Goal: Task Accomplishment & Management: Use online tool/utility

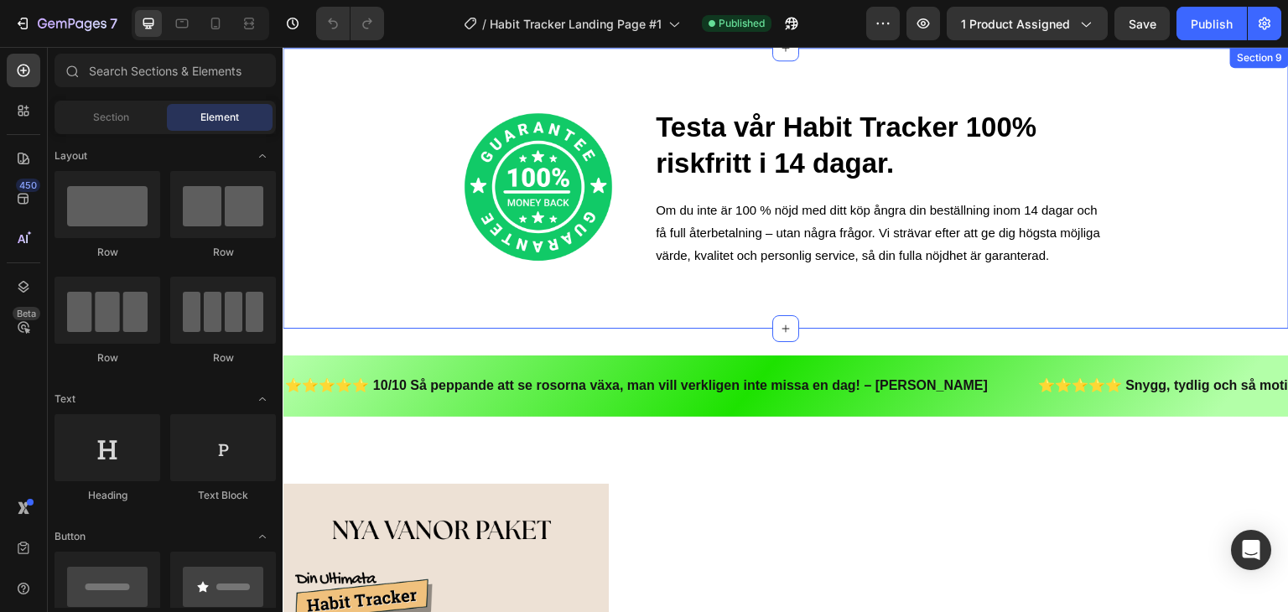
scroll to position [4612, 0]
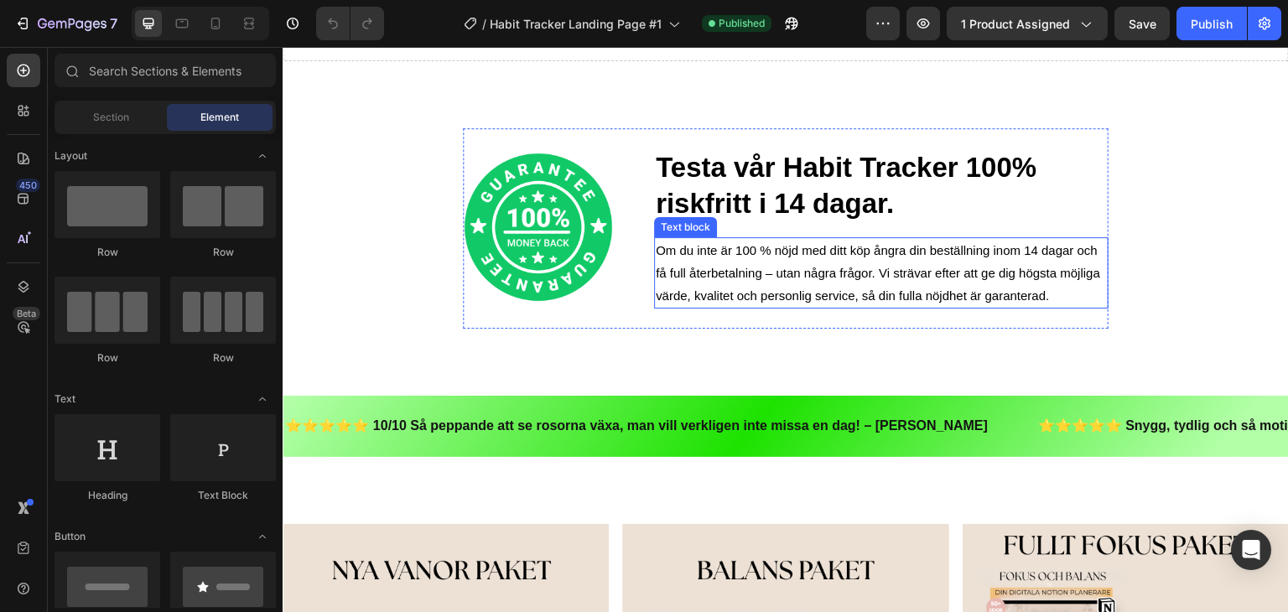
click at [717, 267] on p "Om du inte är 100 % nöjd med ditt köp ångra din beställning inom 14 dagar och f…" at bounding box center [881, 273] width 451 height 68
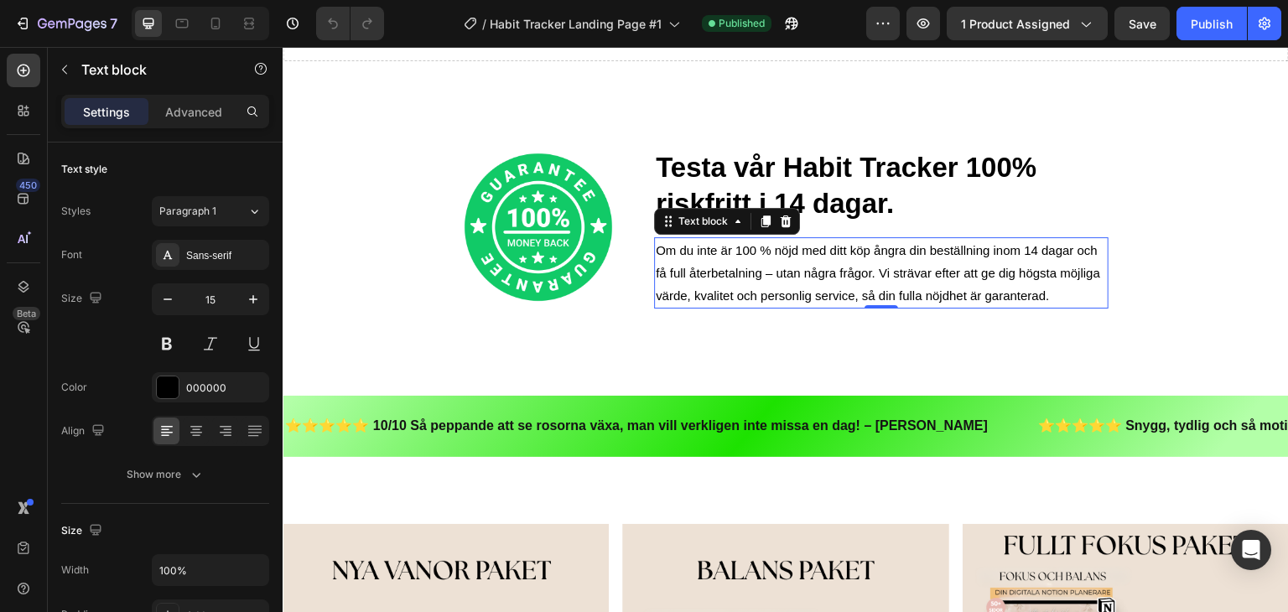
click at [717, 267] on p "Om du inte är 100 % nöjd med ditt köp ångra din beställning inom 14 dagar och f…" at bounding box center [881, 273] width 451 height 68
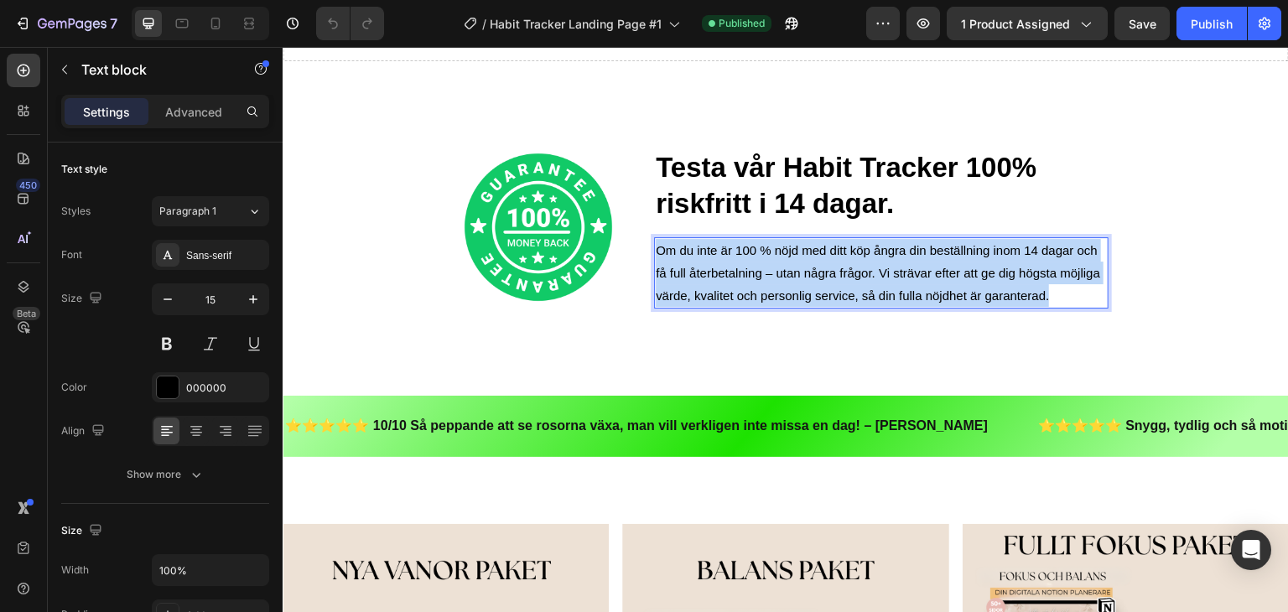
click at [717, 267] on p "Om du inte är 100 % nöjd med ditt köp ångra din beställning inom 14 dagar och f…" at bounding box center [881, 273] width 451 height 68
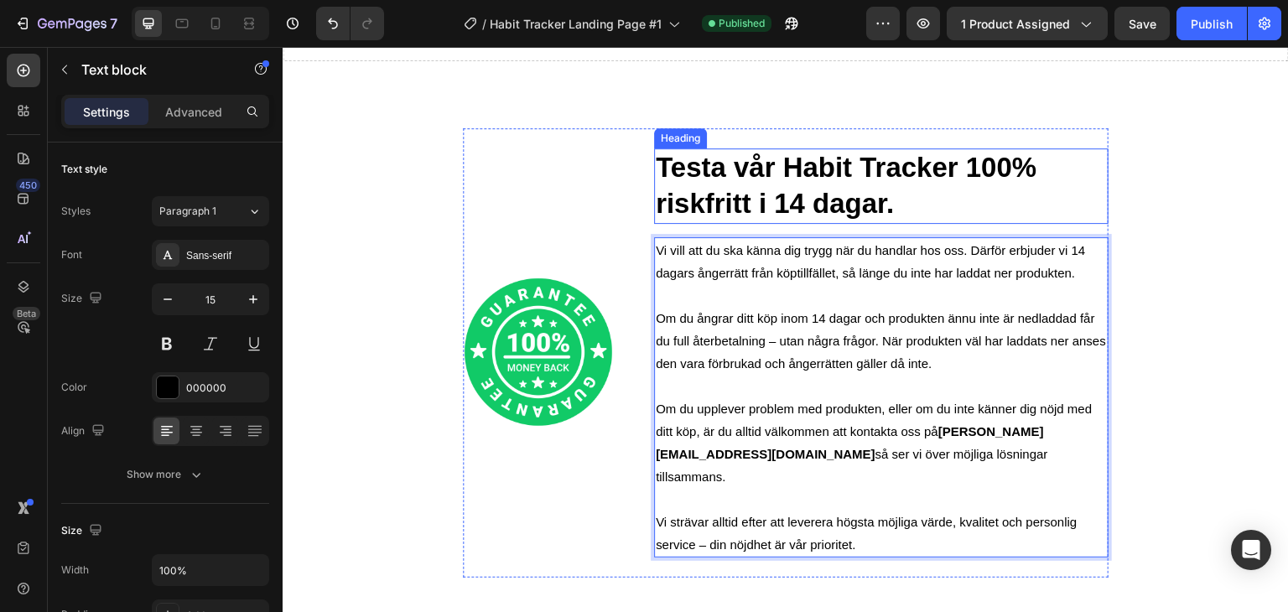
click at [808, 205] on h2 "Testa vår Habit Tracker 100% riskfritt i 14 dagar." at bounding box center [881, 185] width 454 height 75
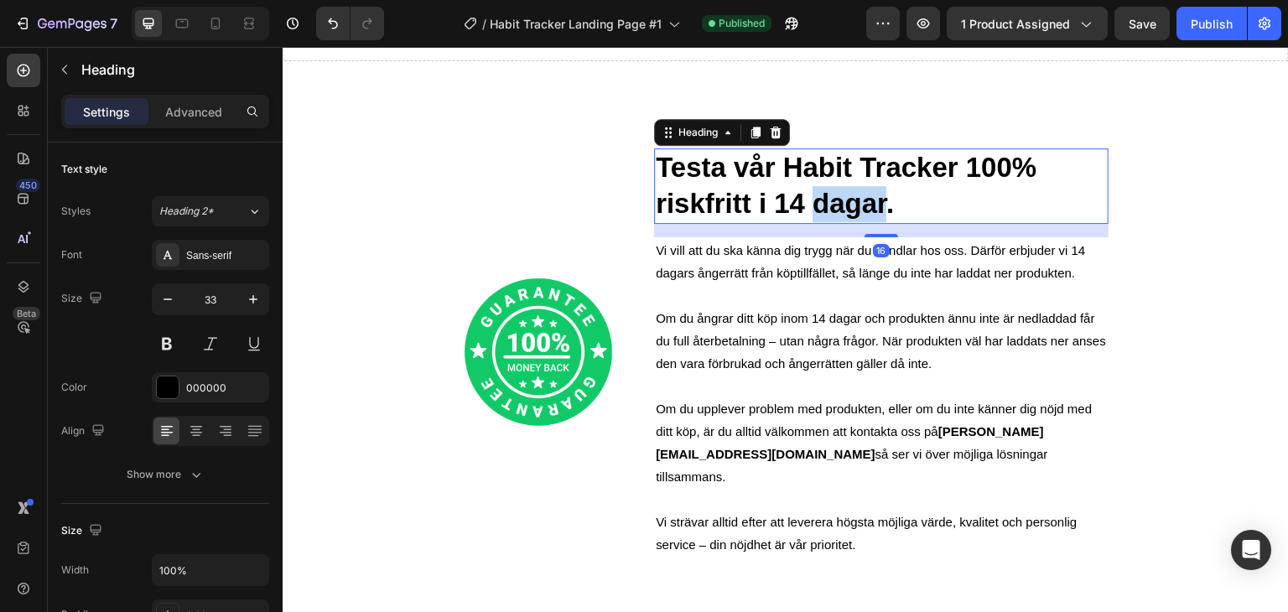
click at [808, 205] on h2 "Testa vår Habit Tracker 100% riskfritt i 14 dagar." at bounding box center [881, 185] width 454 height 75
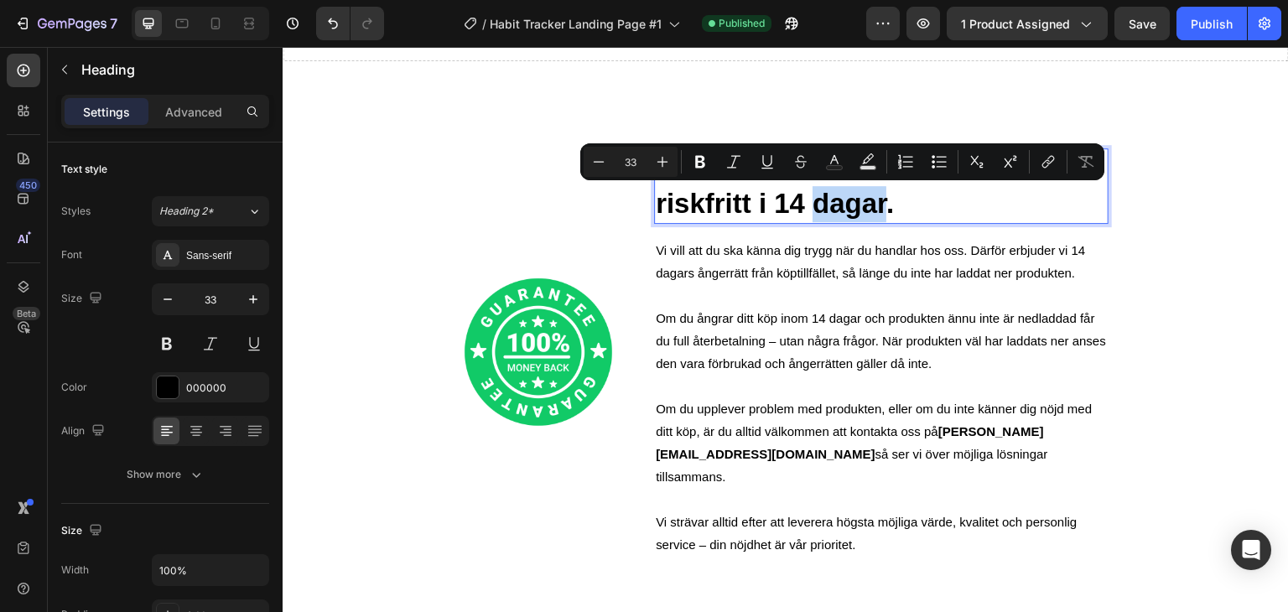
click at [918, 200] on p "Testa vår Habit Tracker 100% riskfritt i 14 dagar." at bounding box center [881, 186] width 451 height 72
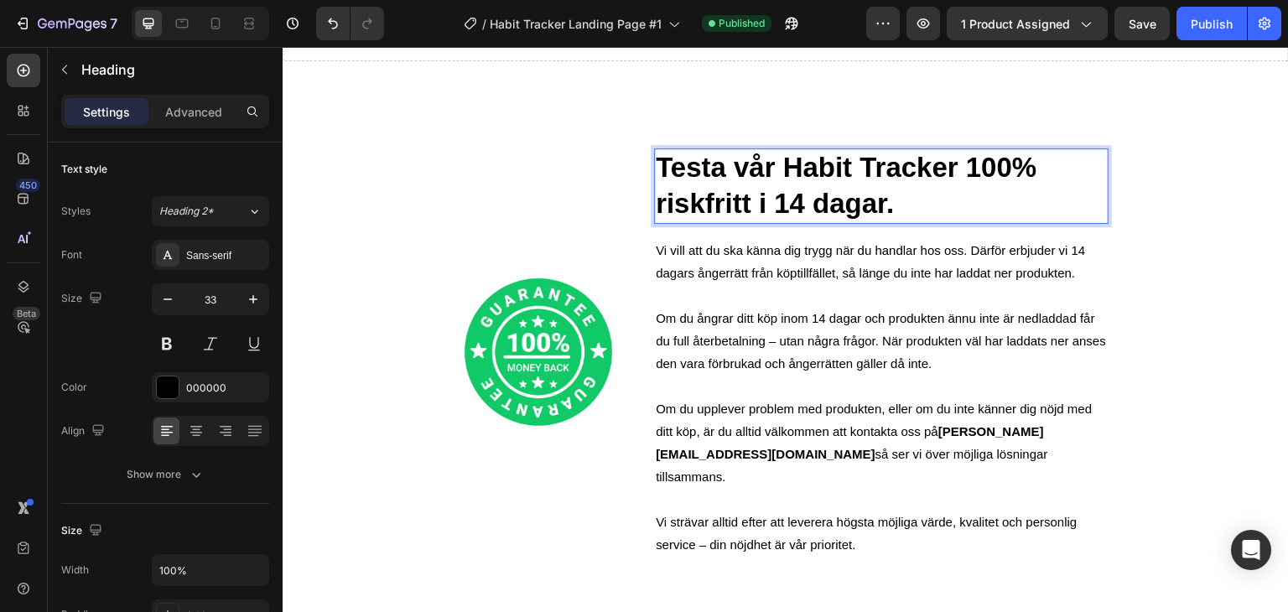
click at [918, 200] on p "Testa vår Habit Tracker 100% riskfritt i 14 dagar." at bounding box center [881, 186] width 451 height 72
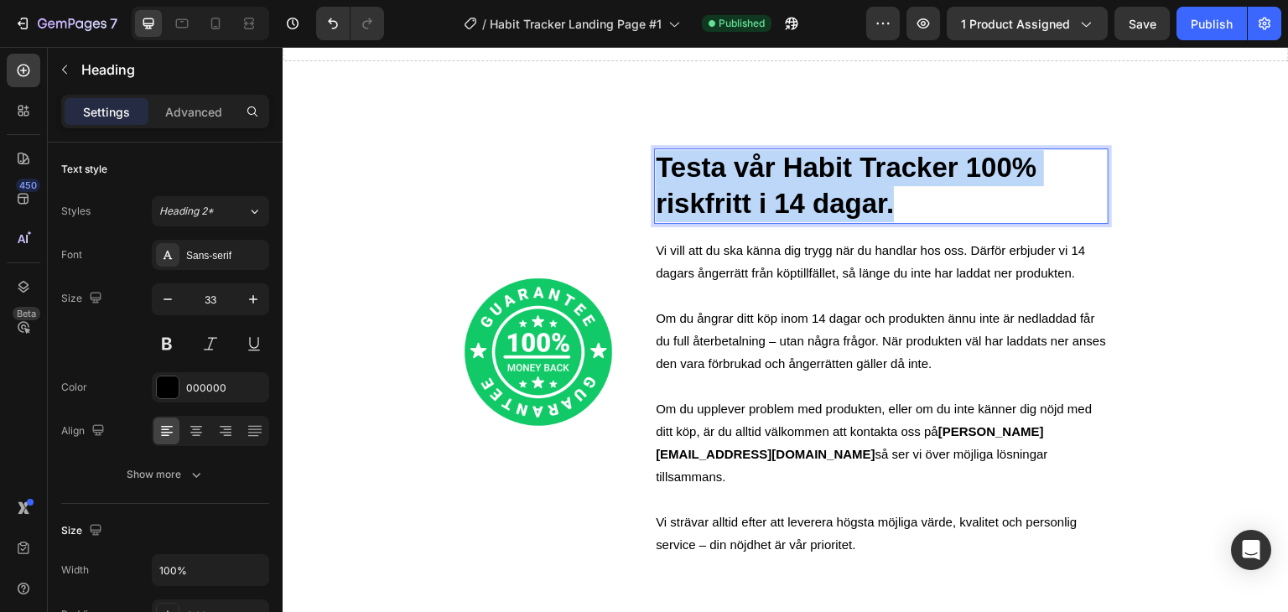
click at [918, 200] on p "Testa vår Habit Tracker 100% riskfritt i 14 dagar." at bounding box center [881, 186] width 451 height 72
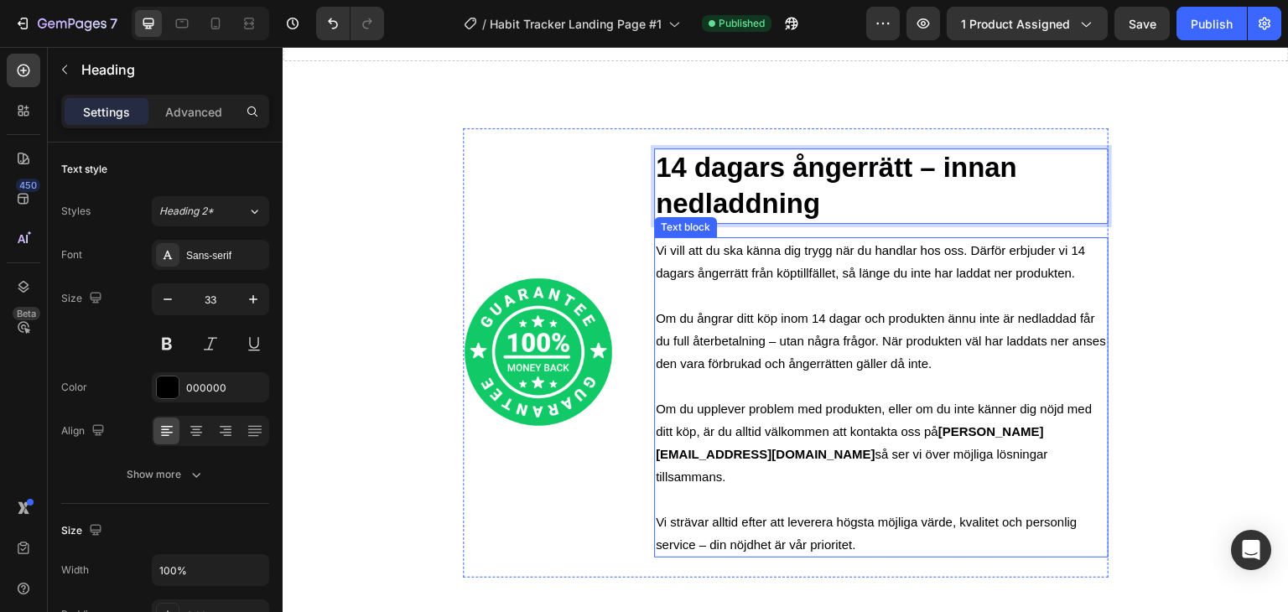
click at [790, 329] on p "Om du ångrar ditt köp inom 14 dagar och produkten ännu inte är nedladdad får du…" at bounding box center [881, 341] width 451 height 68
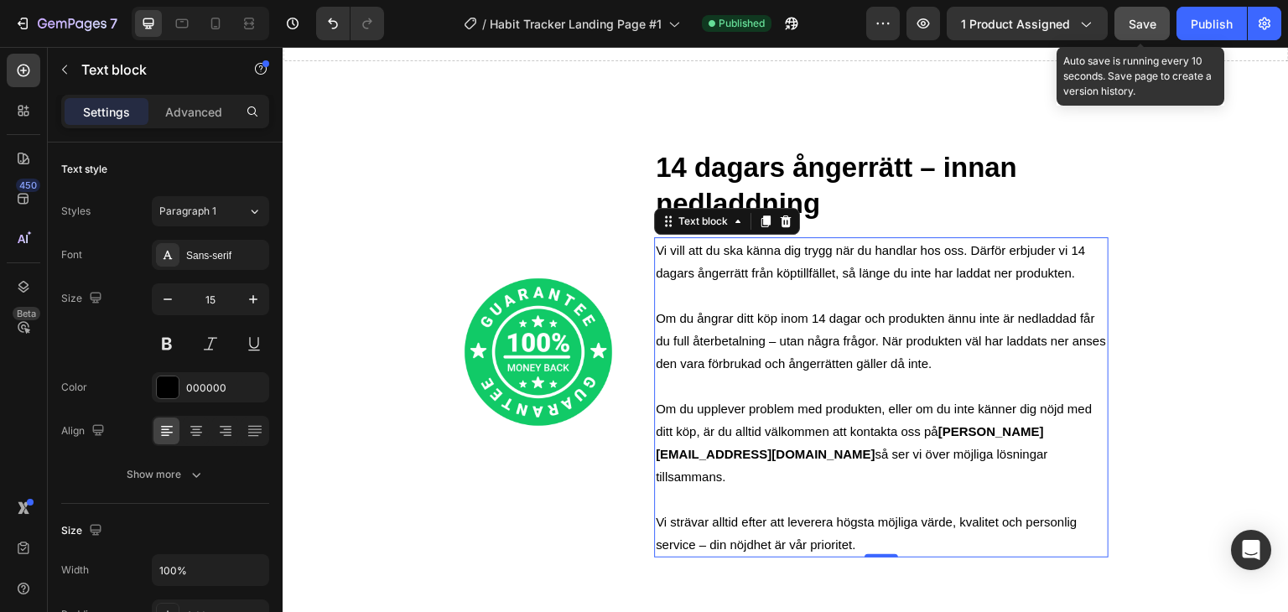
click at [1141, 29] on span "Save" at bounding box center [1143, 24] width 28 height 14
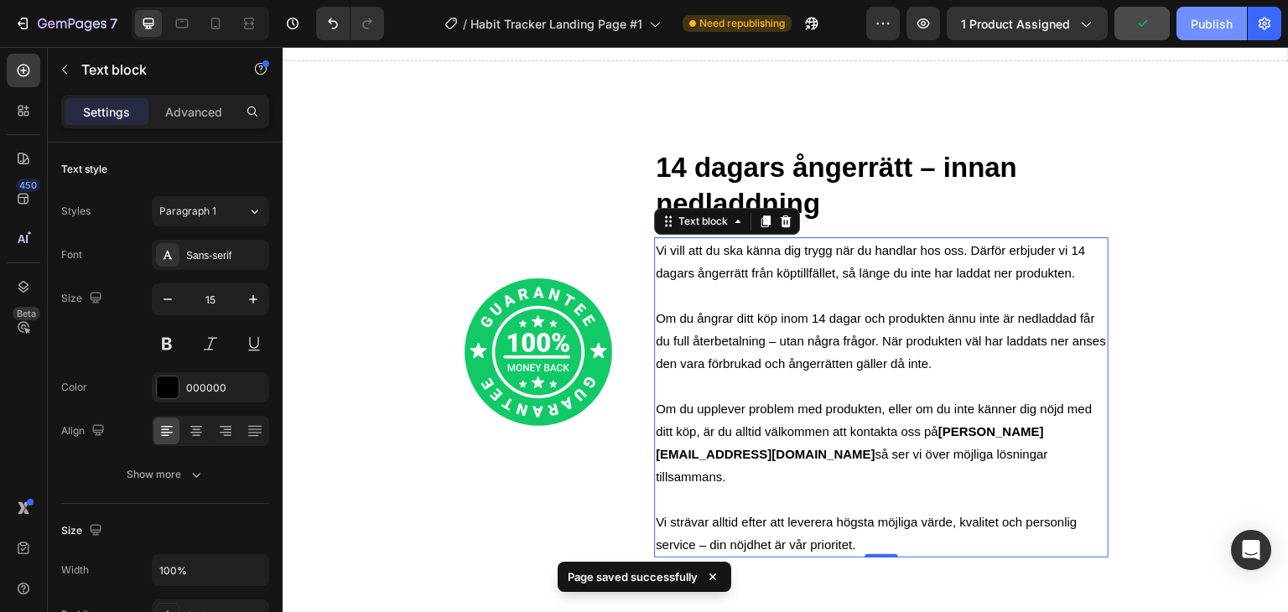
click at [1208, 28] on div "Publish" at bounding box center [1212, 24] width 42 height 18
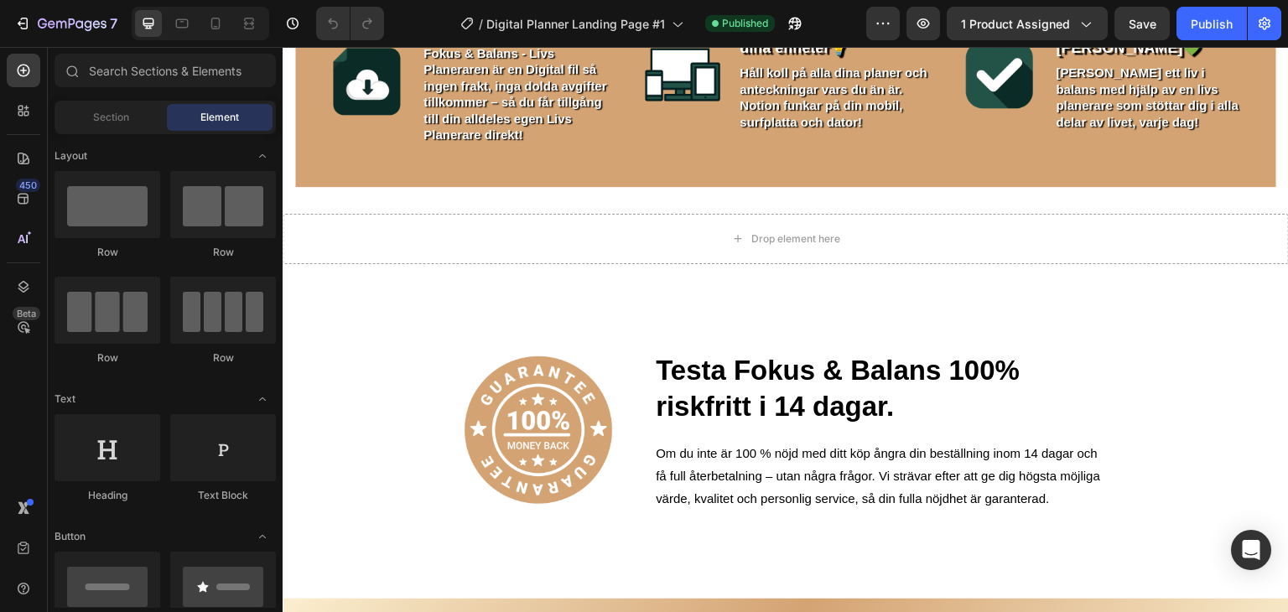
scroll to position [4454, 0]
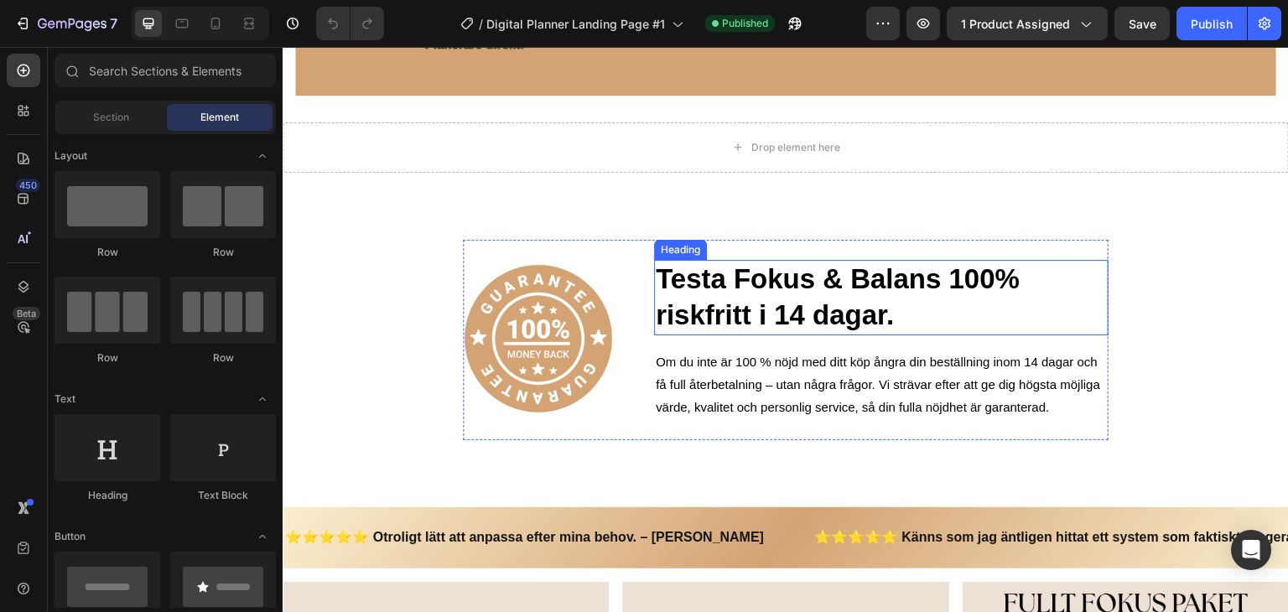
click at [726, 314] on h2 "Testa Fokus & Balans 100% riskfritt i 14 dagar." at bounding box center [881, 297] width 454 height 75
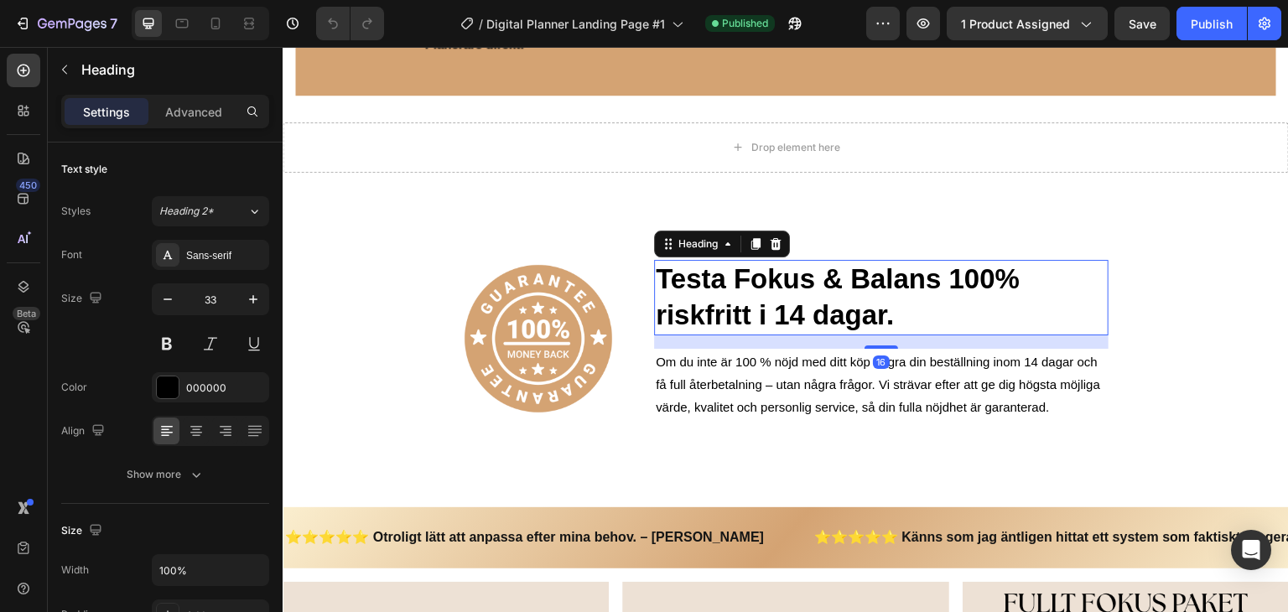
click at [726, 314] on h2 "Testa Fokus & Balans 100% riskfritt i 14 dagar." at bounding box center [881, 297] width 454 height 75
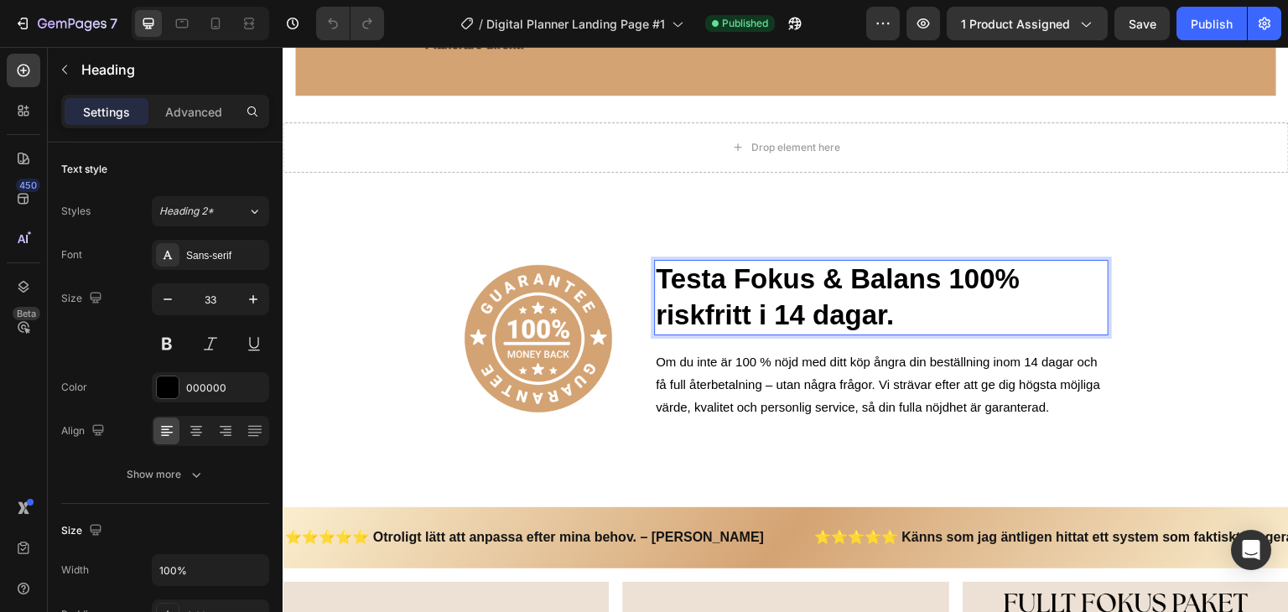
click at [726, 314] on p "Testa Fokus & Balans 100% riskfritt i 14 dagar." at bounding box center [881, 298] width 451 height 72
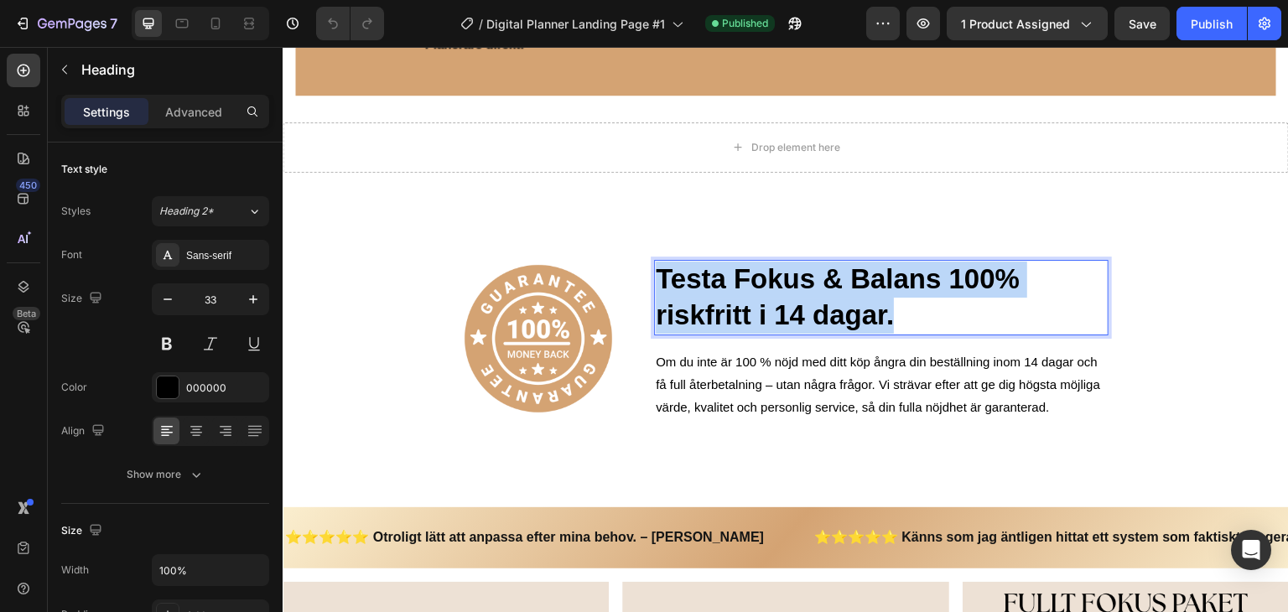
click at [726, 314] on p "Testa Fokus & Balans 100% riskfritt i 14 dagar." at bounding box center [881, 298] width 451 height 72
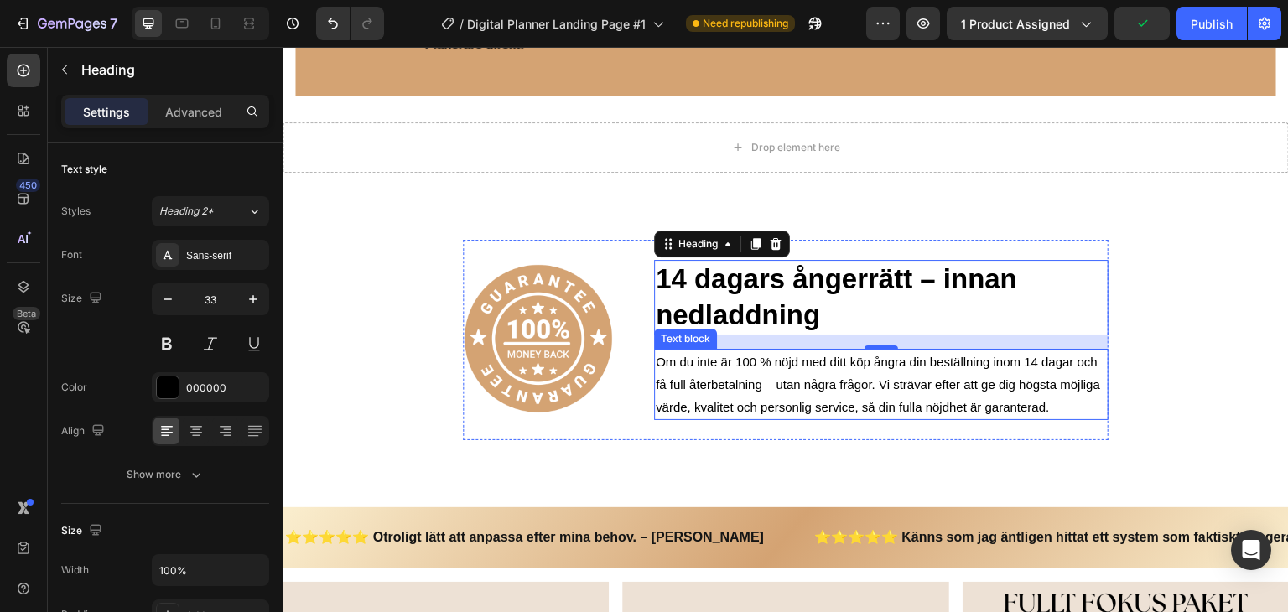
click at [1033, 351] on p "Om du inte är 100 % nöjd med ditt köp ångra din beställning inom 14 dagar och f…" at bounding box center [881, 385] width 451 height 68
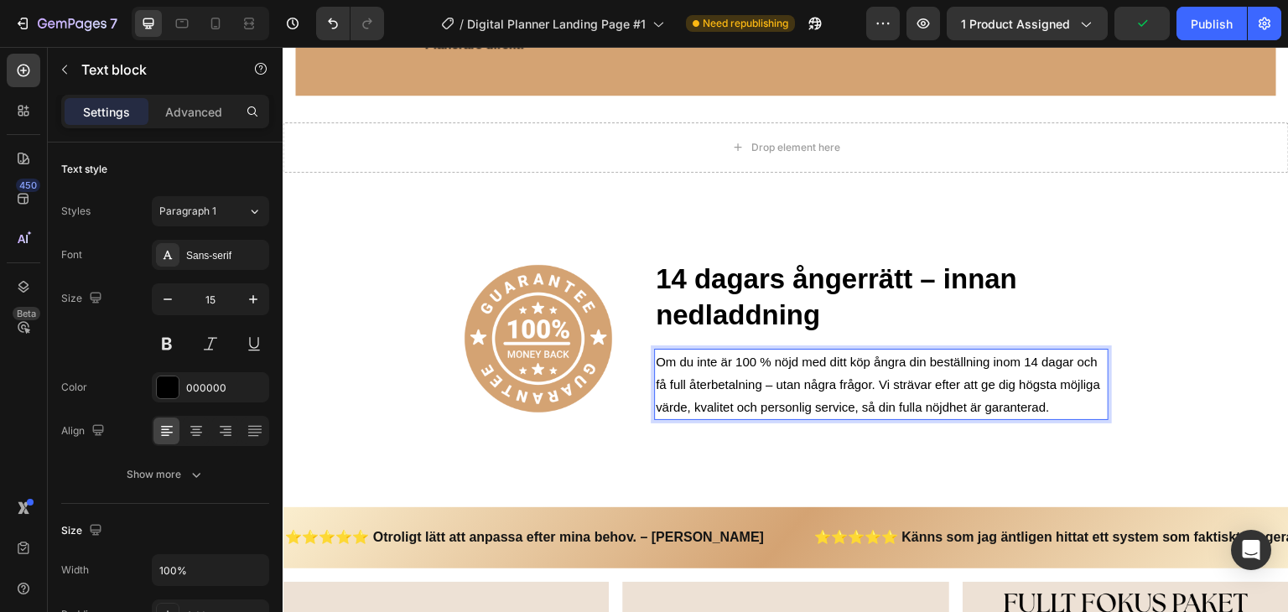
click at [999, 378] on p "Om du inte är 100 % nöjd med ditt köp ångra din beställning inom 14 dagar och f…" at bounding box center [881, 385] width 451 height 68
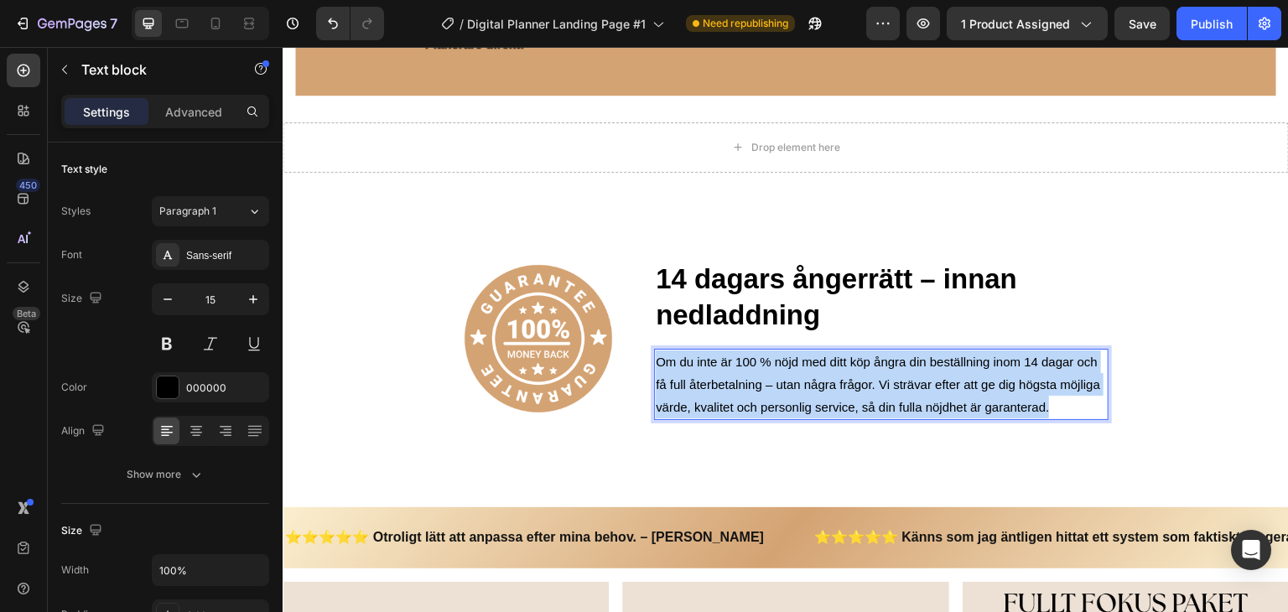
click at [999, 378] on p "Om du inte är 100 % nöjd med ditt köp ångra din beställning inom 14 dagar och f…" at bounding box center [881, 385] width 451 height 68
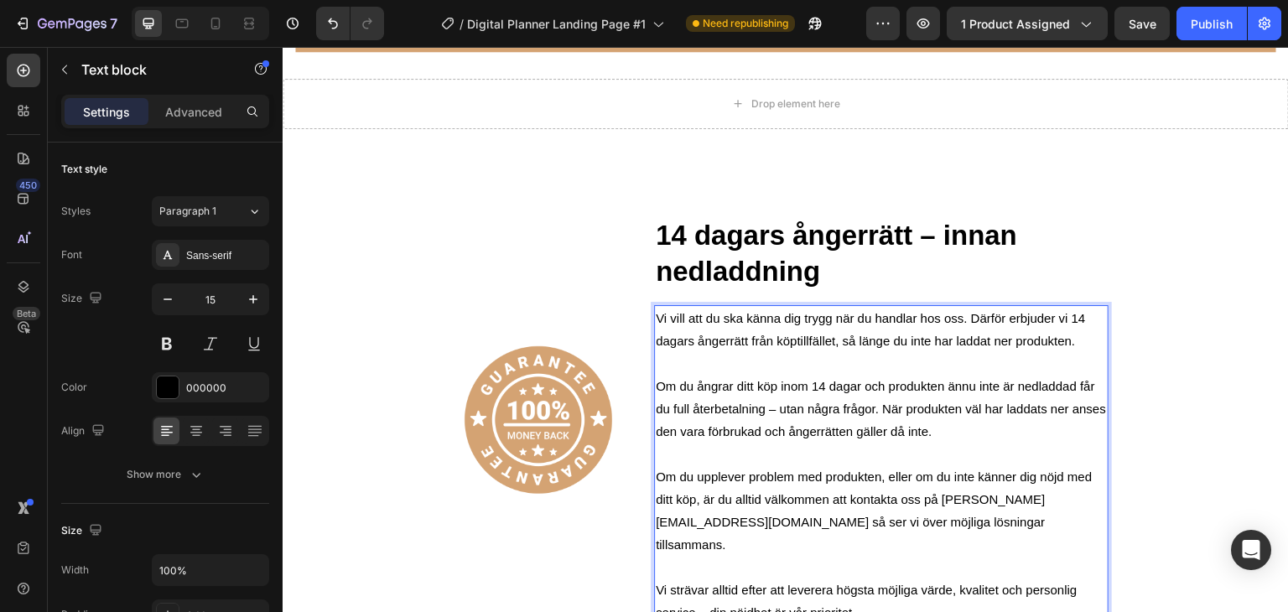
scroll to position [4582, 0]
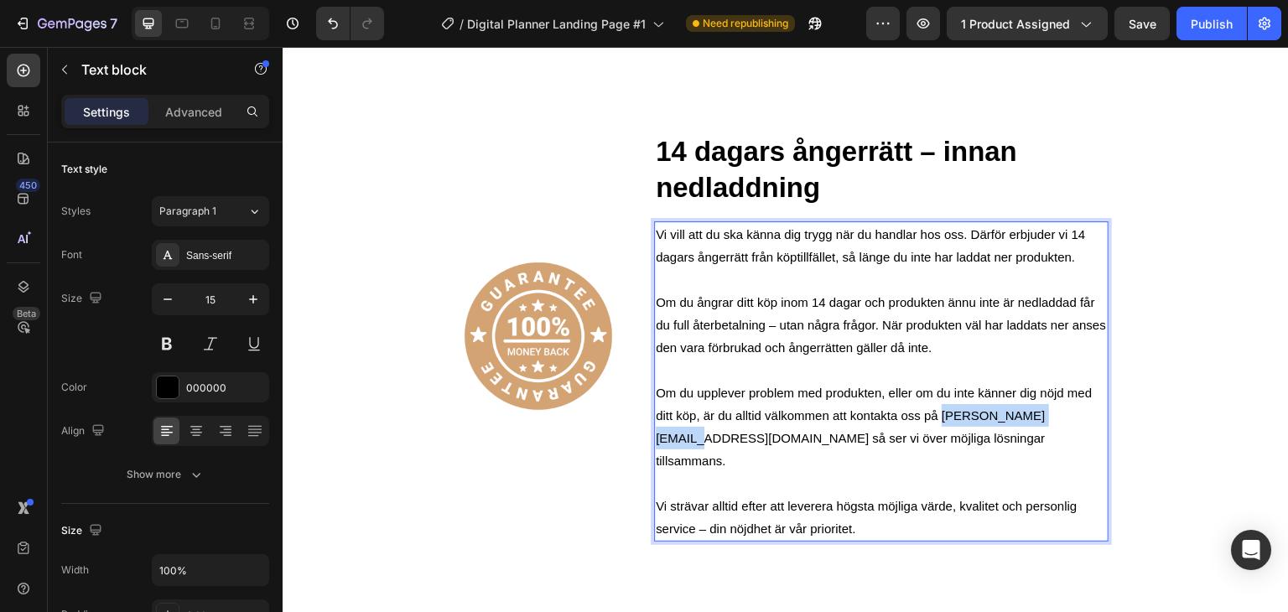
drag, startPoint x: 1062, startPoint y: 413, endPoint x: 938, endPoint y: 422, distance: 124.4
click at [938, 422] on p "Om du upplever problem med produkten, eller om du inte känner dig nöjd med ditt…" at bounding box center [881, 427] width 451 height 91
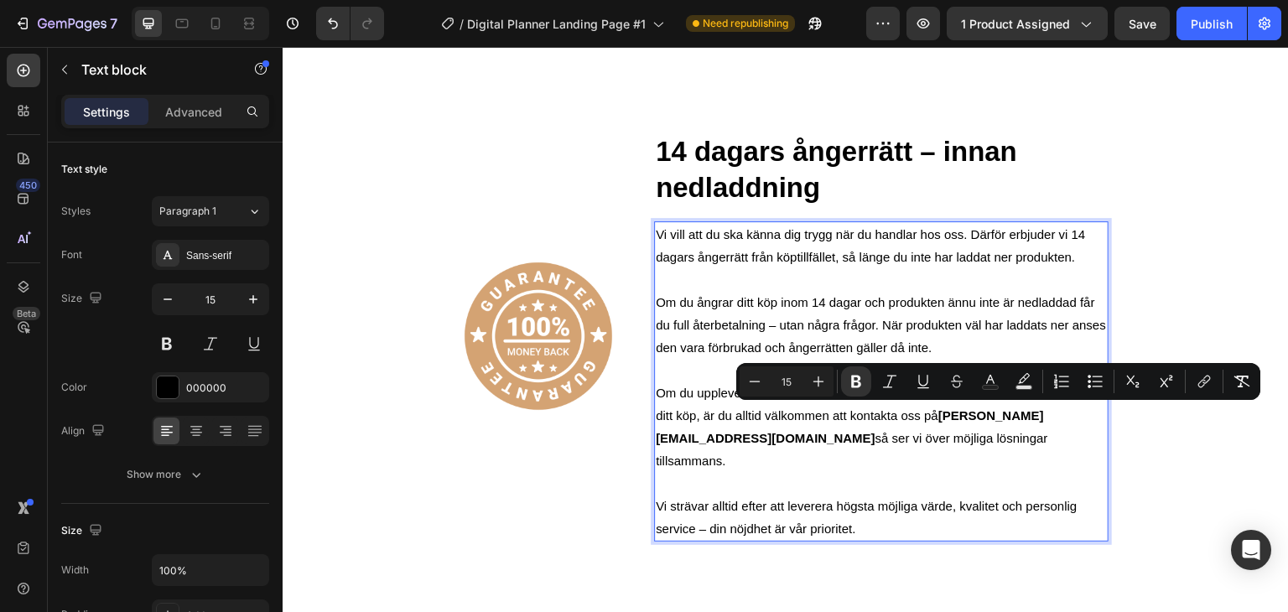
click at [950, 439] on p "Om du upplever problem med produkten, eller om du inte känner dig nöjd med ditt…" at bounding box center [881, 427] width 451 height 91
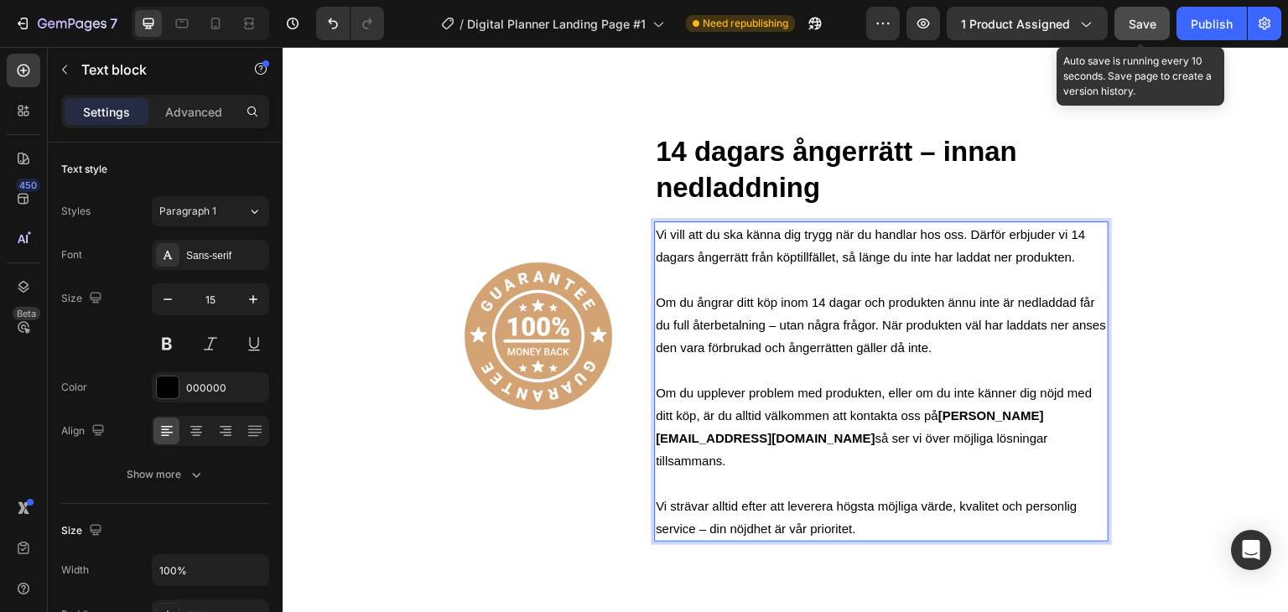
click at [1147, 33] on button "Save" at bounding box center [1141, 24] width 55 height 34
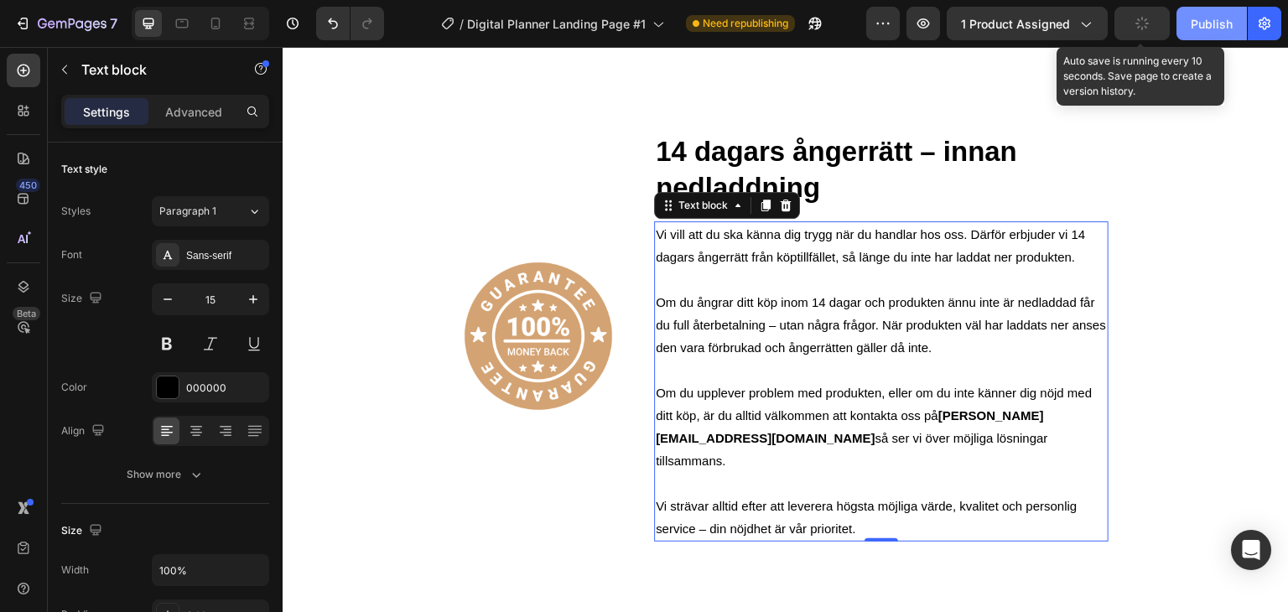
click at [1206, 26] on div "Publish" at bounding box center [1212, 24] width 42 height 18
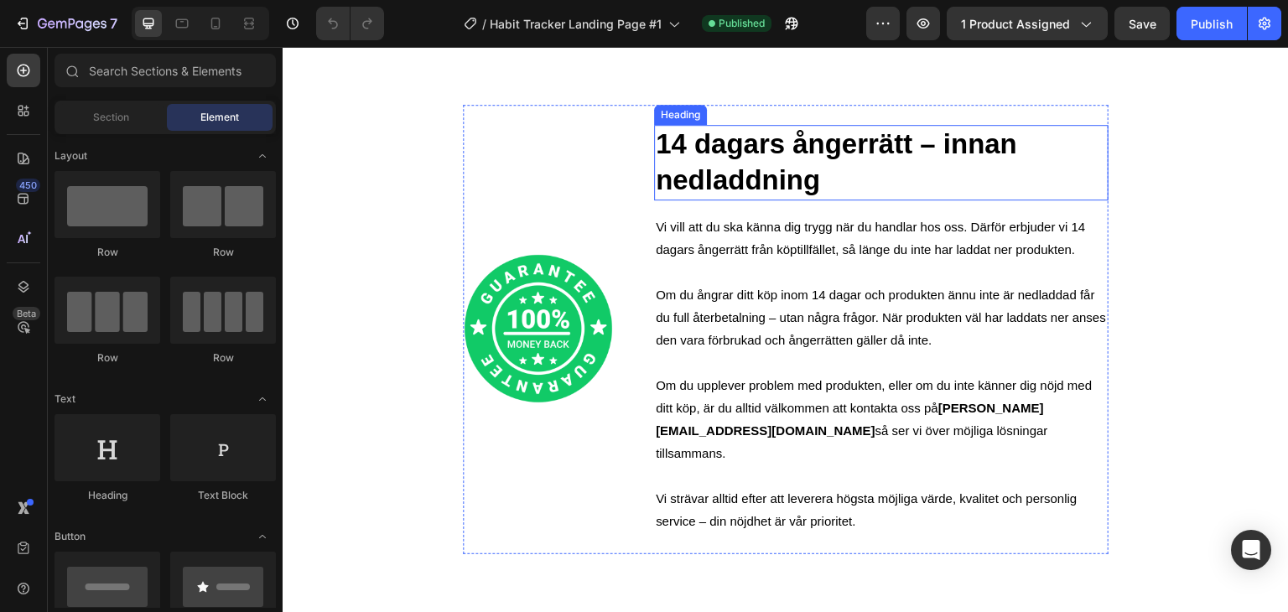
scroll to position [4808, 0]
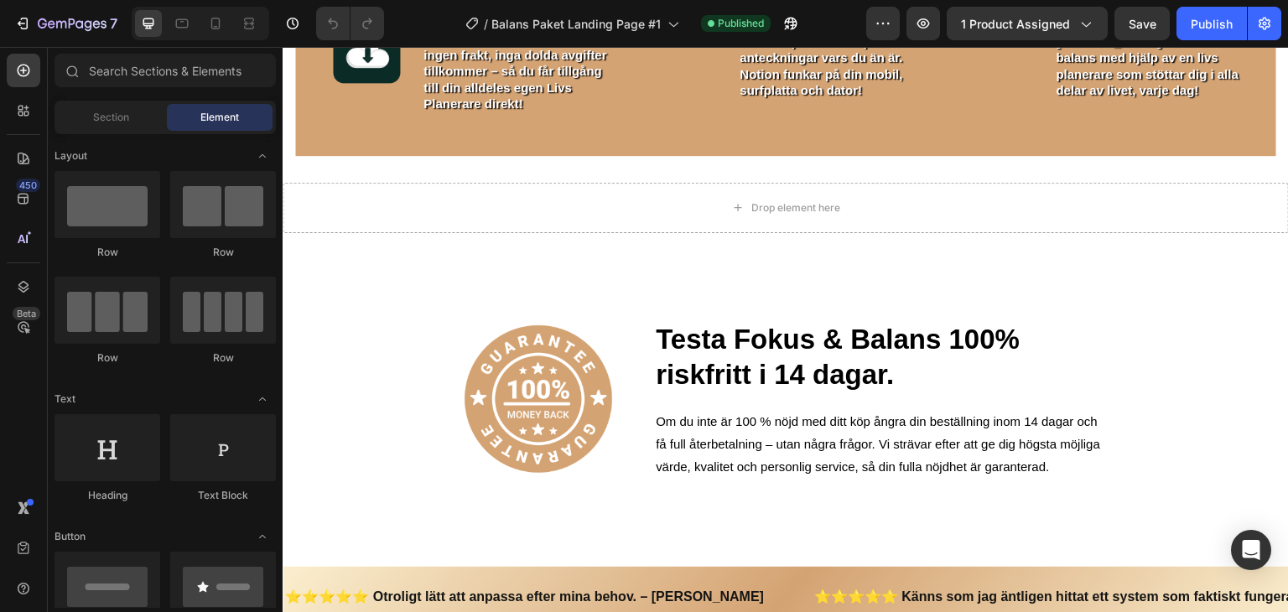
scroll to position [4600, 0]
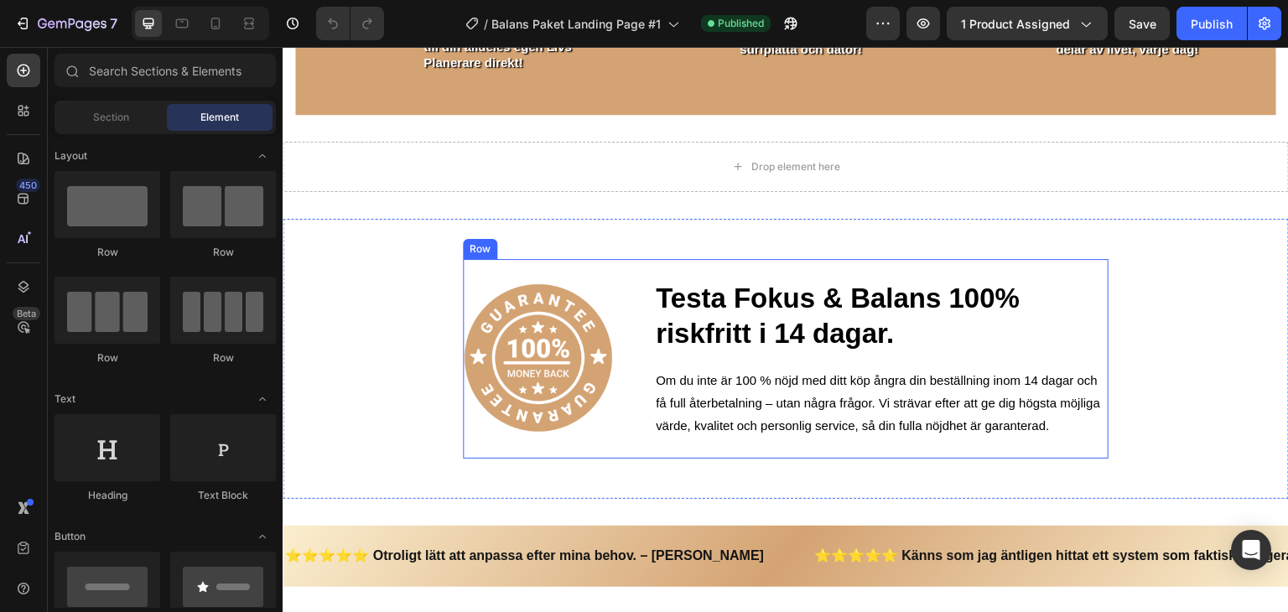
click at [745, 377] on p "Om du inte är 100 % nöjd med ditt köp ångra din beställning inom 14 dagar och f…" at bounding box center [881, 403] width 451 height 68
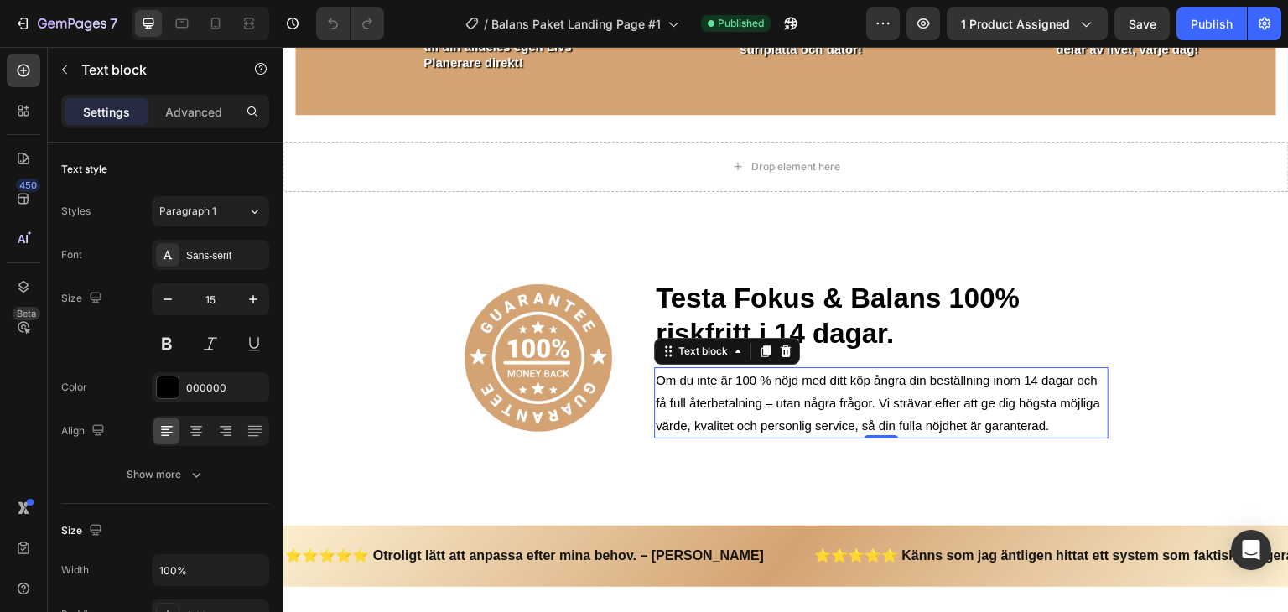
click at [745, 377] on p "Om du inte är 100 % nöjd med ditt köp ångra din beställning inom 14 dagar och f…" at bounding box center [881, 403] width 451 height 68
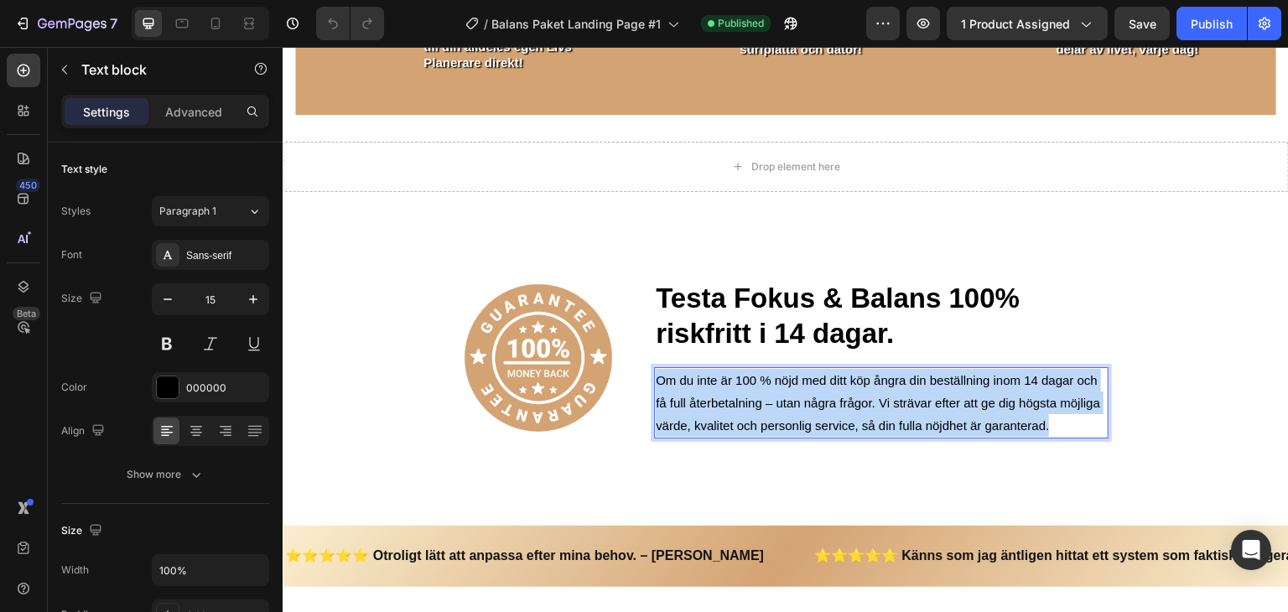
click at [745, 377] on p "Om du inte är 100 % nöjd med ditt köp ångra din beställning inom 14 dagar och f…" at bounding box center [881, 403] width 451 height 68
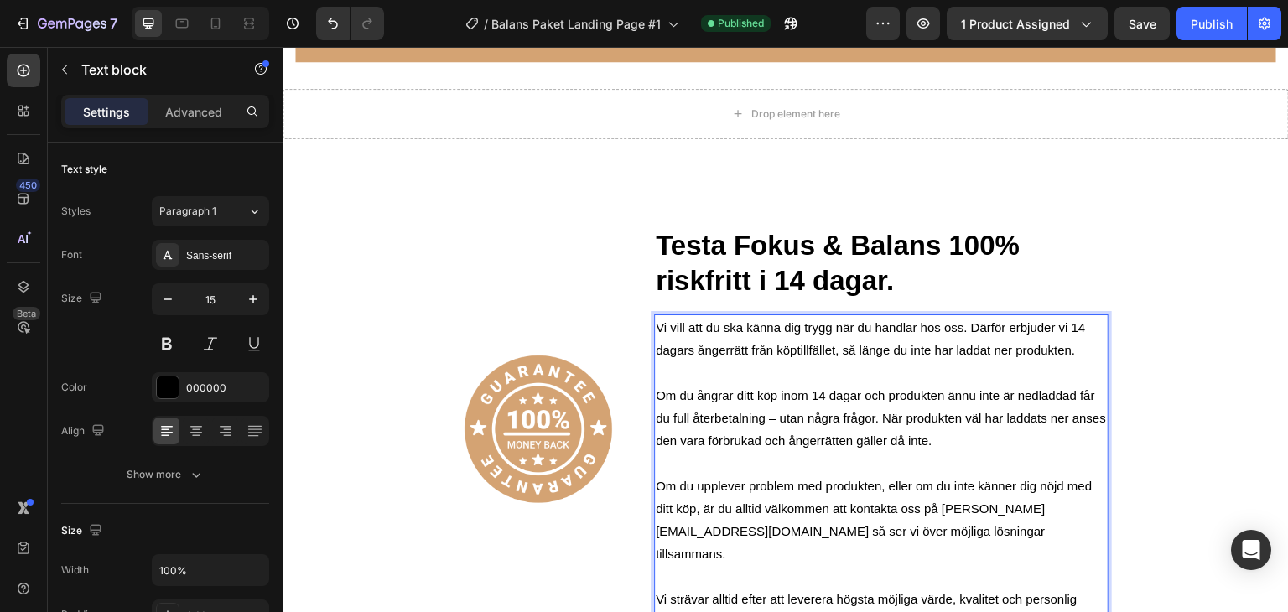
scroll to position [4663, 0]
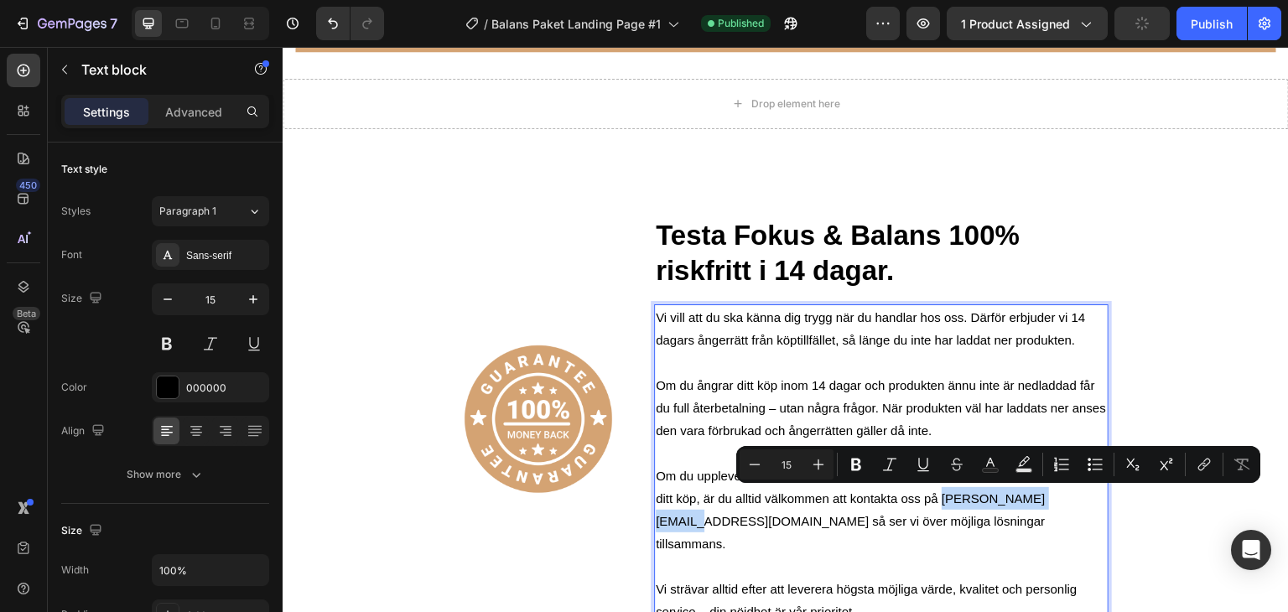
drag, startPoint x: 938, startPoint y: 498, endPoint x: 1059, endPoint y: 504, distance: 120.9
click at [1061, 504] on p "Om du upplever problem med produkten, eller om du inte känner dig nöjd med ditt…" at bounding box center [881, 510] width 451 height 91
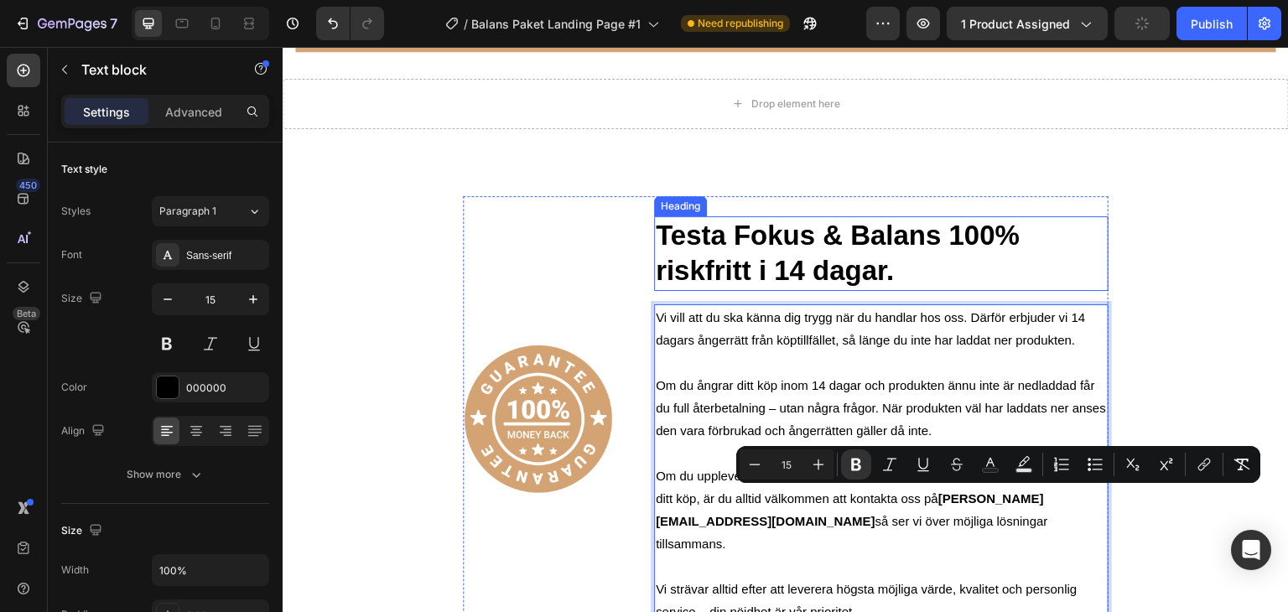
click at [787, 255] on h2 "Testa Fokus & Balans 100% riskfritt i 14 dagar." at bounding box center [881, 253] width 454 height 75
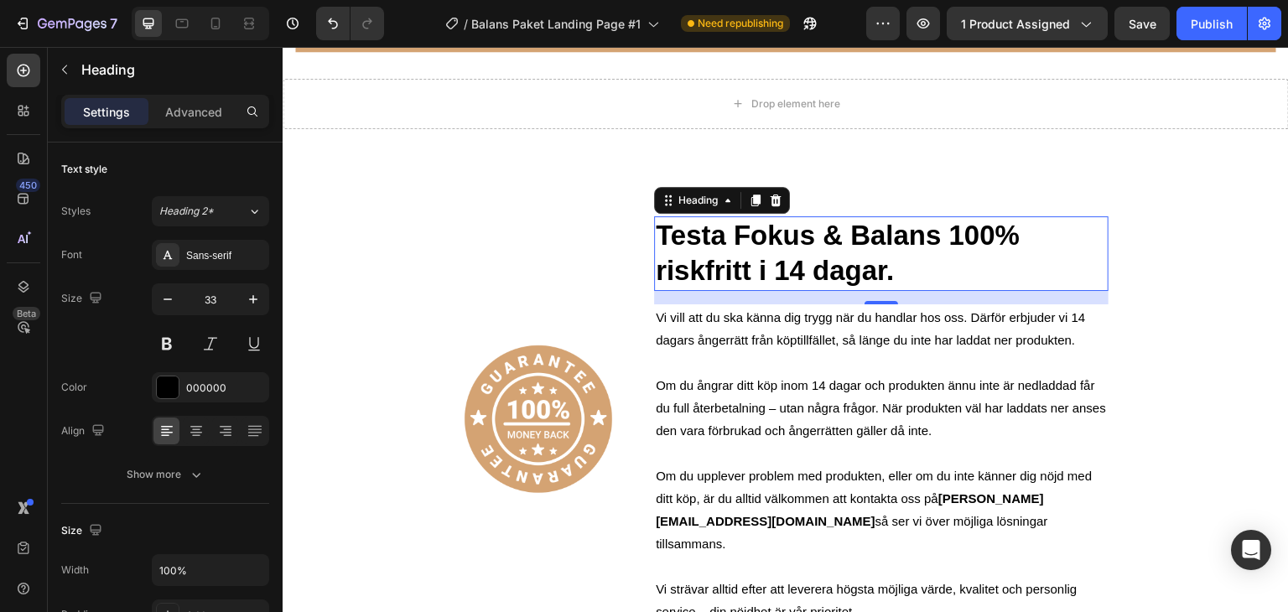
click at [744, 243] on h2 "Testa Fokus & Balans 100% riskfritt i 14 dagar." at bounding box center [881, 253] width 454 height 75
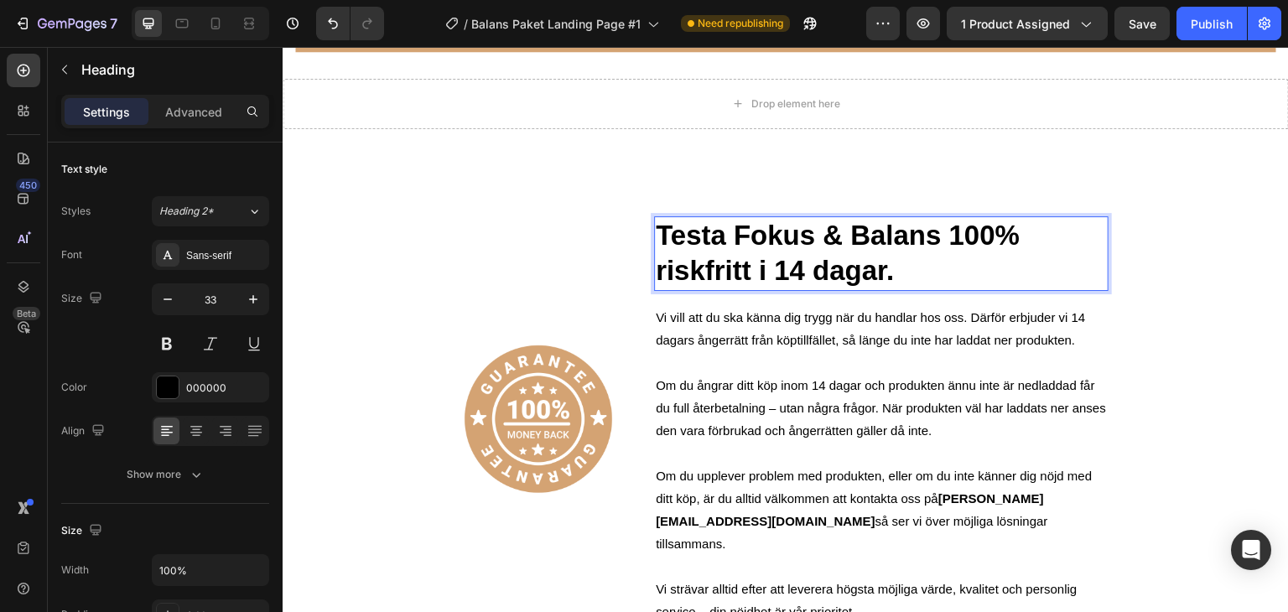
click at [744, 243] on p "Testa Fokus & Balans 100% riskfritt i 14 dagar." at bounding box center [881, 254] width 451 height 72
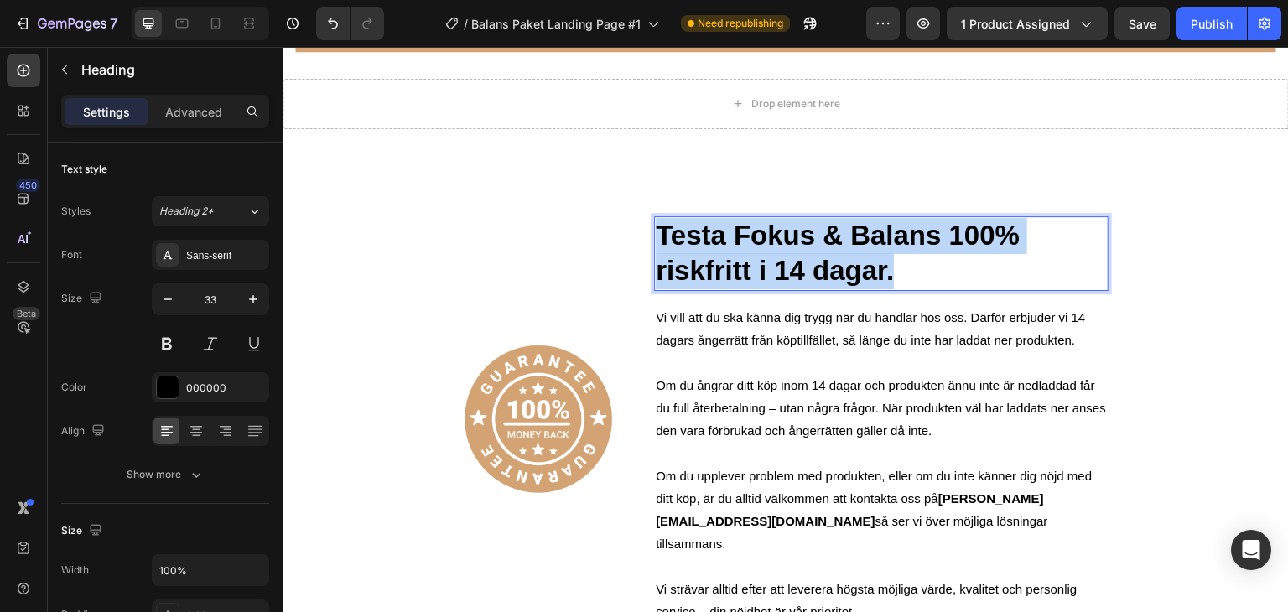
click at [744, 243] on p "Testa Fokus & Balans 100% riskfritt i 14 dagar." at bounding box center [881, 254] width 451 height 72
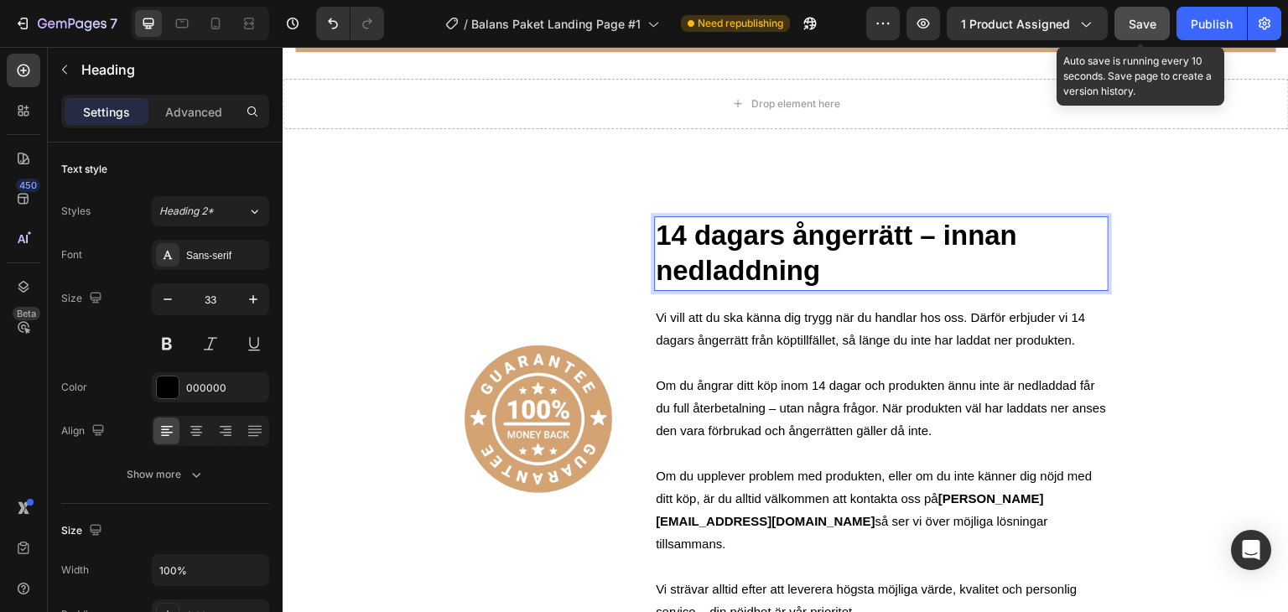
click at [1148, 27] on span "Save" at bounding box center [1143, 24] width 28 height 14
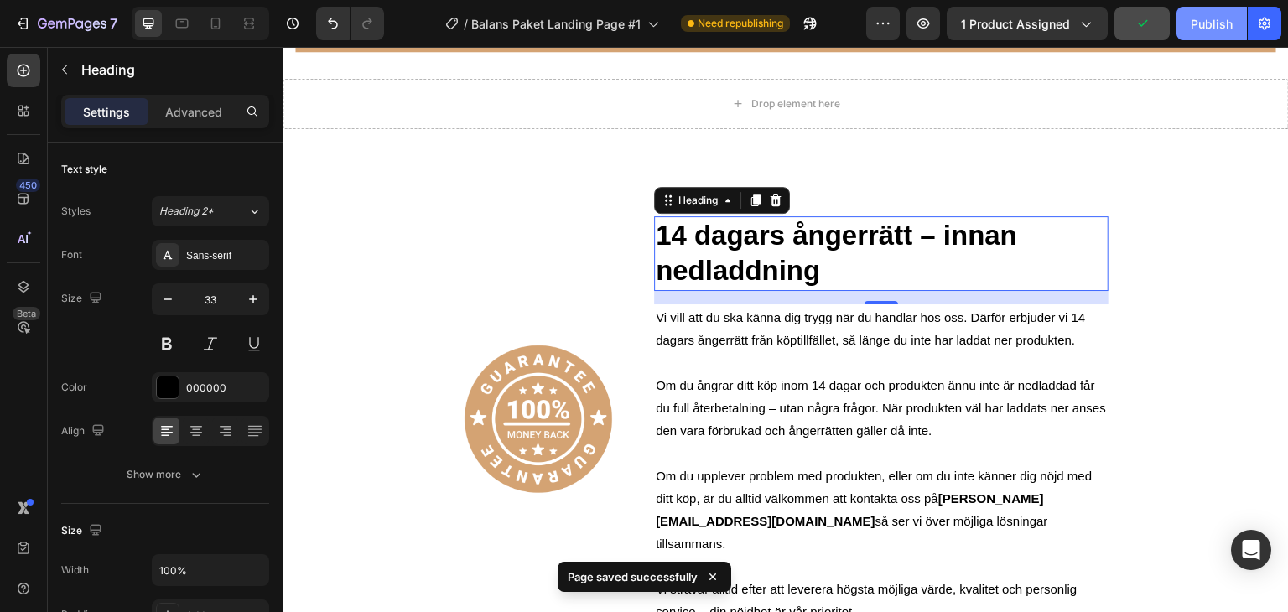
click at [1190, 26] on button "Publish" at bounding box center [1211, 24] width 70 height 34
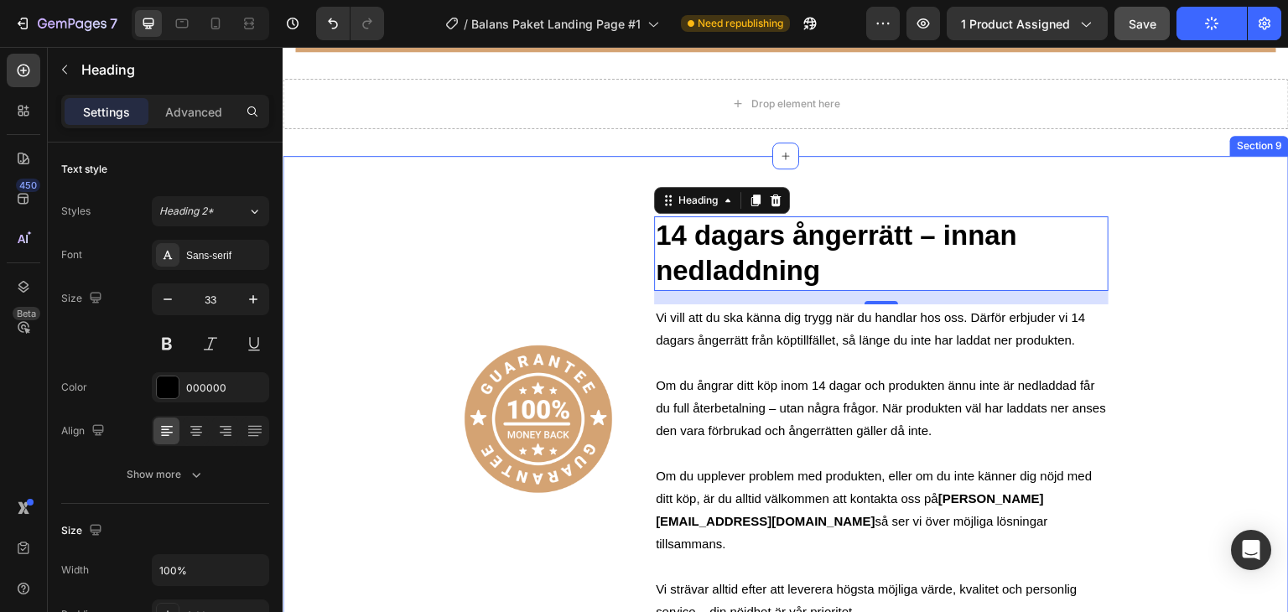
click at [1074, 168] on div "Image 14 dagars ångerrätt – innan nedladdning Heading 16 Vi vill att du ska kän…" at bounding box center [786, 421] width 1006 height 530
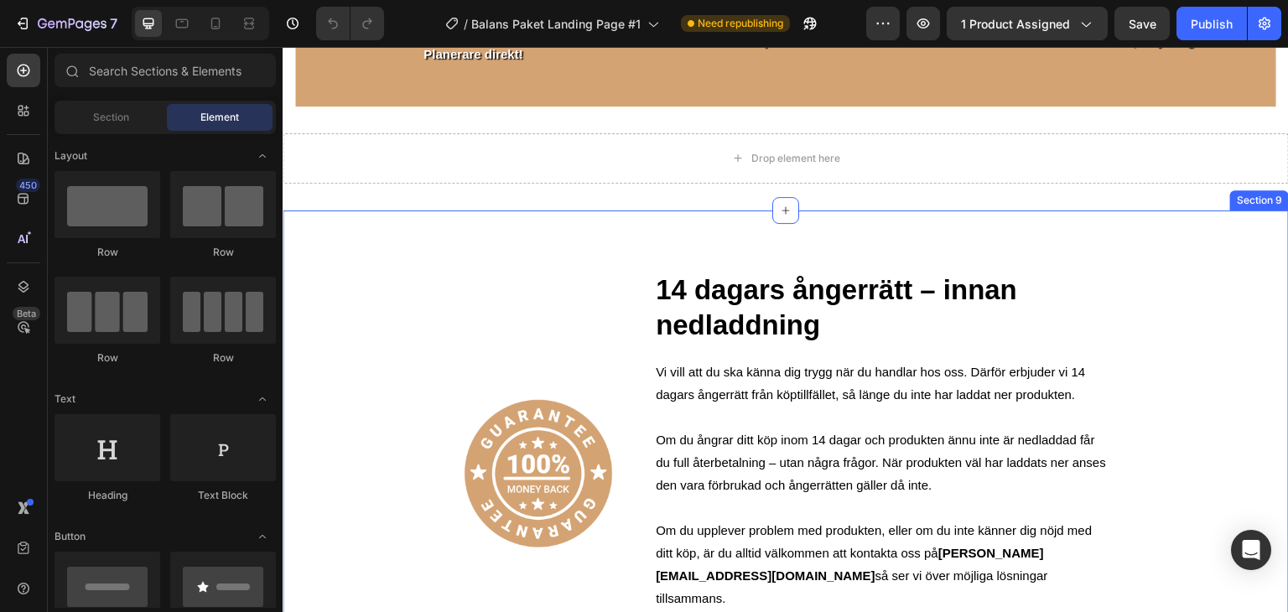
scroll to position [4616, 0]
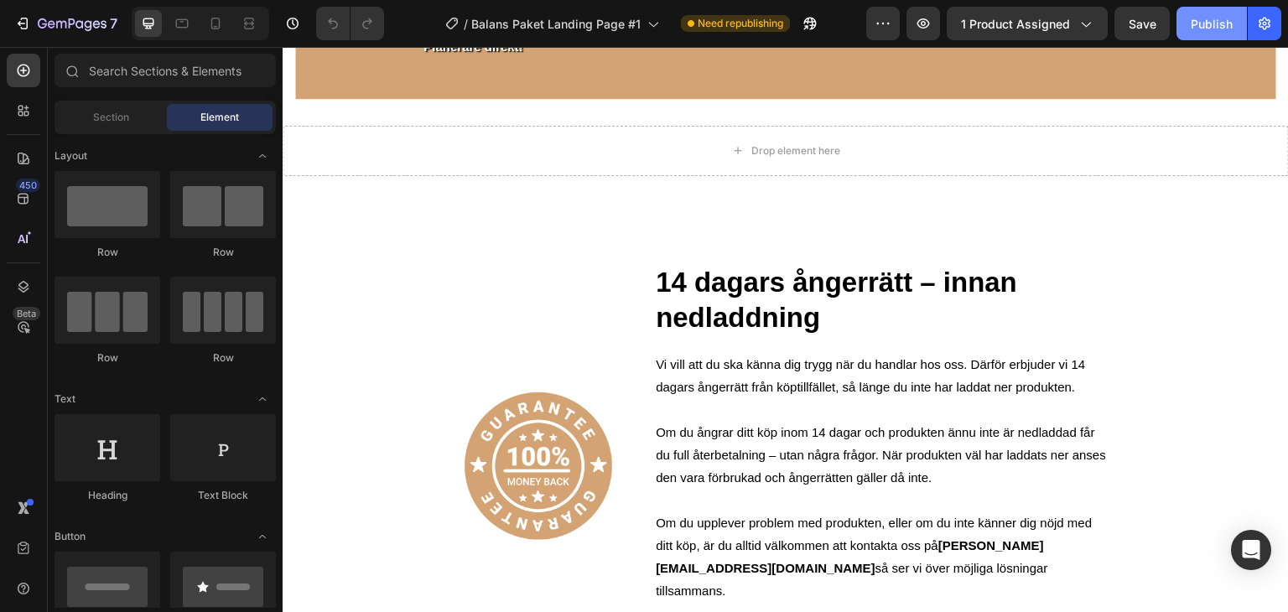
click at [1210, 26] on div "Publish" at bounding box center [1212, 24] width 42 height 18
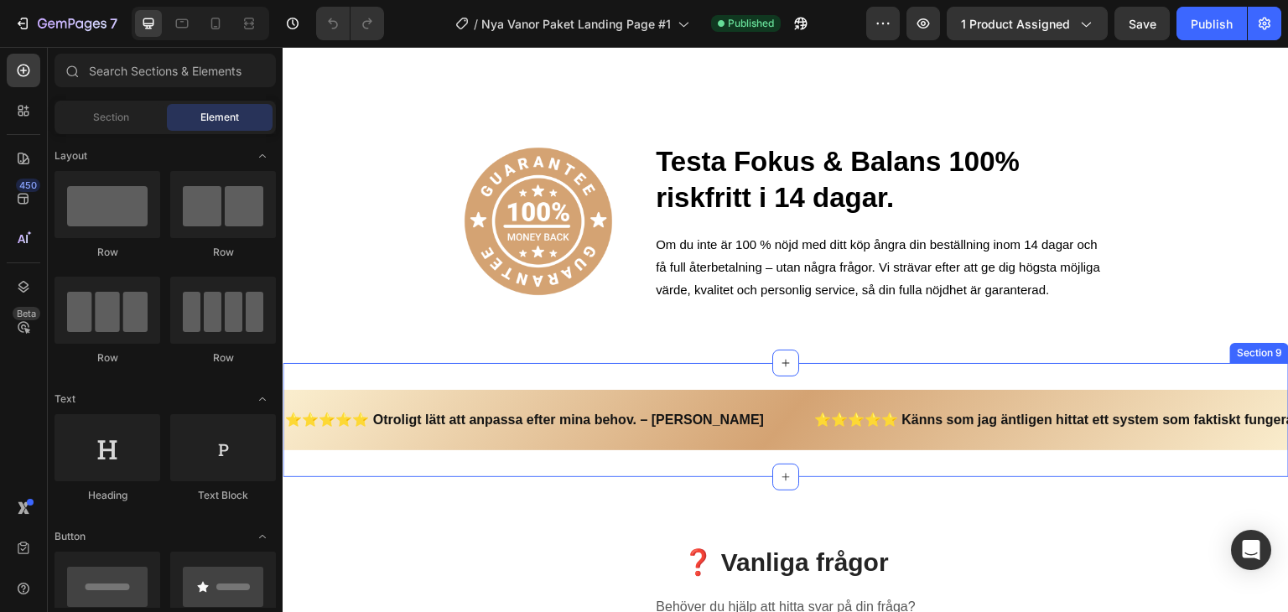
scroll to position [4638, 0]
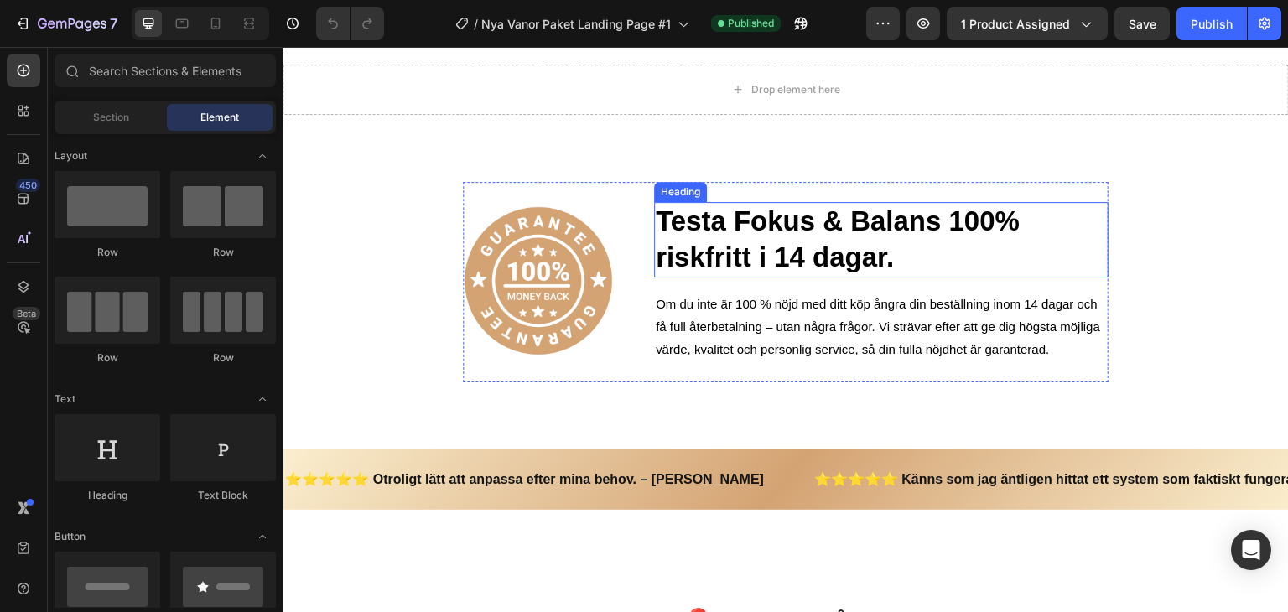
click at [804, 252] on h2 "Testa Fokus & Balans 100% riskfritt i 14 dagar." at bounding box center [881, 239] width 454 height 75
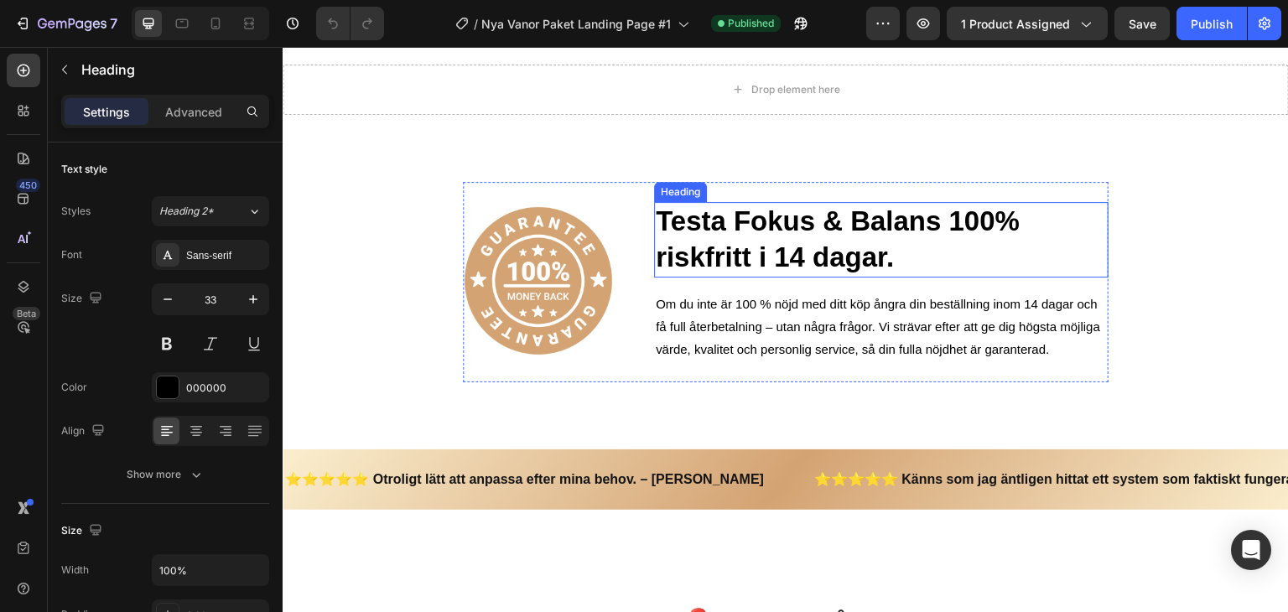
click at [804, 252] on h2 "Testa Fokus & Balans 100% riskfritt i 14 dagar." at bounding box center [881, 239] width 454 height 75
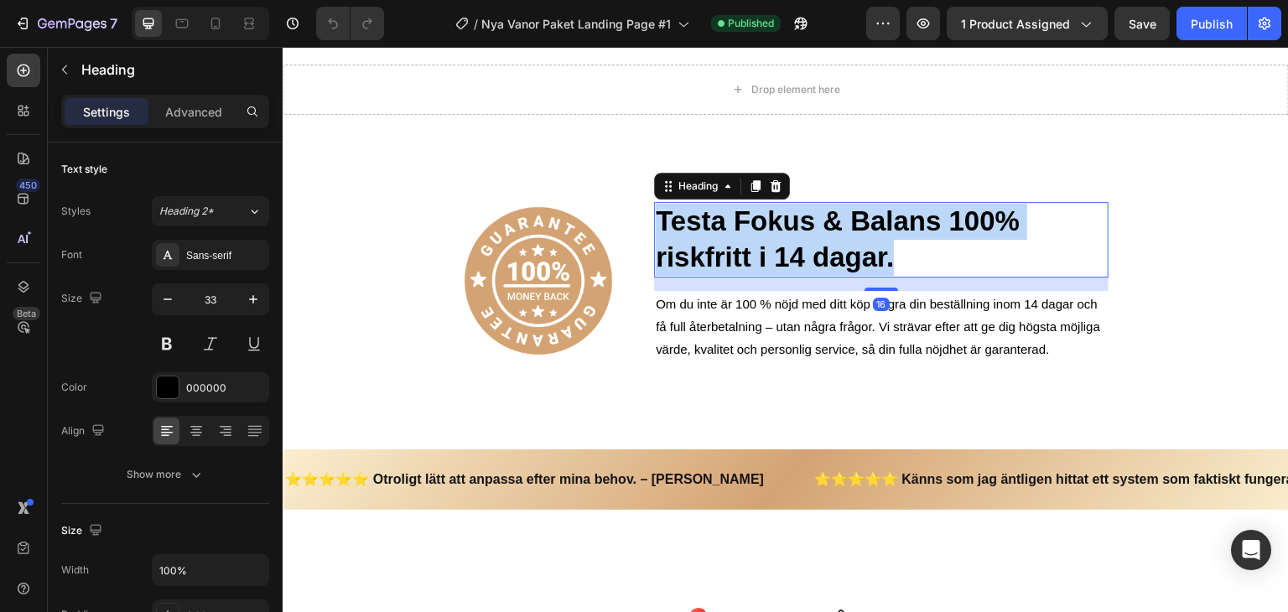
click at [804, 252] on p "Testa Fokus & Balans 100% riskfritt i 14 dagar." at bounding box center [881, 240] width 451 height 72
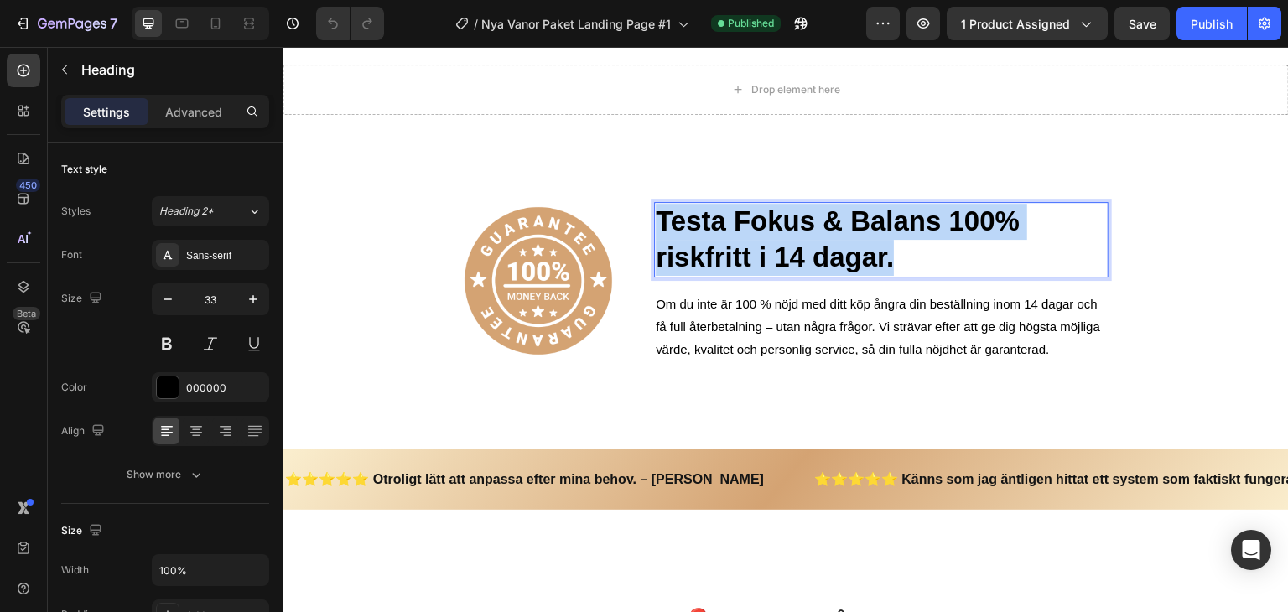
click at [804, 252] on p "Testa Fokus & Balans 100% riskfritt i 14 dagar." at bounding box center [881, 240] width 451 height 72
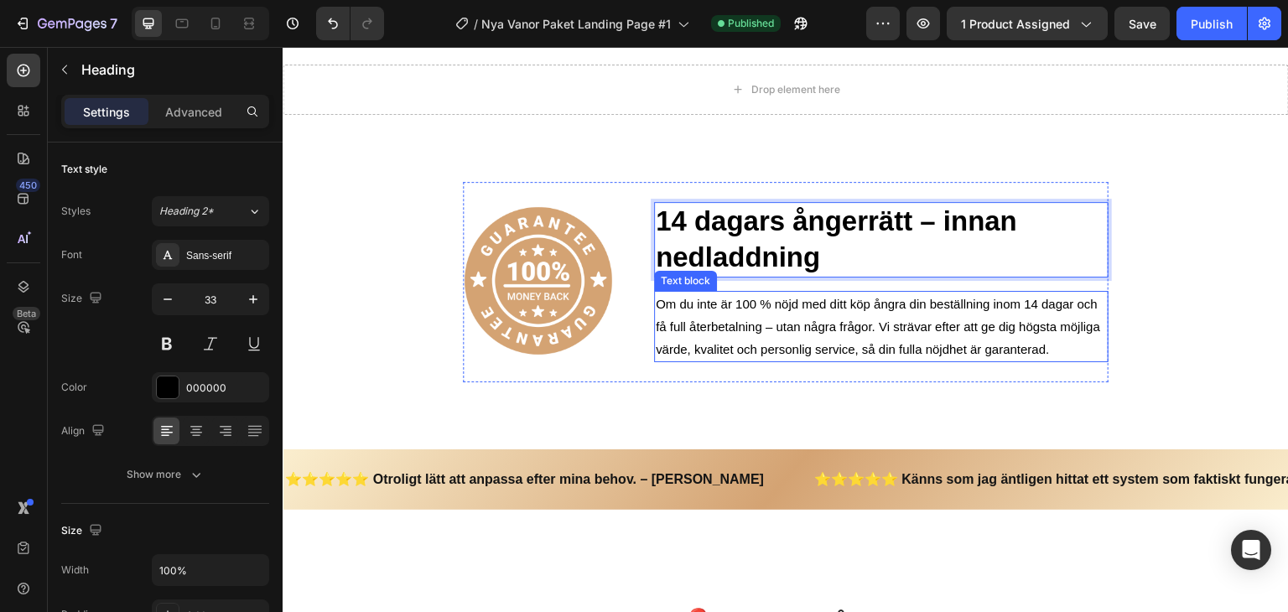
click at [853, 345] on p "Om du inte är 100 % nöjd med ditt köp ångra din beställning inom 14 dagar och f…" at bounding box center [881, 327] width 451 height 68
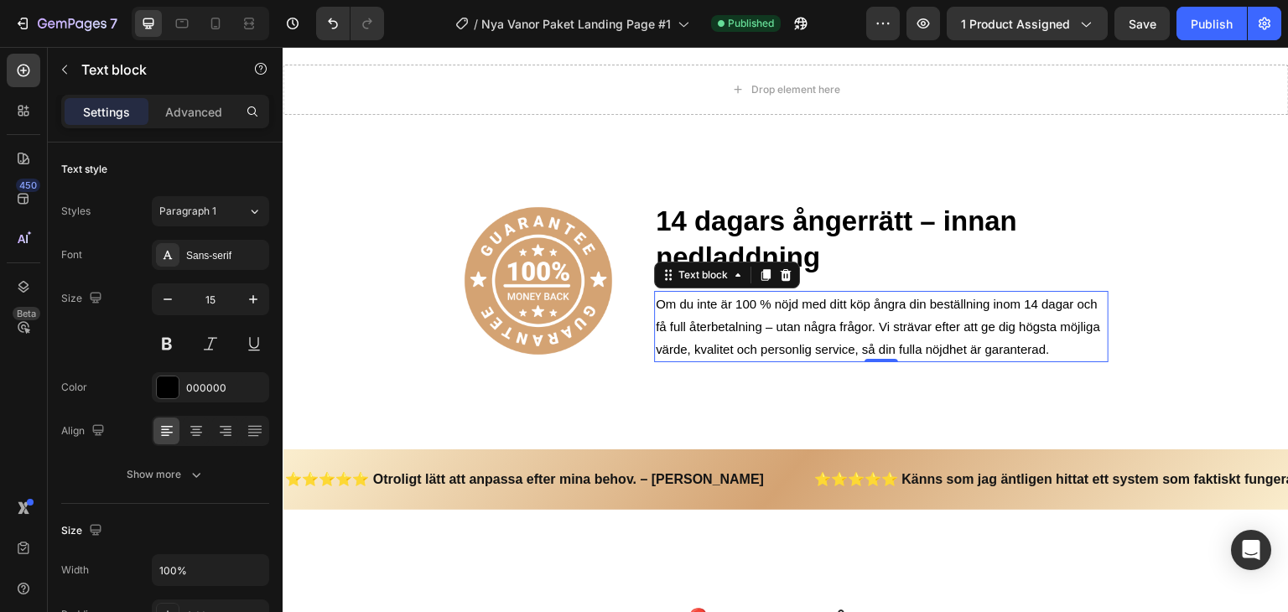
click at [853, 345] on p "Om du inte är 100 % nöjd med ditt köp ångra din beställning inom 14 dagar och f…" at bounding box center [881, 327] width 451 height 68
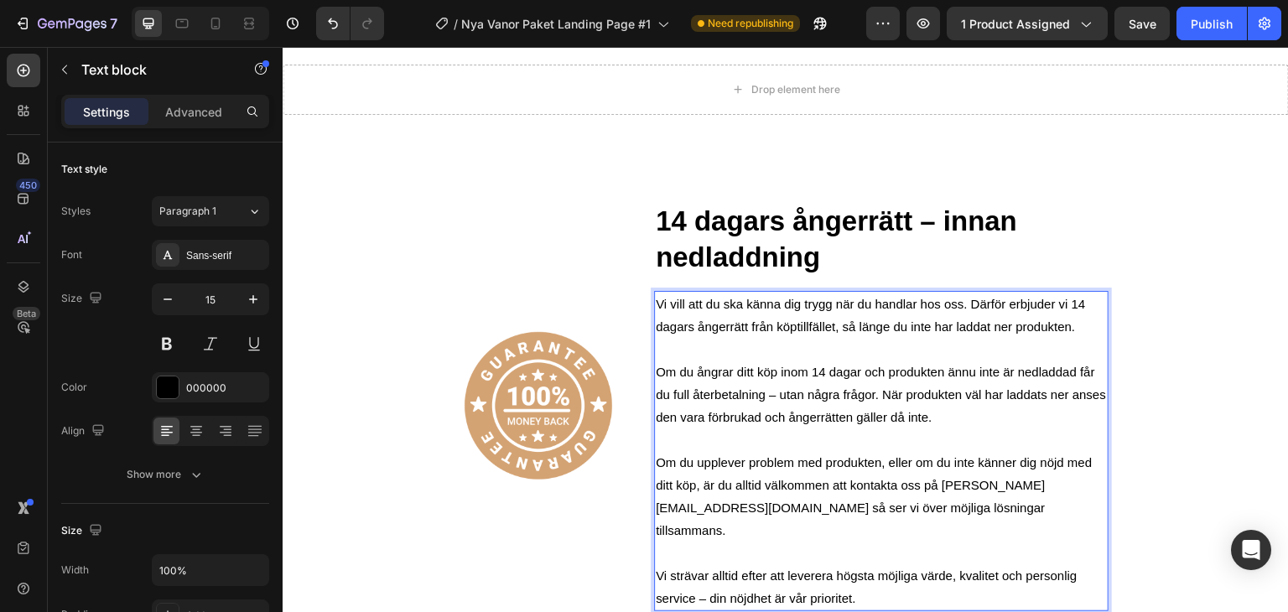
click at [936, 484] on p "Om du upplever problem med produkten, eller om du inte känner dig nöjd med ditt…" at bounding box center [881, 496] width 451 height 91
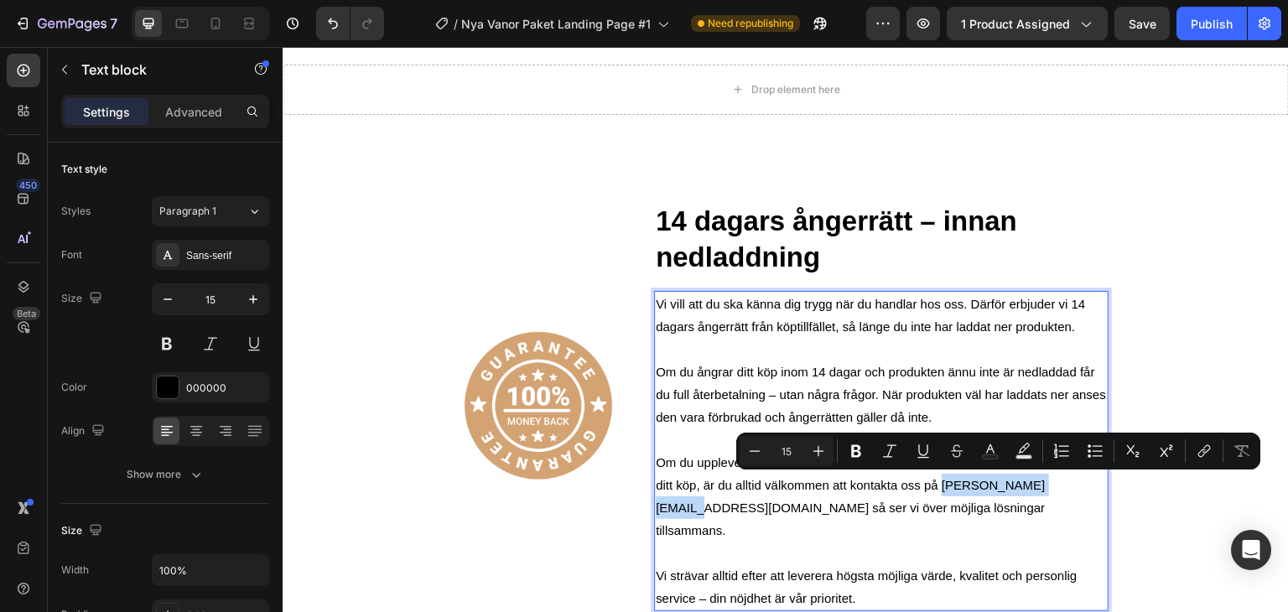
drag, startPoint x: 936, startPoint y: 484, endPoint x: 1061, endPoint y: 491, distance: 125.1
click at [1061, 491] on p "Om du upplever problem med produkten, eller om du inte känner dig nöjd med ditt…" at bounding box center [881, 496] width 451 height 91
click at [1007, 382] on p "Om du ångrar ditt köp inom 14 dagar och produkten ännu inte är nedladdad får du…" at bounding box center [881, 395] width 451 height 68
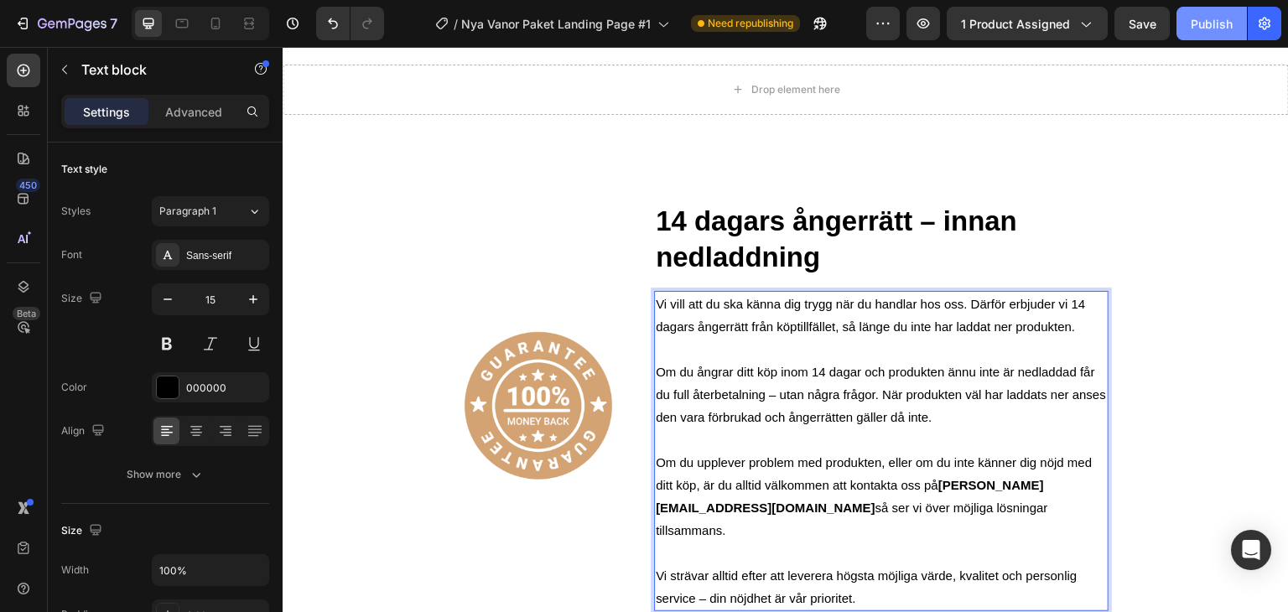
click at [1225, 30] on div "Publish" at bounding box center [1212, 24] width 42 height 18
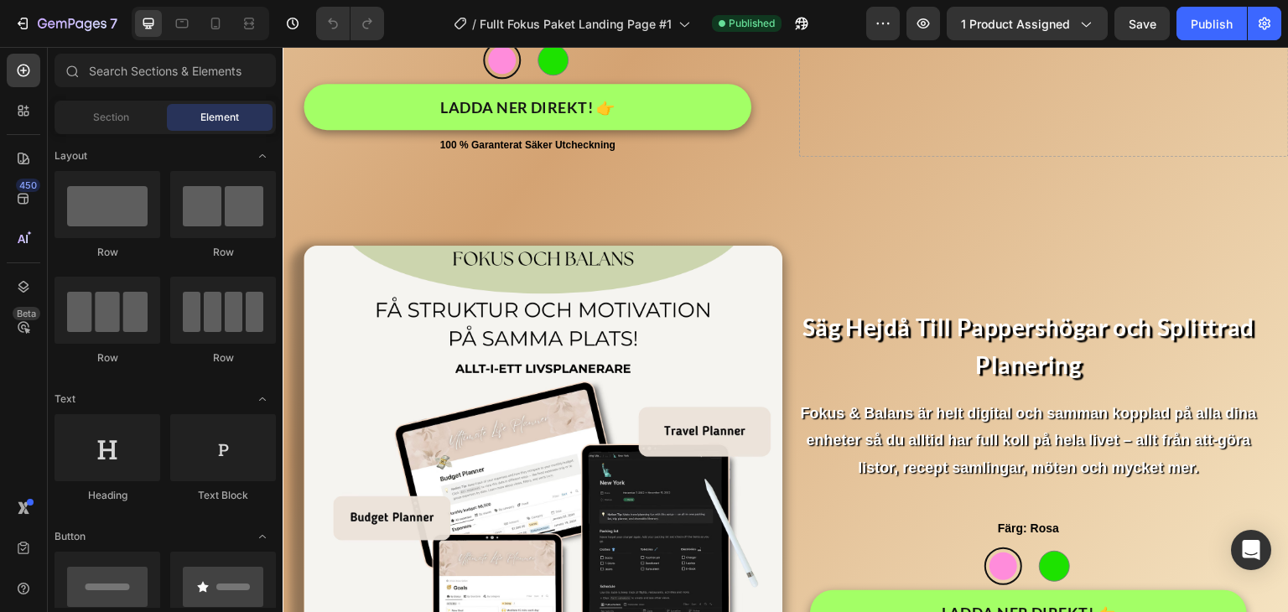
scroll to position [4058, 0]
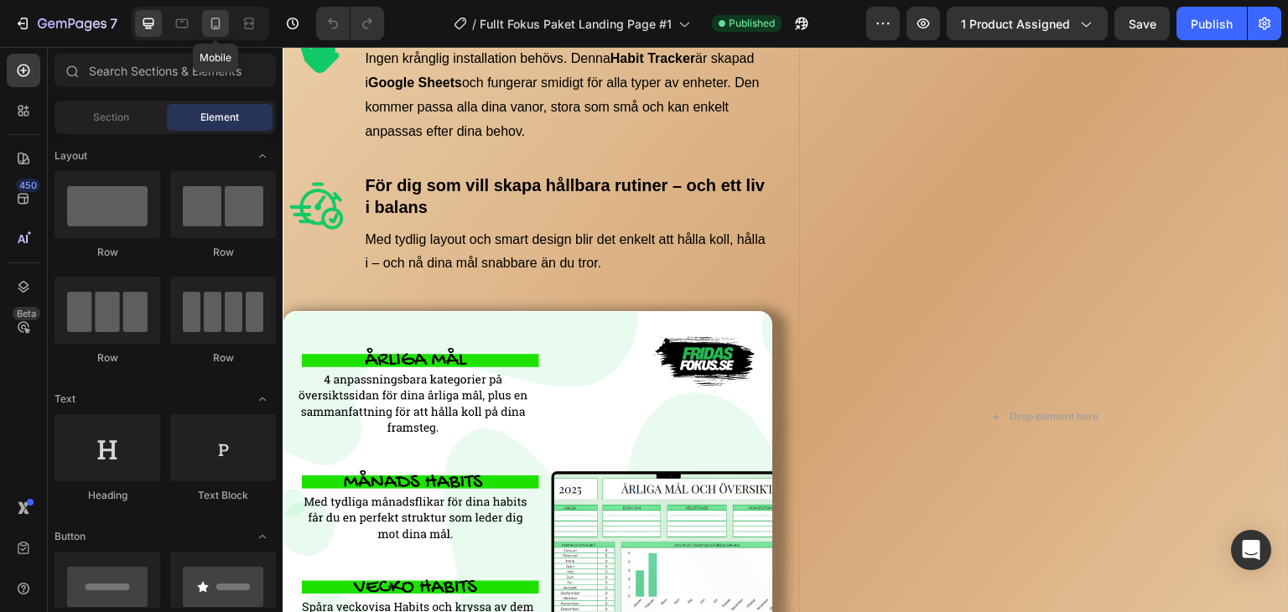
click at [216, 22] on icon at bounding box center [215, 23] width 17 height 17
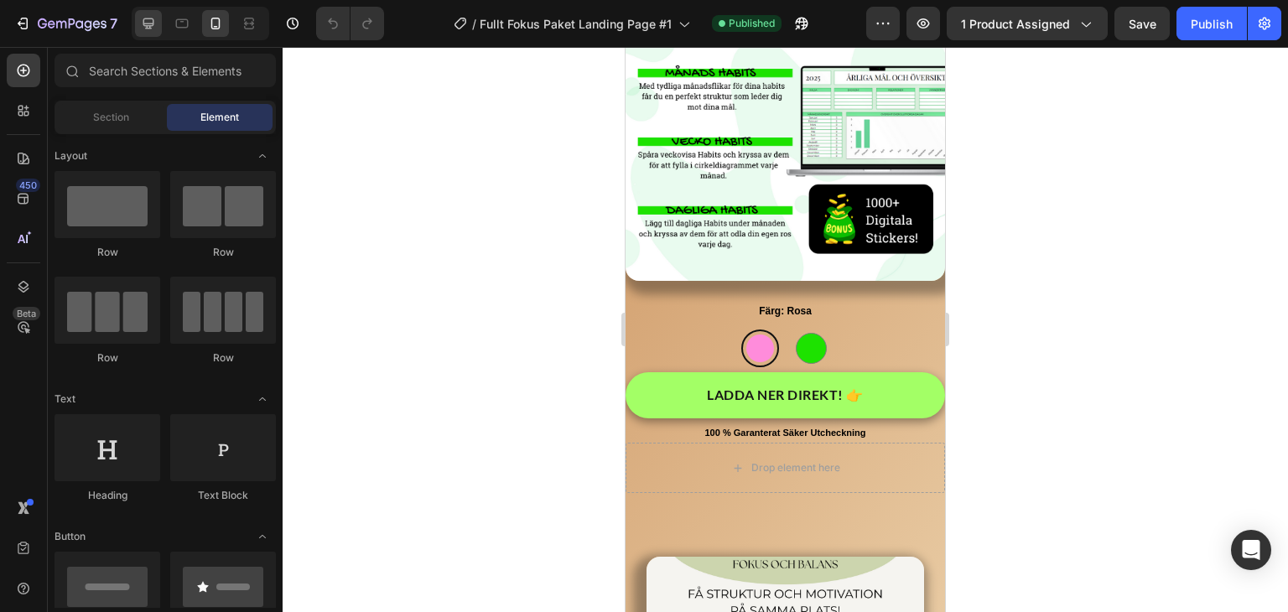
click at [155, 31] on icon at bounding box center [148, 23] width 17 height 17
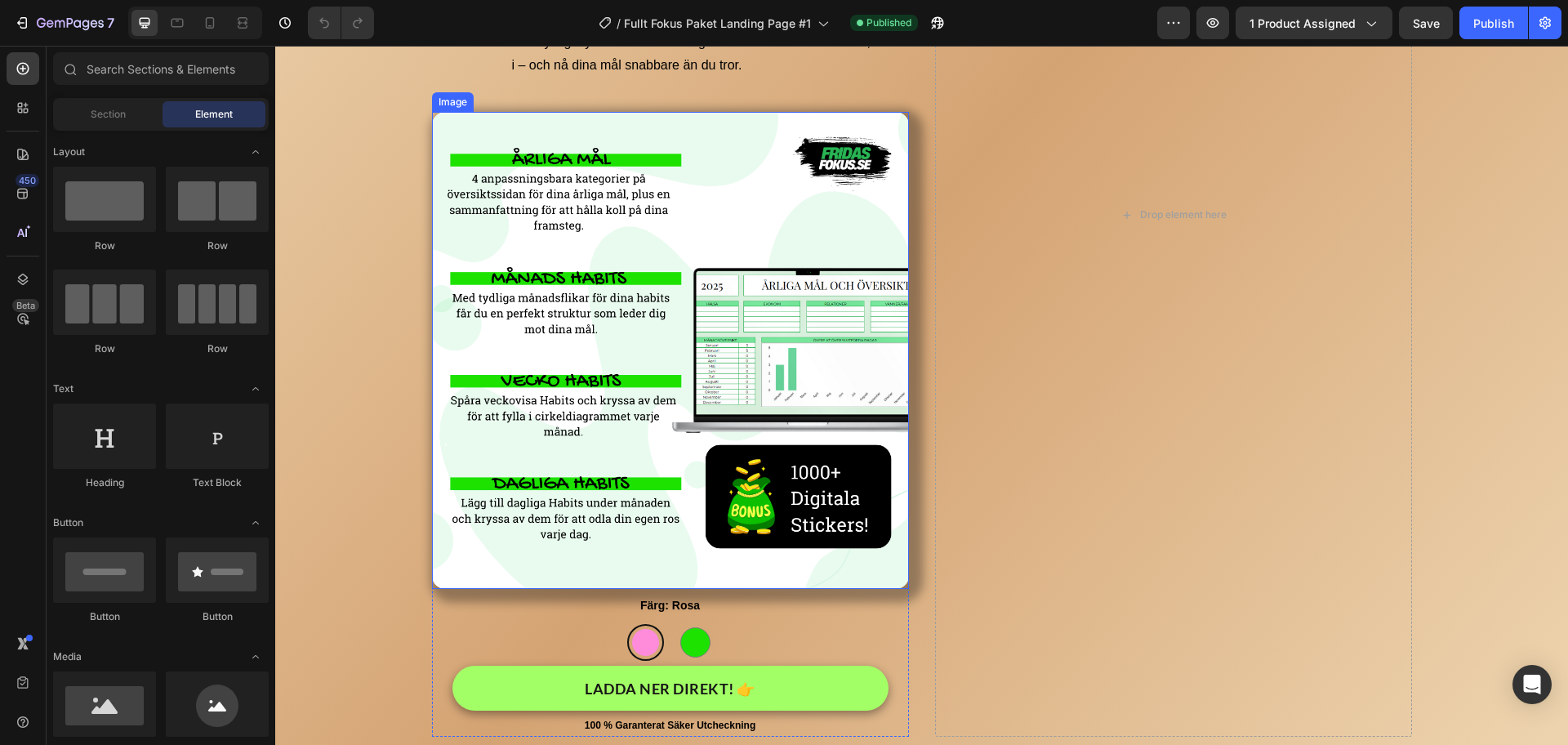
scroll to position [3847, 0]
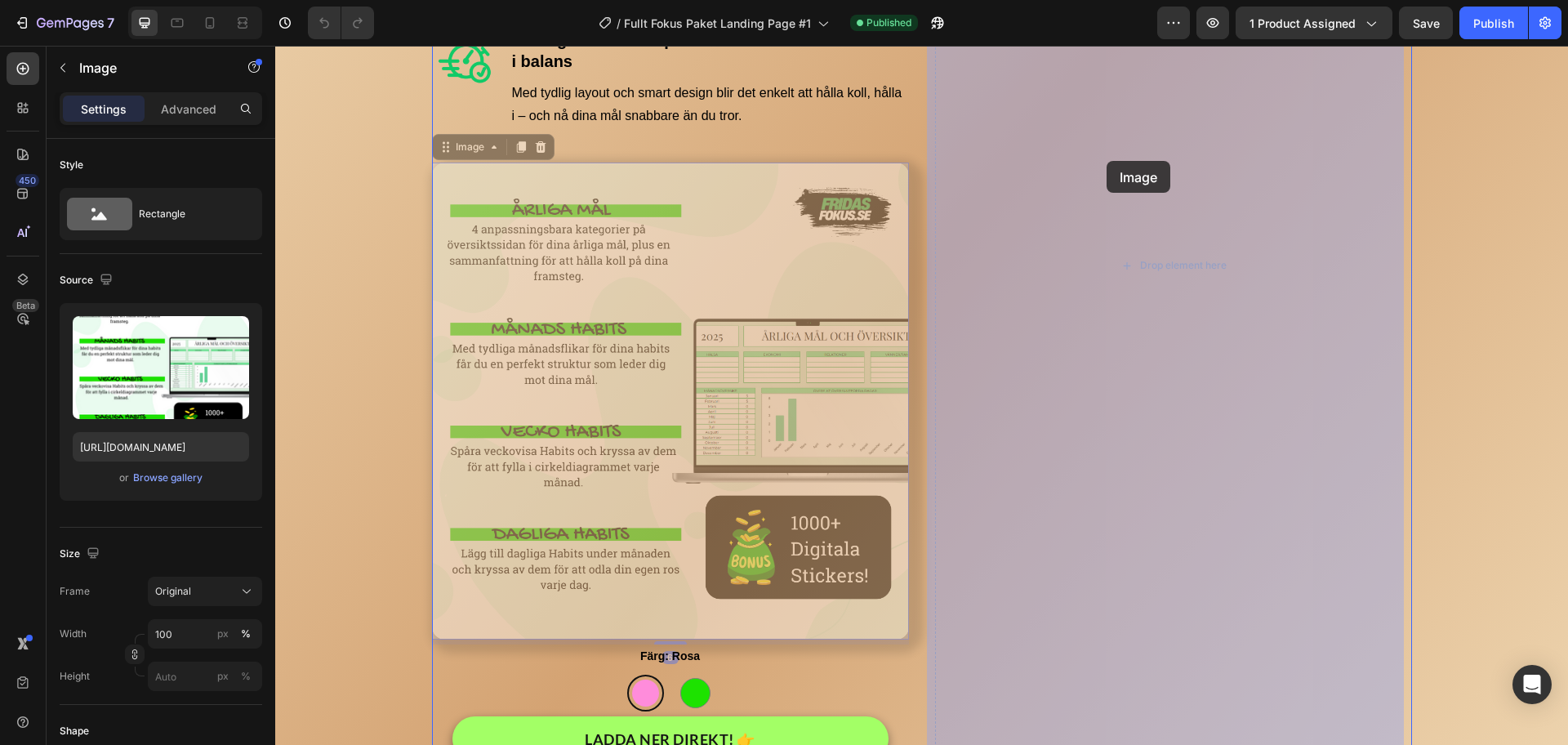
drag, startPoint x: 901, startPoint y: 337, endPoint x: 1106, endPoint y: 161, distance: 270.2
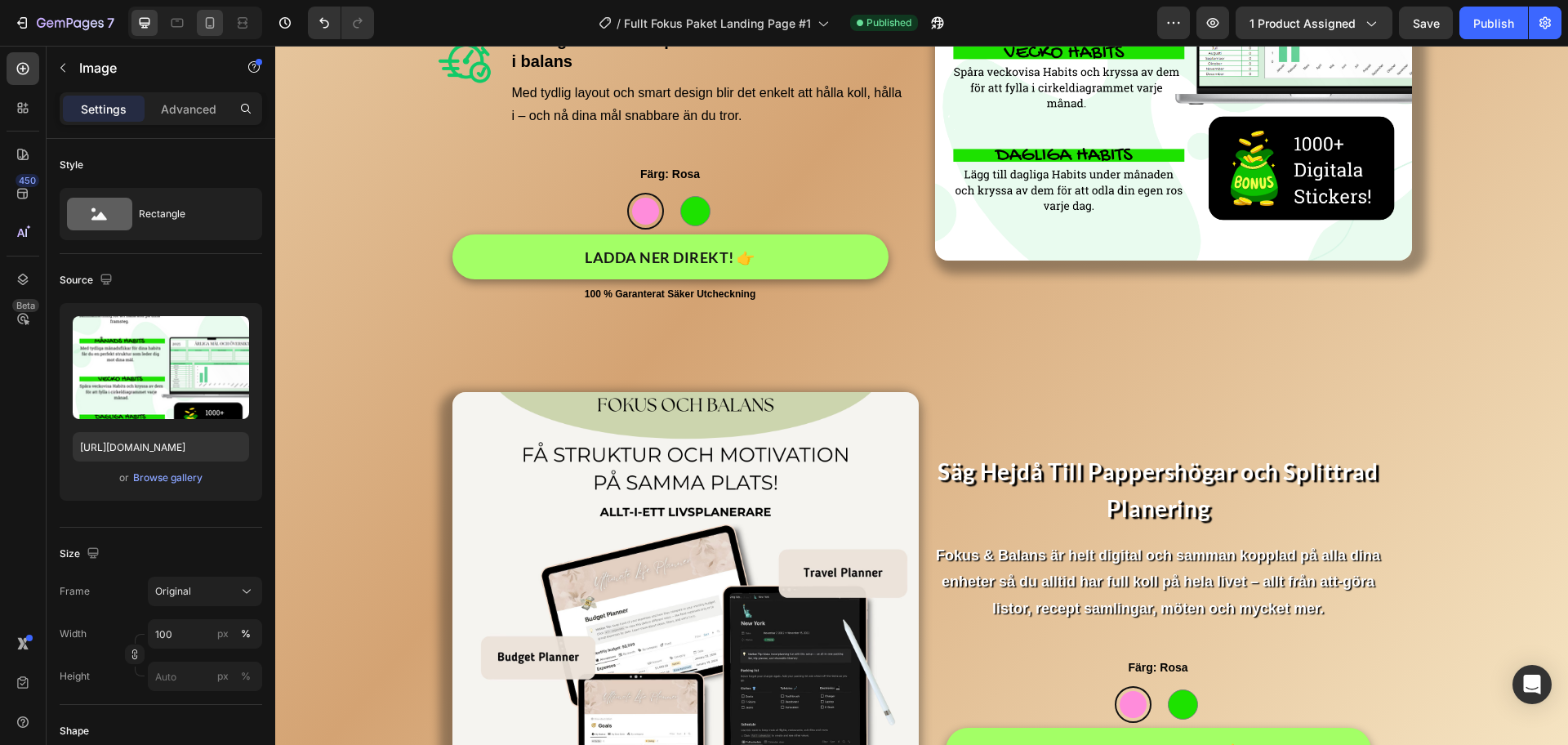
click at [208, 30] on icon at bounding box center [209, 22] width 17 height 17
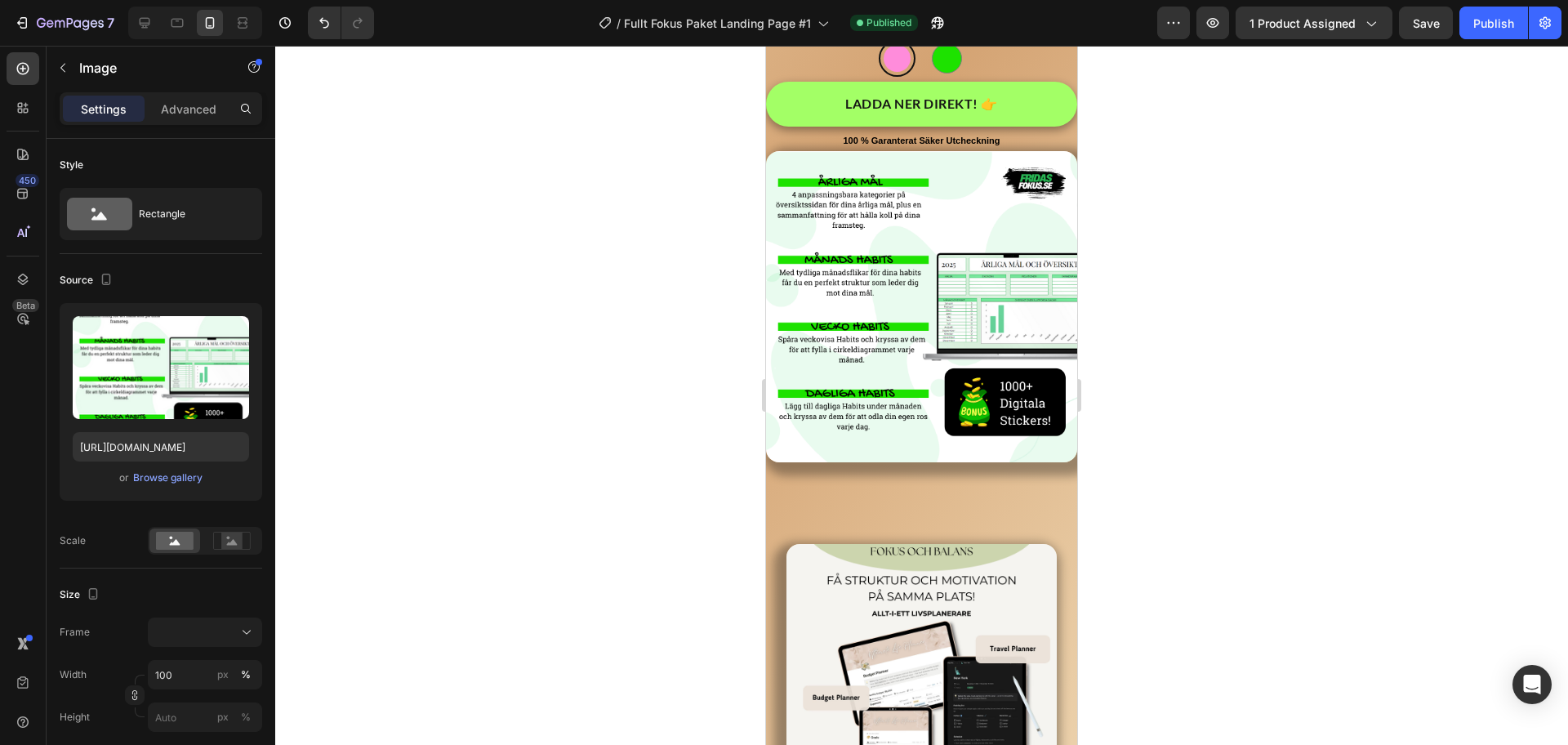
scroll to position [4420, 0]
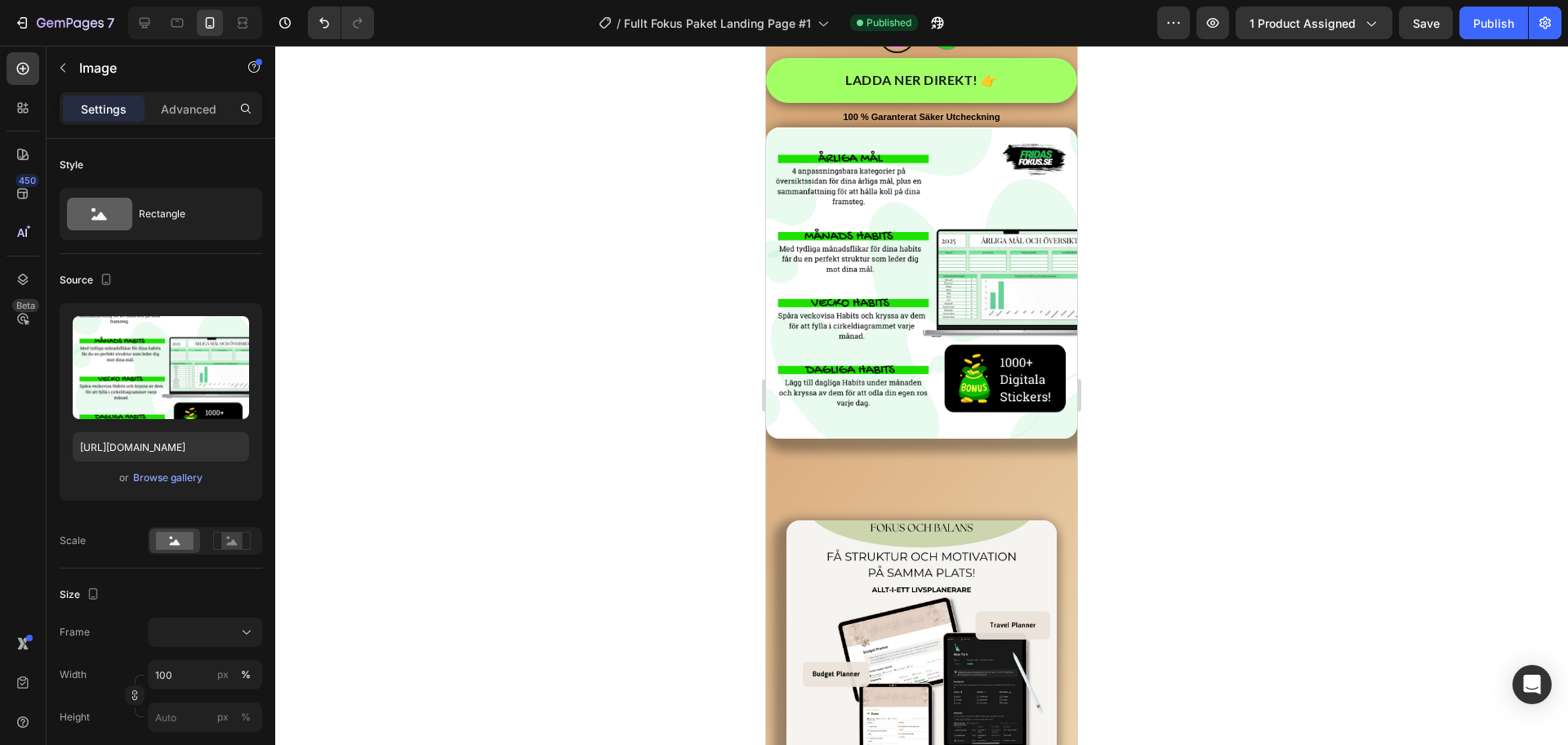
click at [925, 438] on img at bounding box center [921, 282] width 311 height 311
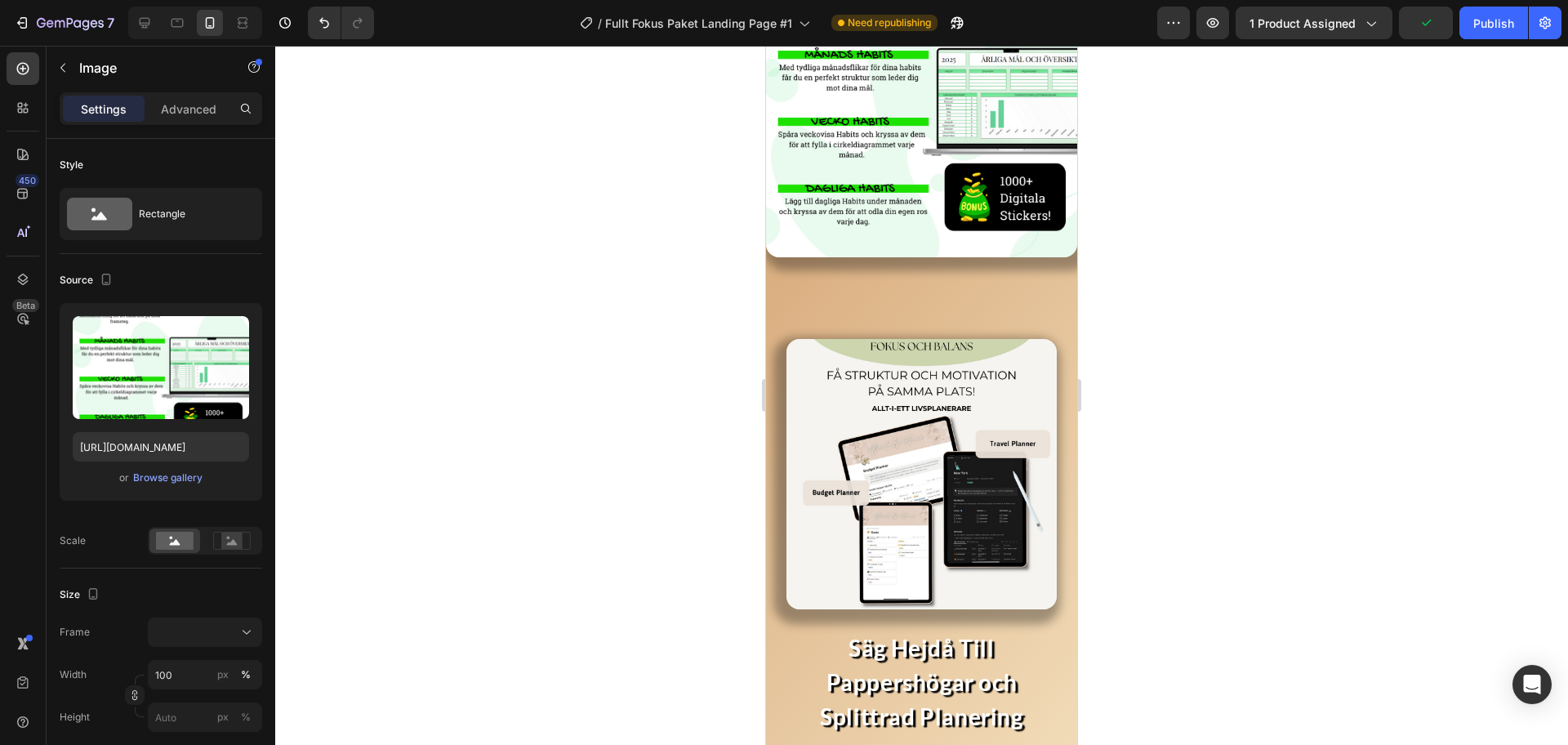
scroll to position [4625, 0]
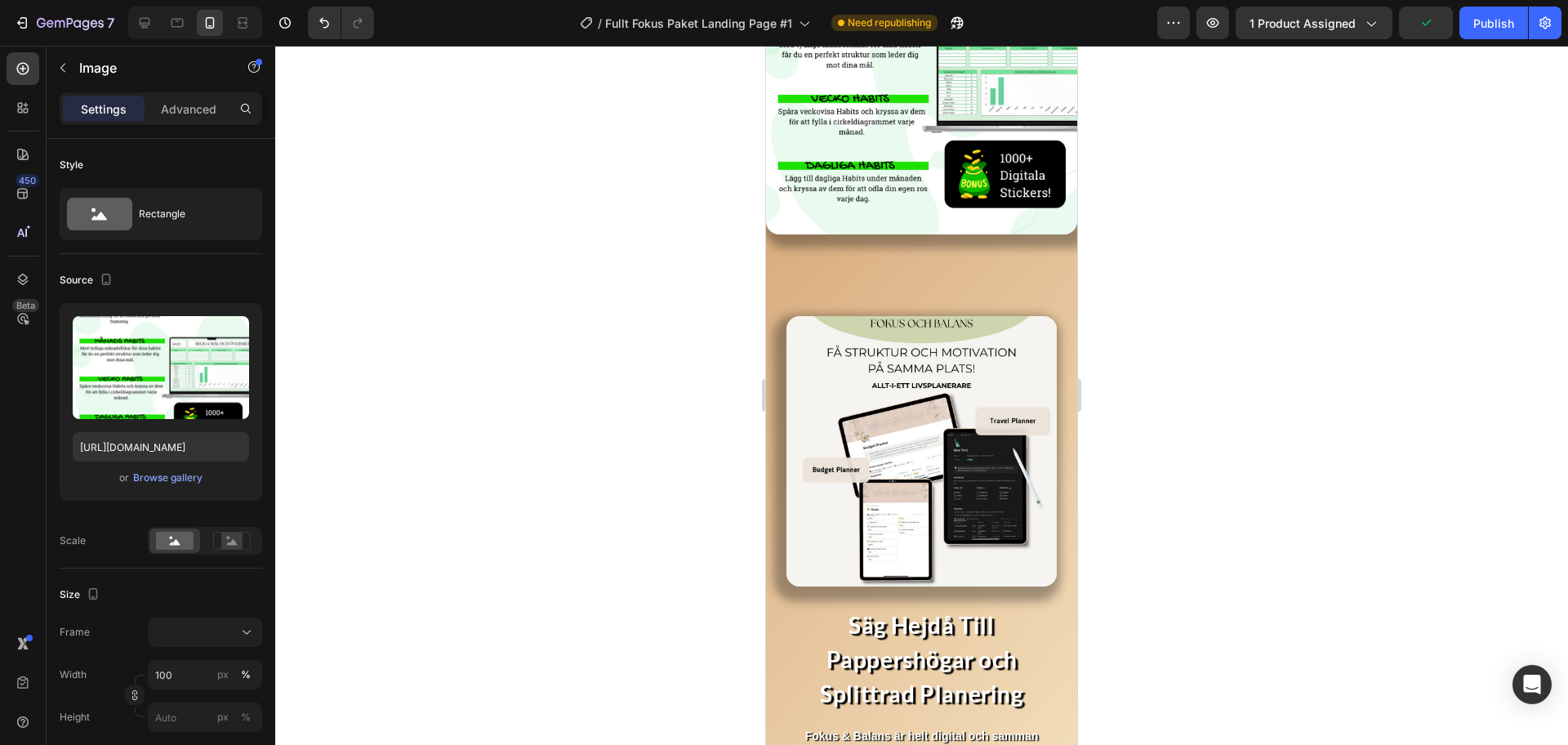
click at [914, 235] on img at bounding box center [921, 78] width 311 height 311
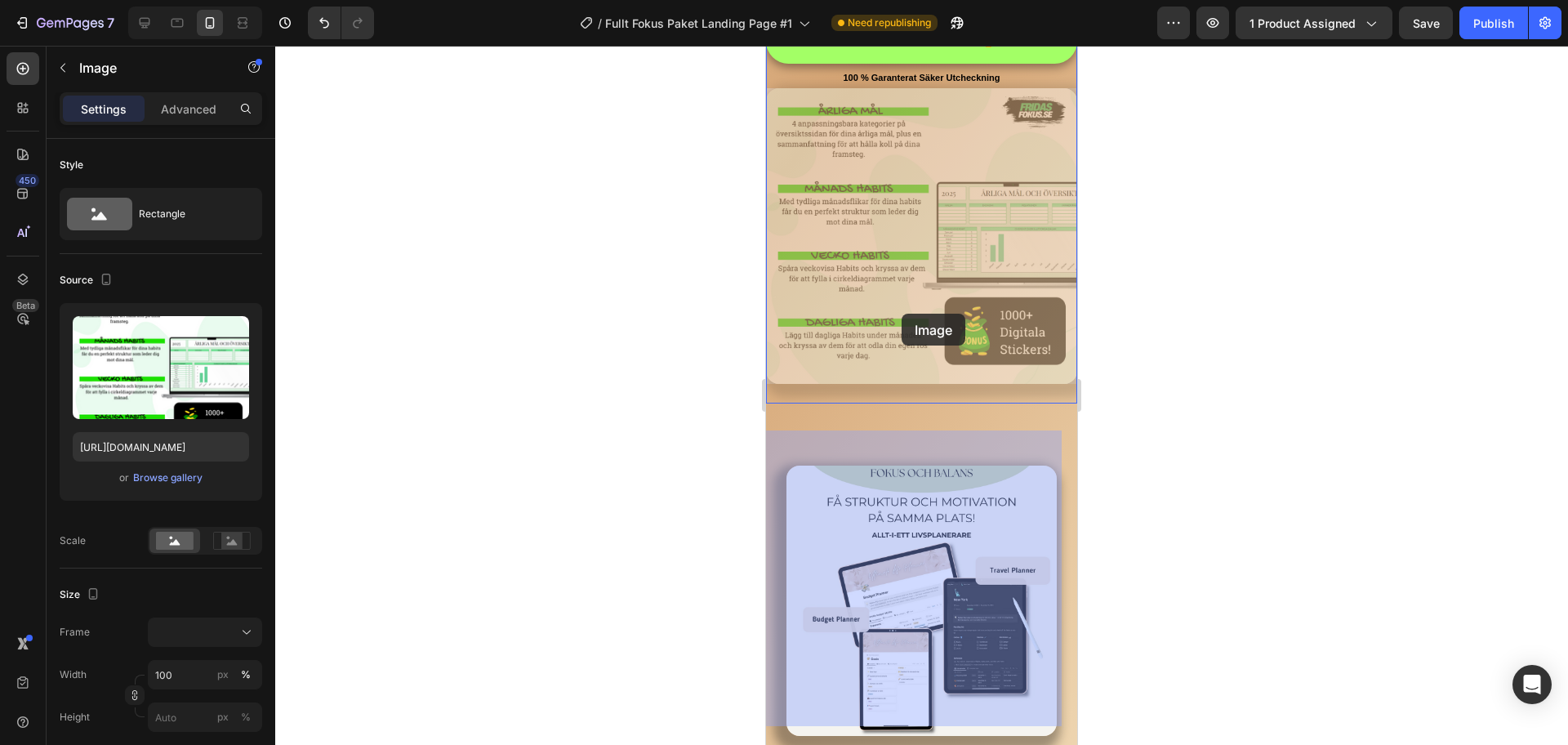
scroll to position [4115, 0]
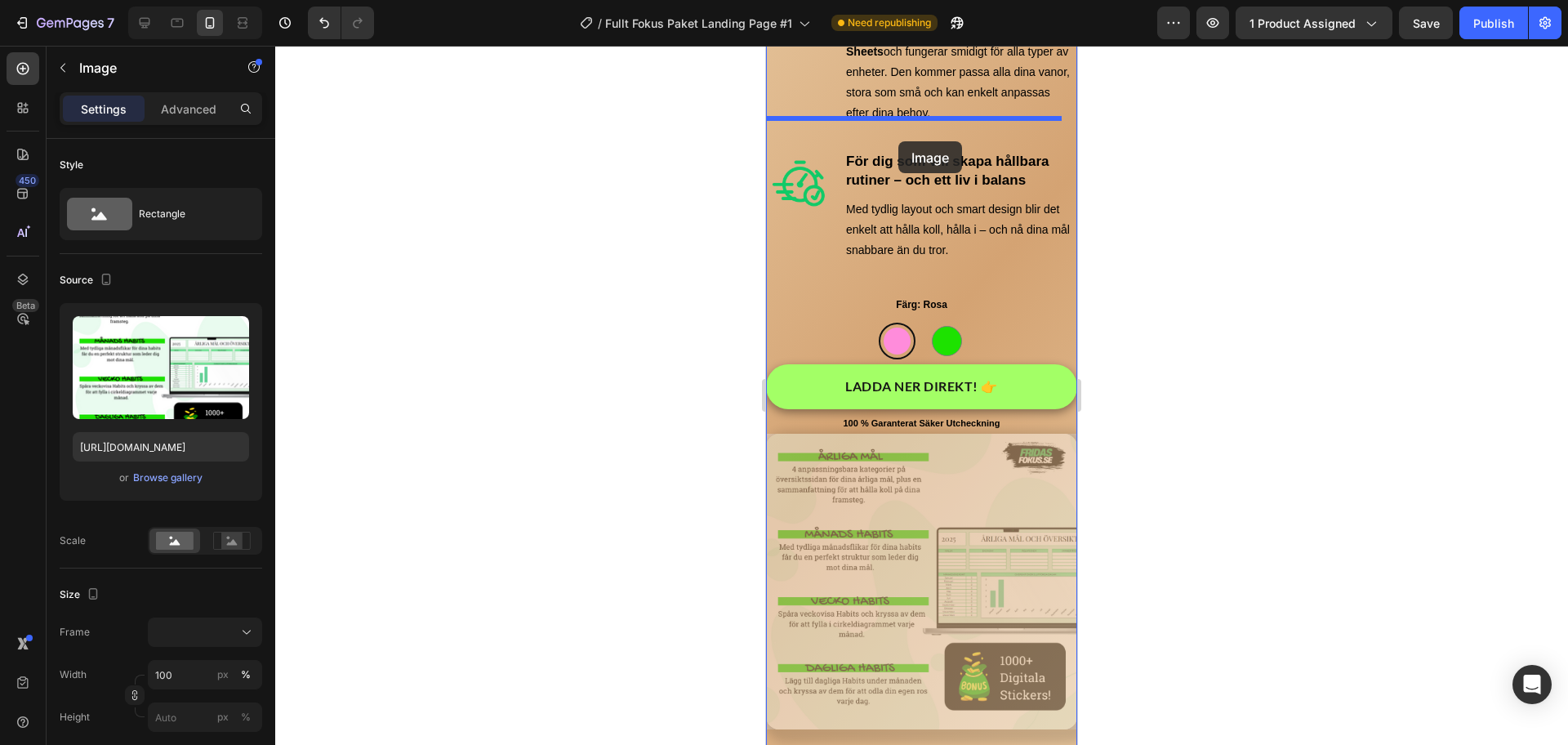
drag, startPoint x: 886, startPoint y: 377, endPoint x: 898, endPoint y: 141, distance: 236.3
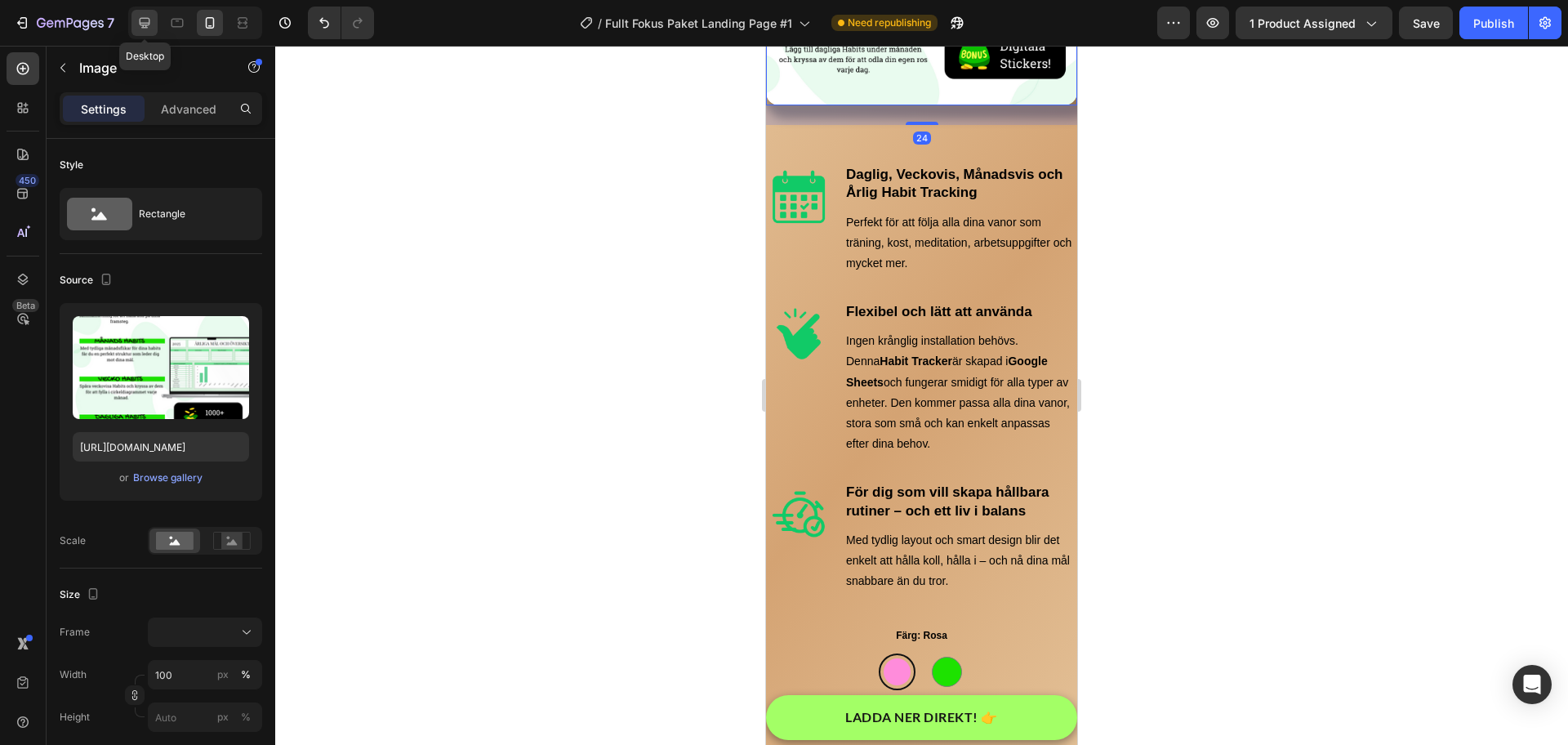
click at [149, 19] on icon at bounding box center [144, 22] width 11 height 11
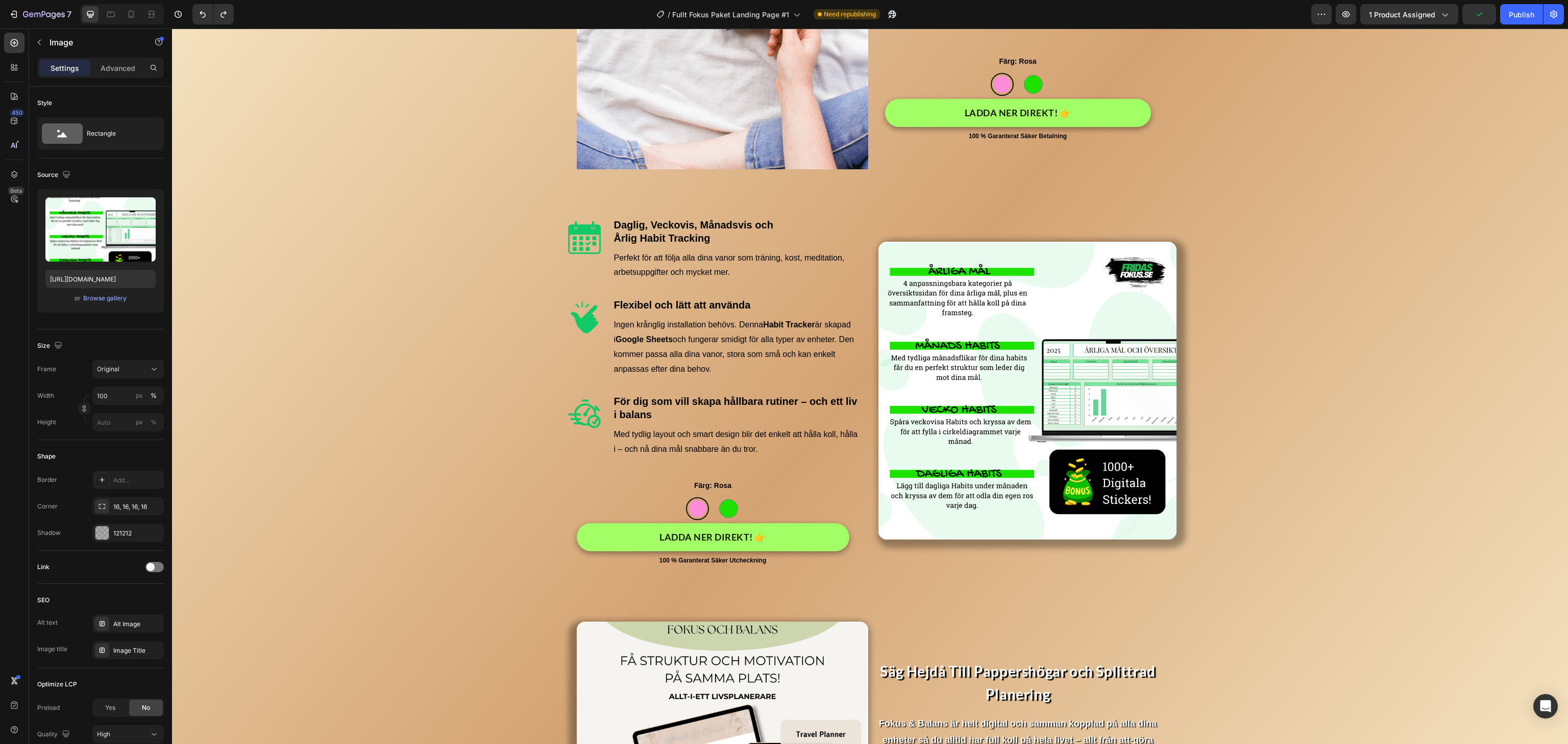
scroll to position [1976, 0]
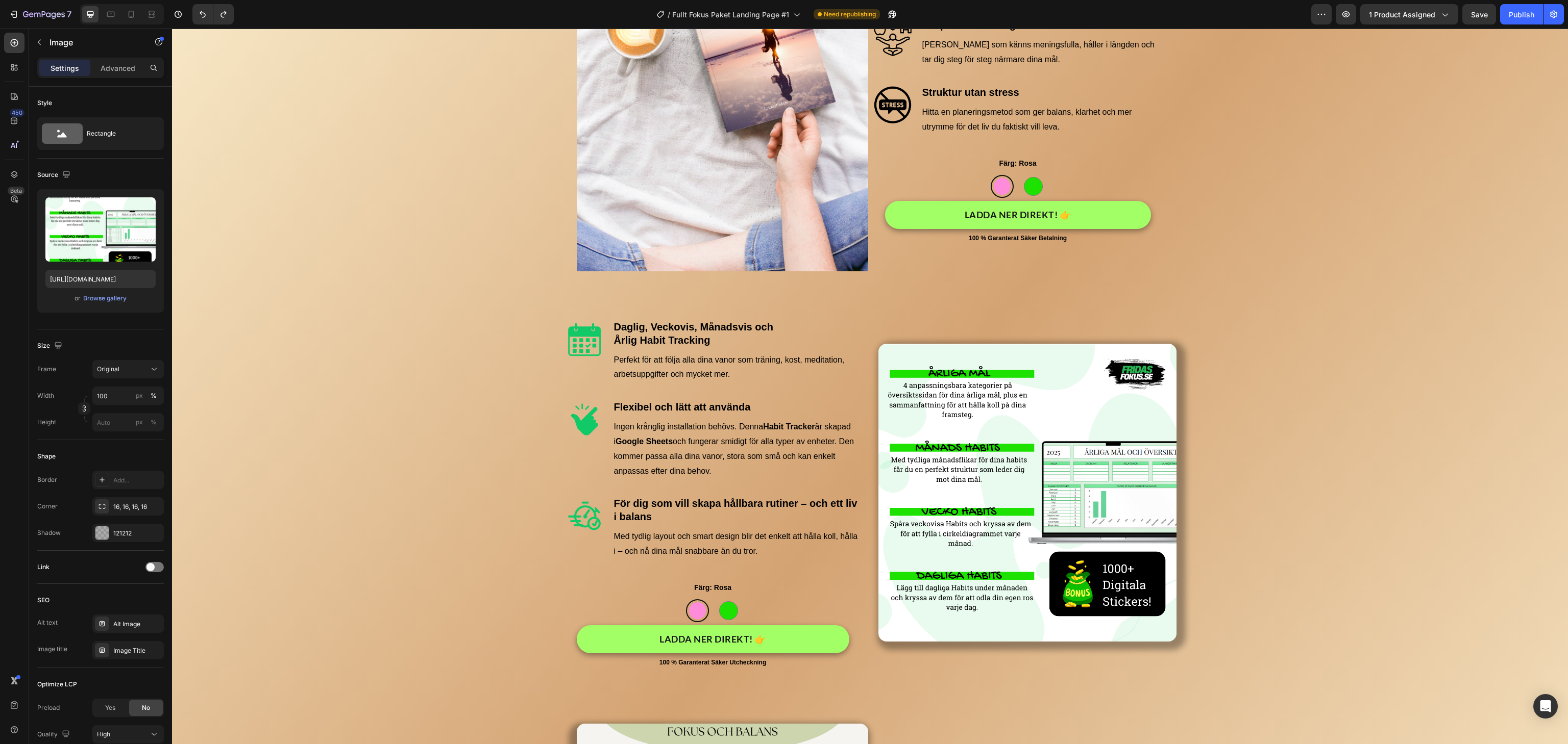
click at [783, 372] on img at bounding box center [1027, 493] width 298 height 298
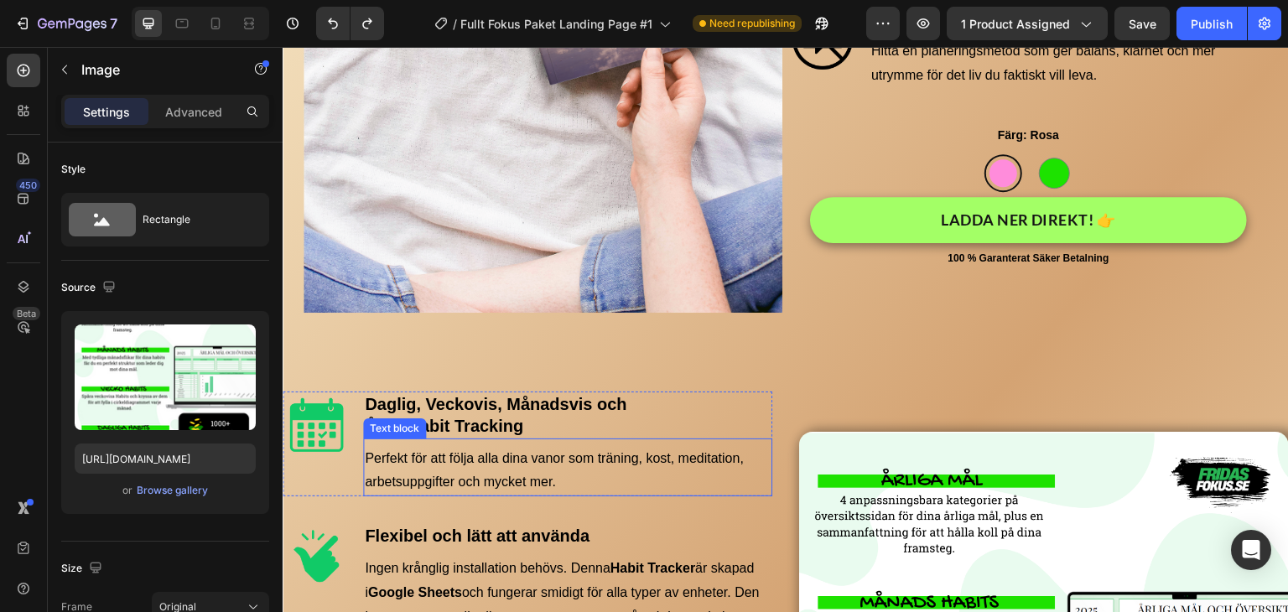
scroll to position [3500, 0]
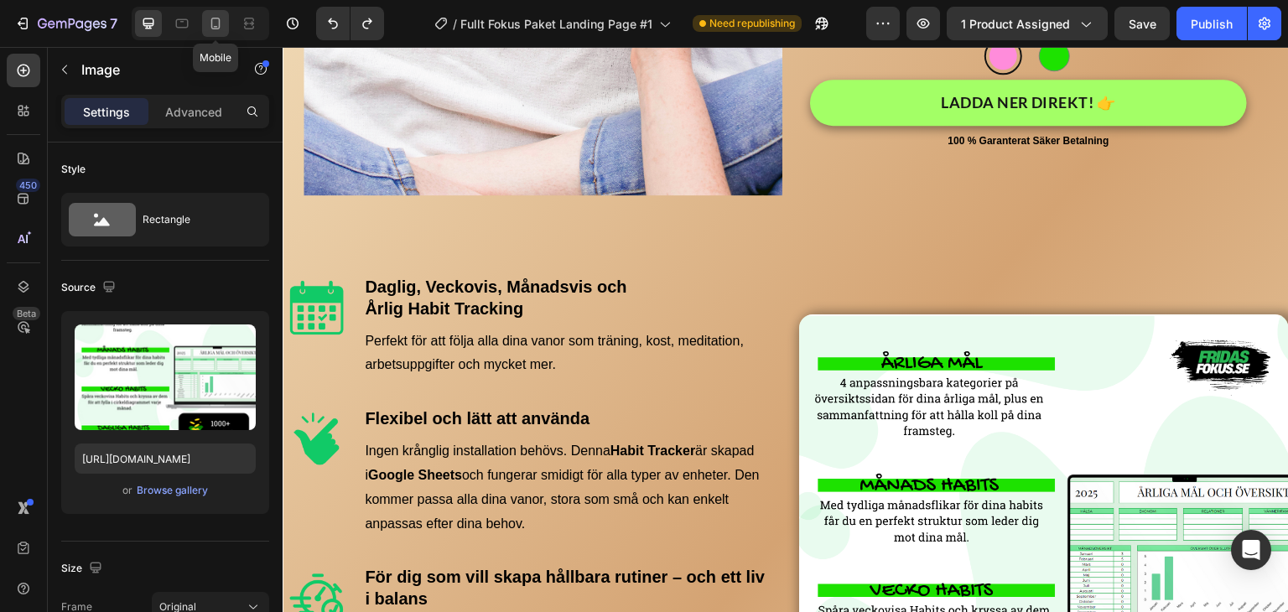
click at [210, 18] on icon at bounding box center [215, 23] width 17 height 17
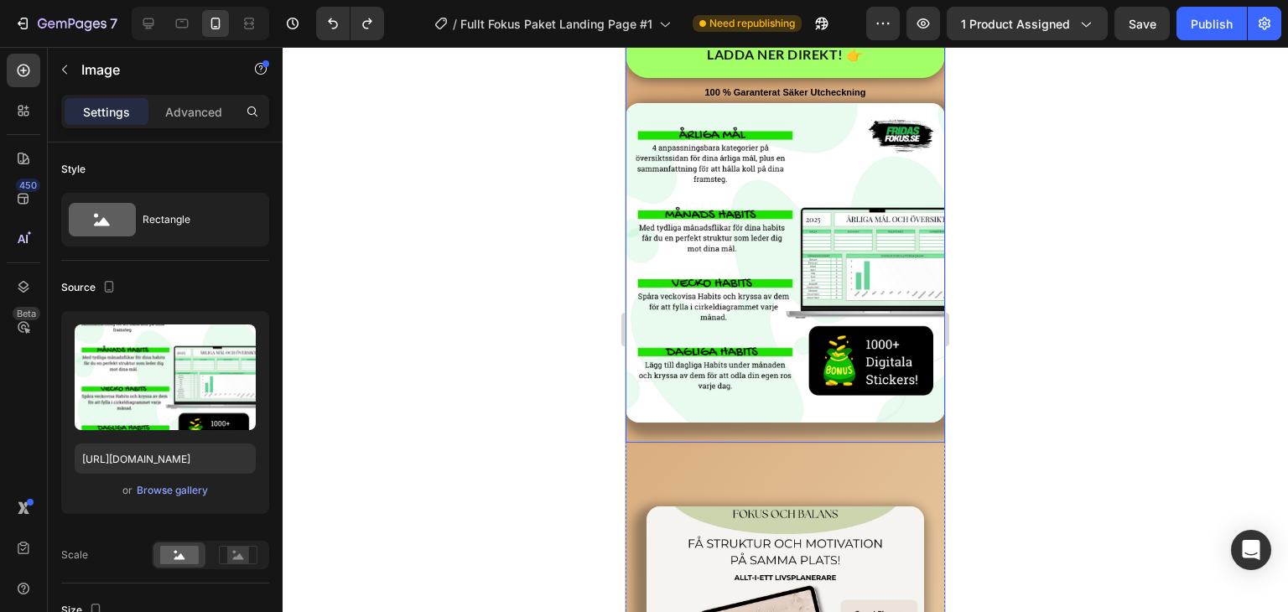
scroll to position [4578, 0]
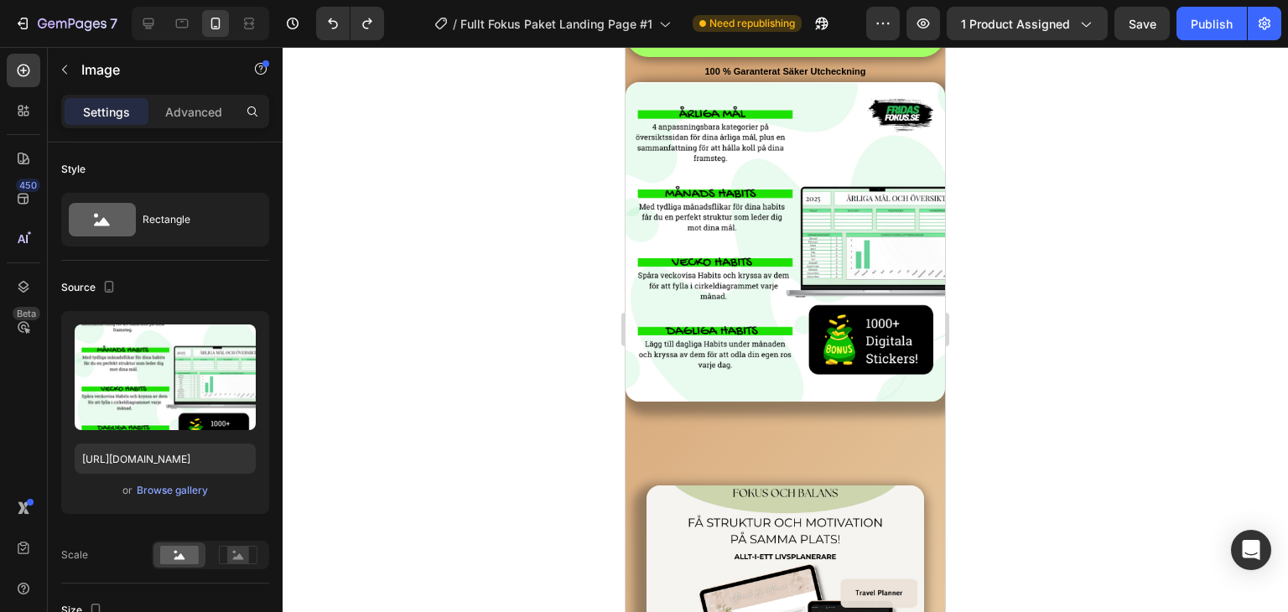
click at [761, 267] on img at bounding box center [785, 241] width 319 height 319
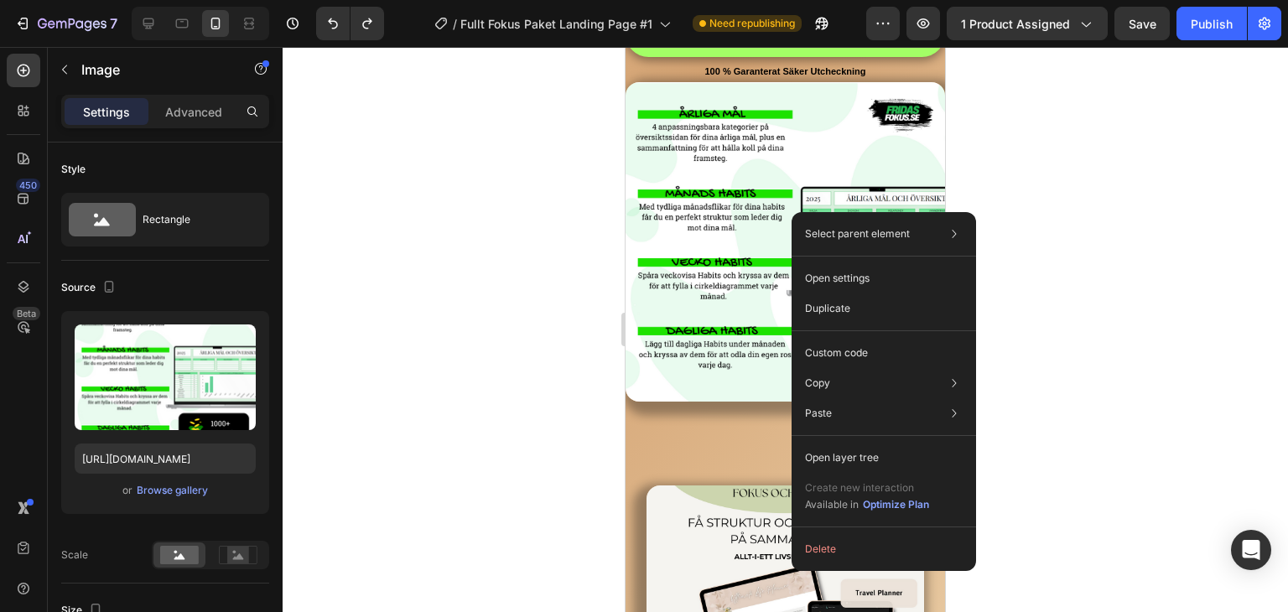
click at [756, 216] on img at bounding box center [785, 241] width 319 height 319
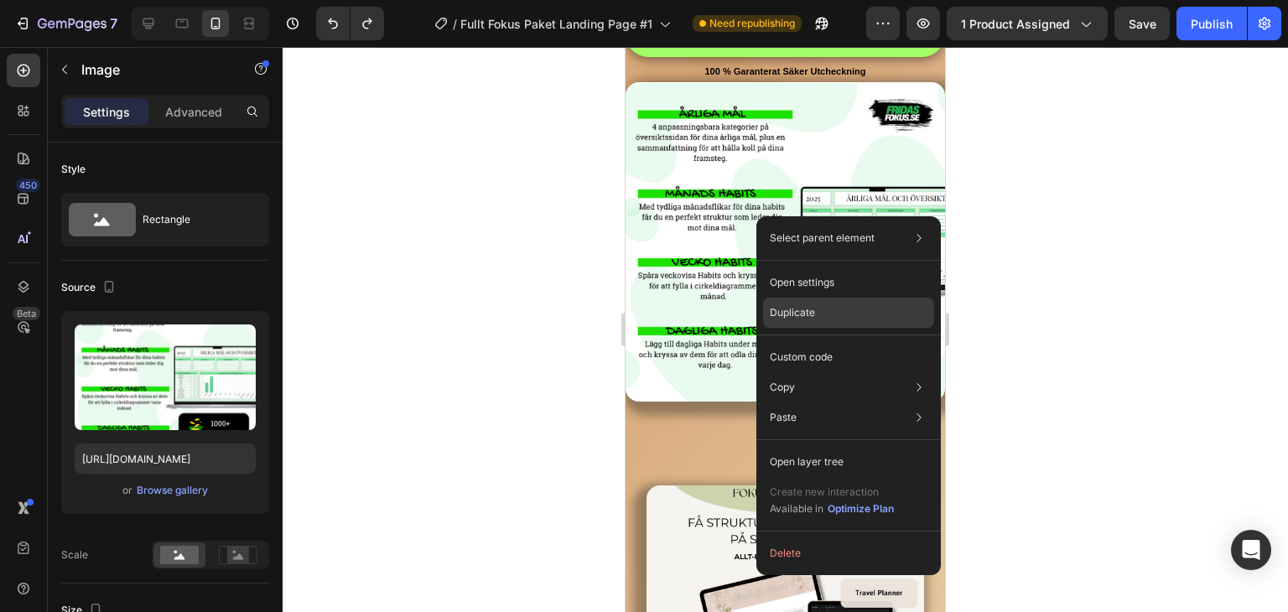
click at [825, 342] on div "Duplicate" at bounding box center [848, 357] width 171 height 30
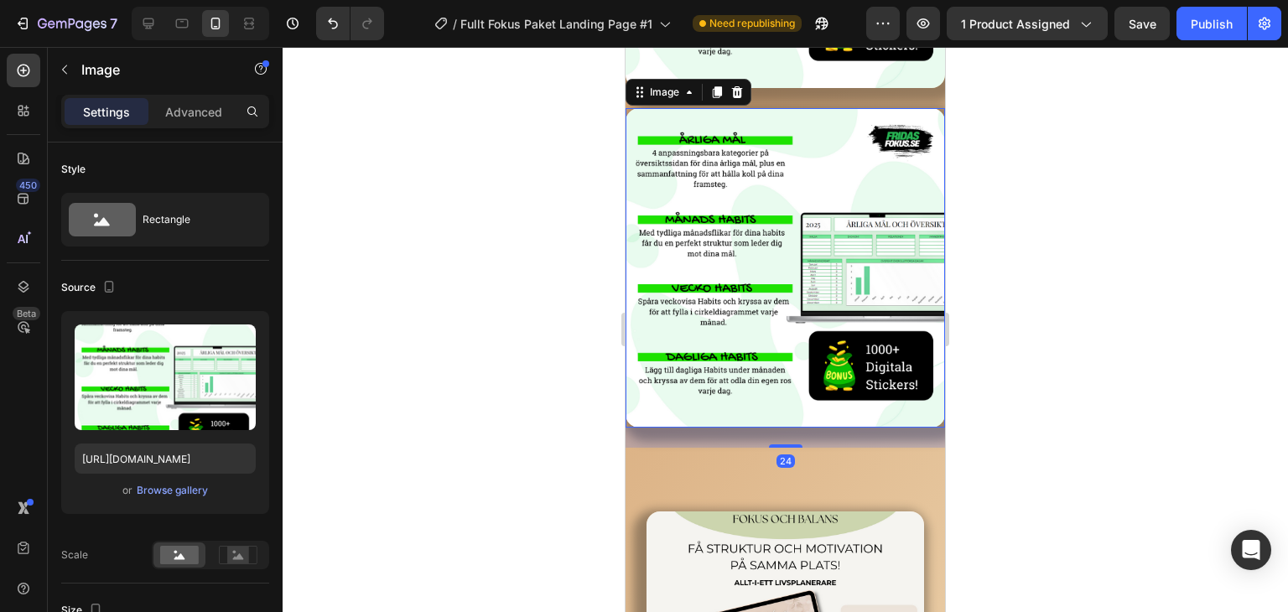
scroll to position [4905, 0]
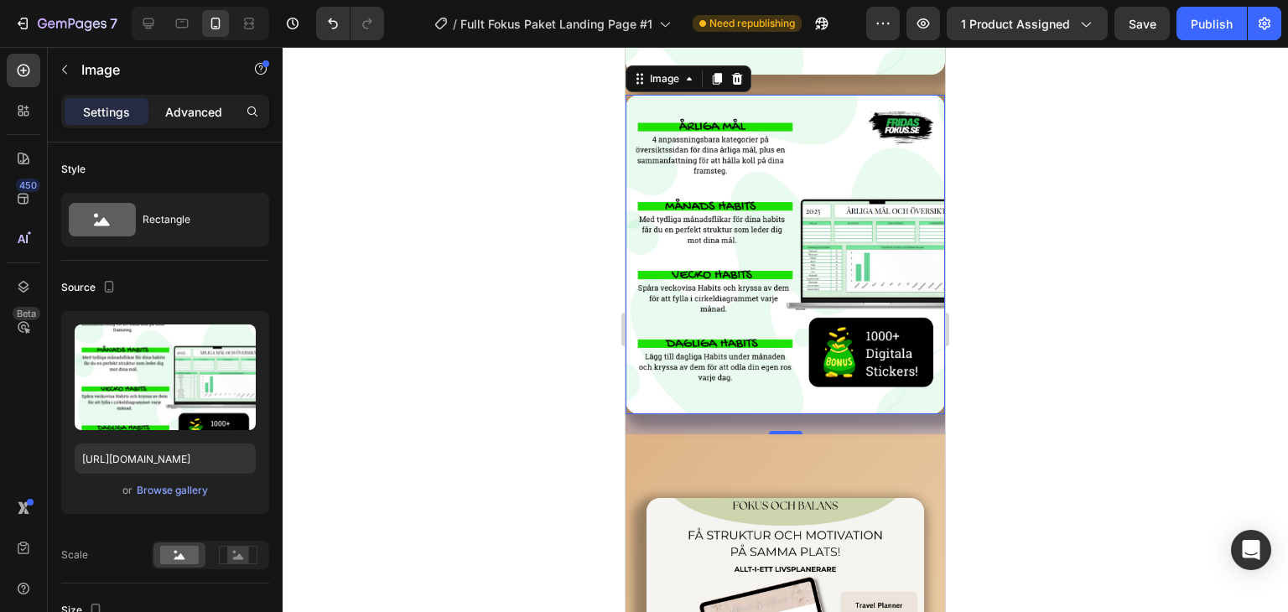
click at [198, 112] on p "Advanced" at bounding box center [193, 112] width 57 height 18
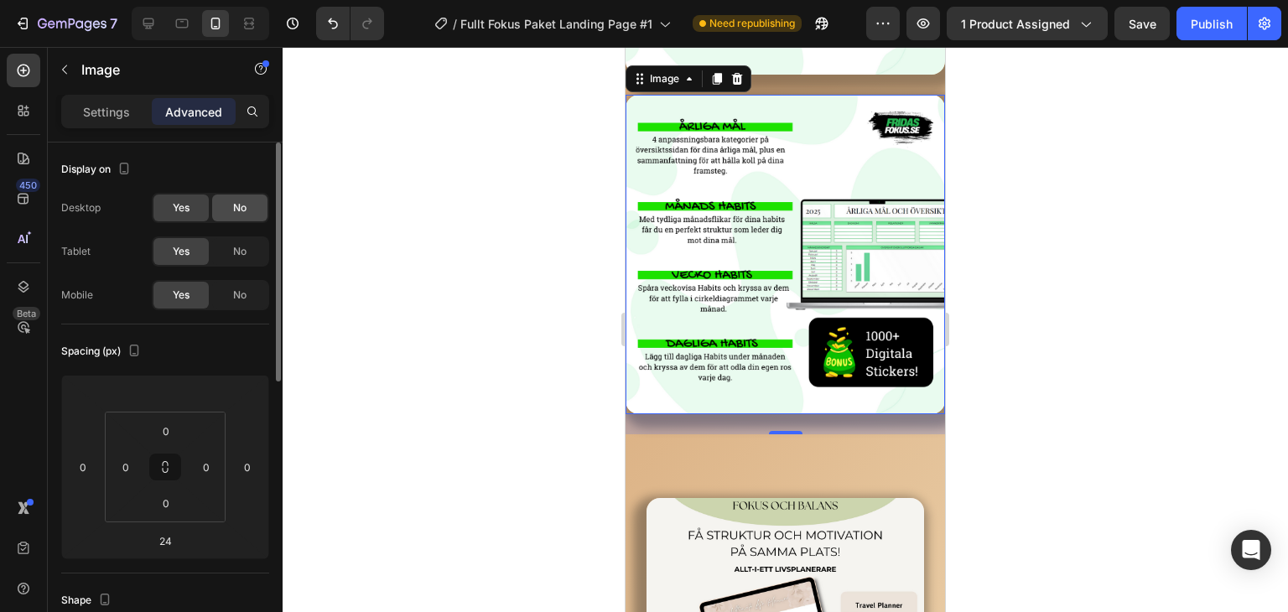
click at [248, 207] on div "No" at bounding box center [239, 208] width 55 height 27
click at [247, 246] on div "No" at bounding box center [239, 251] width 55 height 27
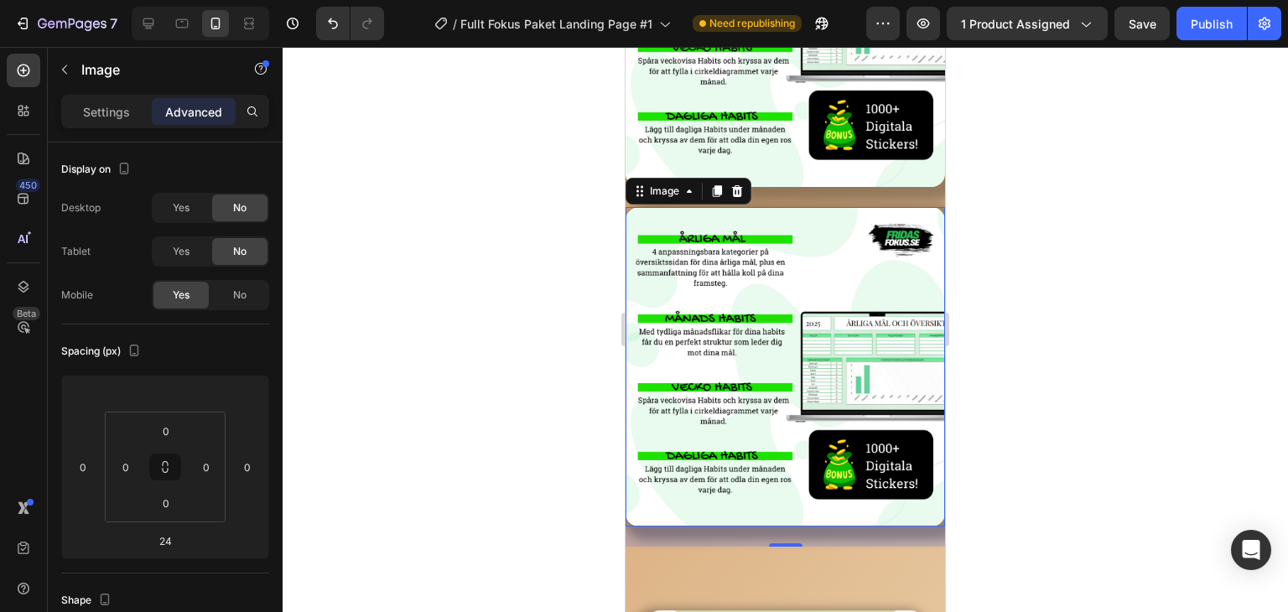
scroll to position [4738, 0]
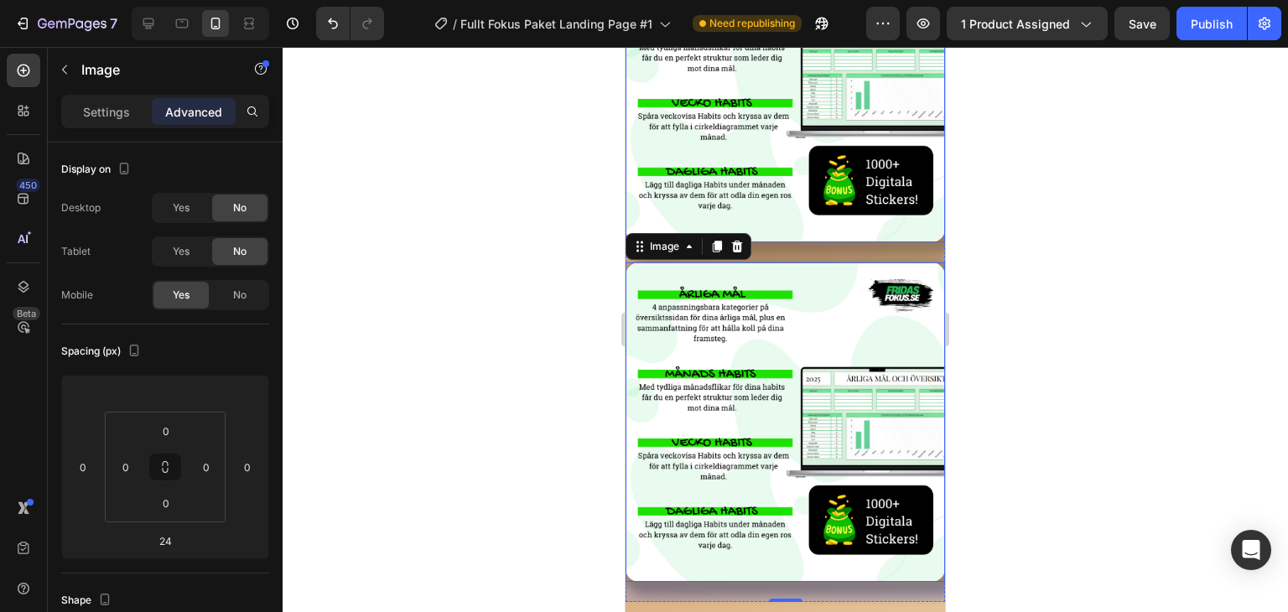
click at [774, 209] on img at bounding box center [785, 82] width 319 height 319
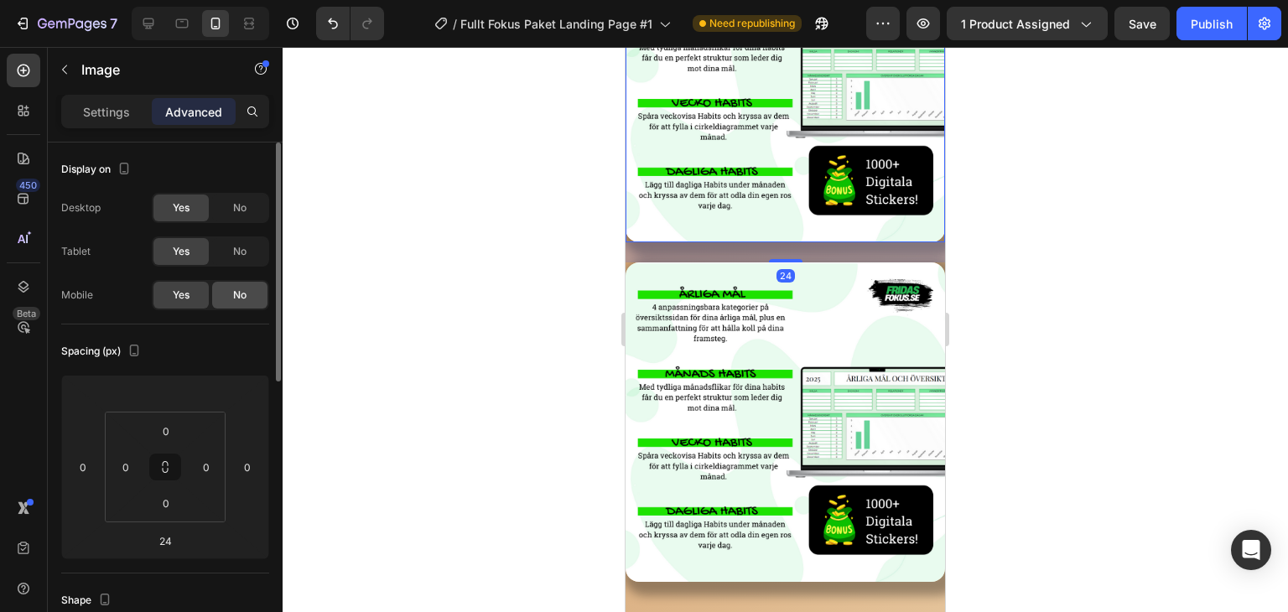
click at [235, 291] on span "No" at bounding box center [239, 295] width 13 height 15
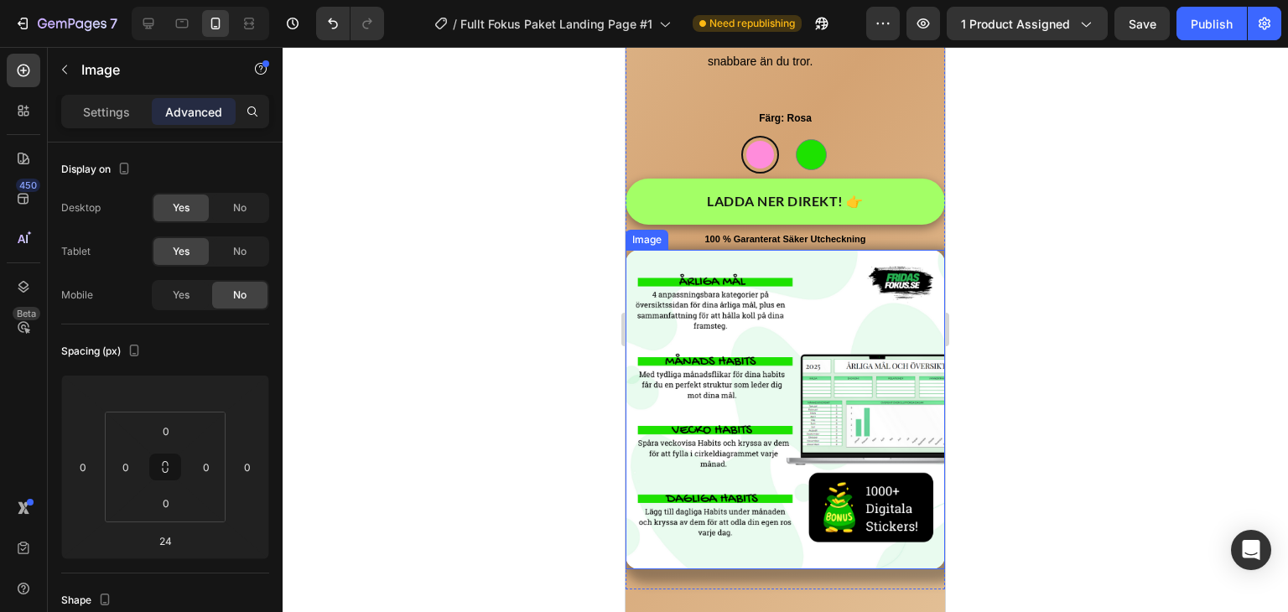
click at [756, 338] on img at bounding box center [785, 409] width 319 height 319
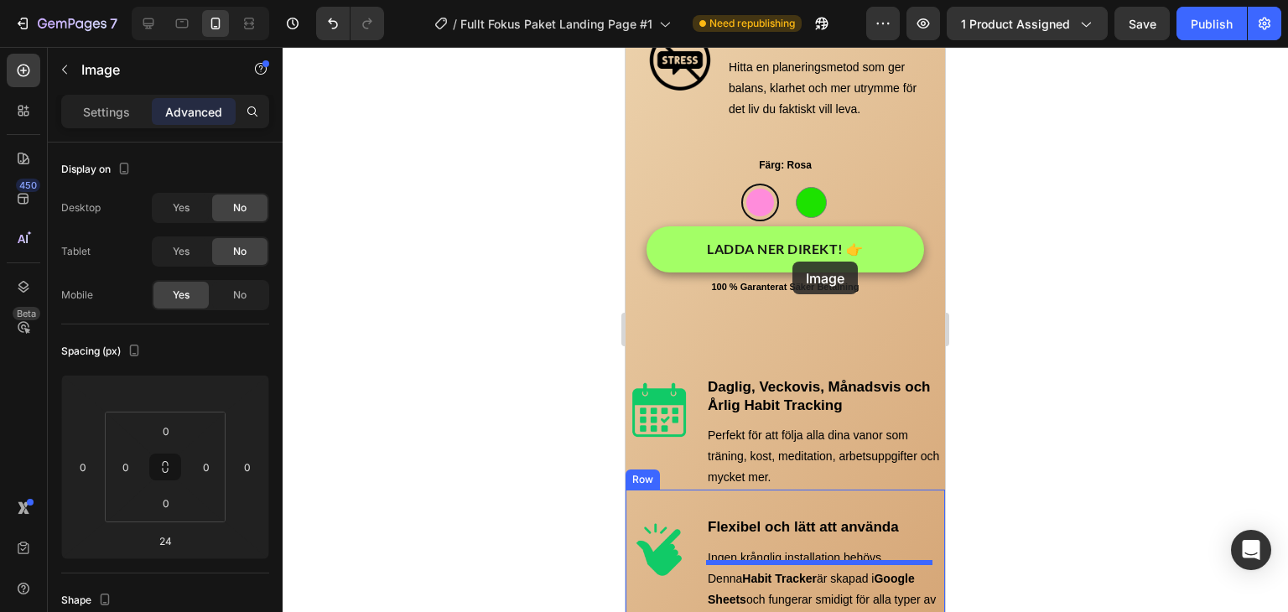
scroll to position [3656, 0]
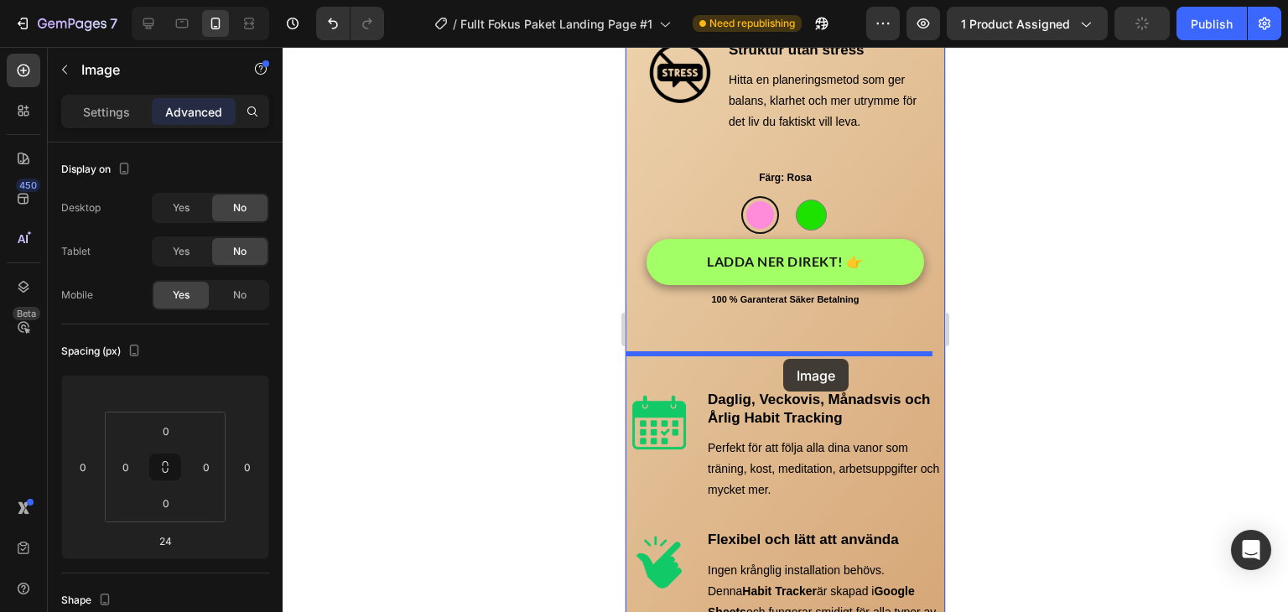
drag, startPoint x: 803, startPoint y: 361, endPoint x: 783, endPoint y: 359, distance: 20.3
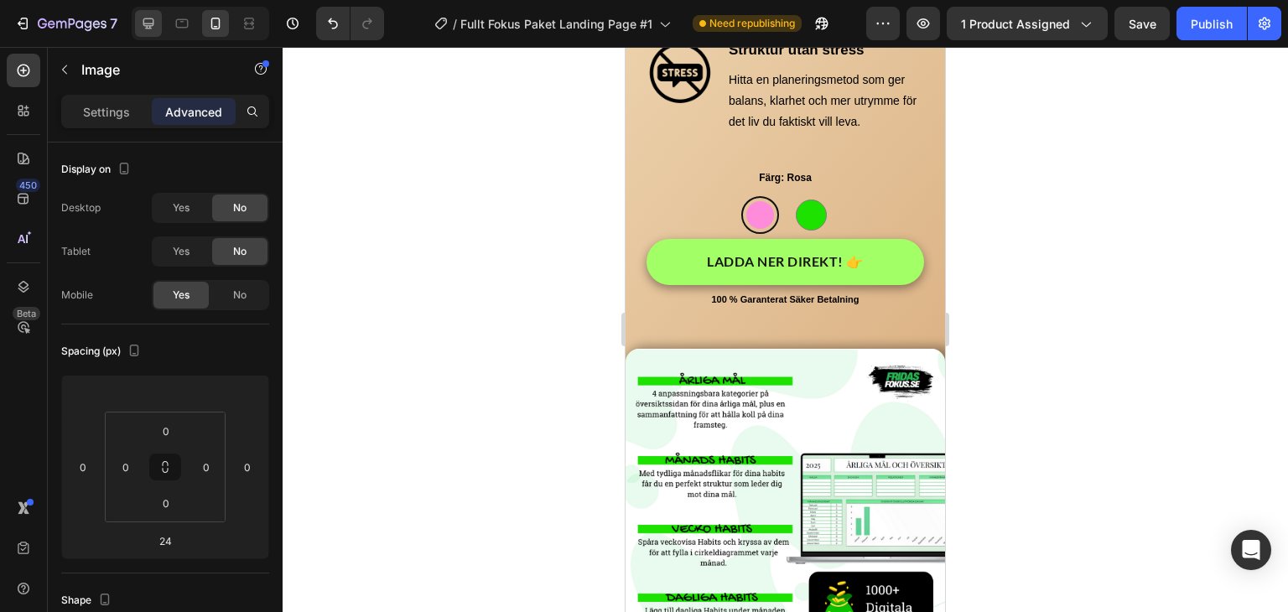
click at [151, 29] on icon at bounding box center [148, 23] width 17 height 17
type input "0"
type input "6"
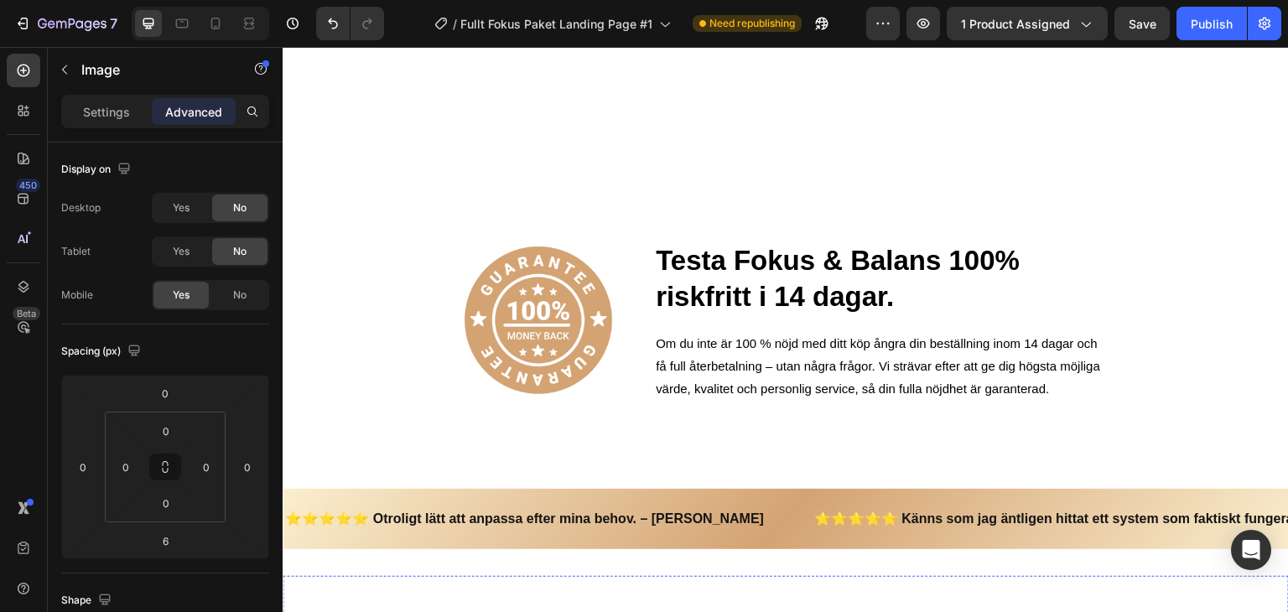
scroll to position [5494, 0]
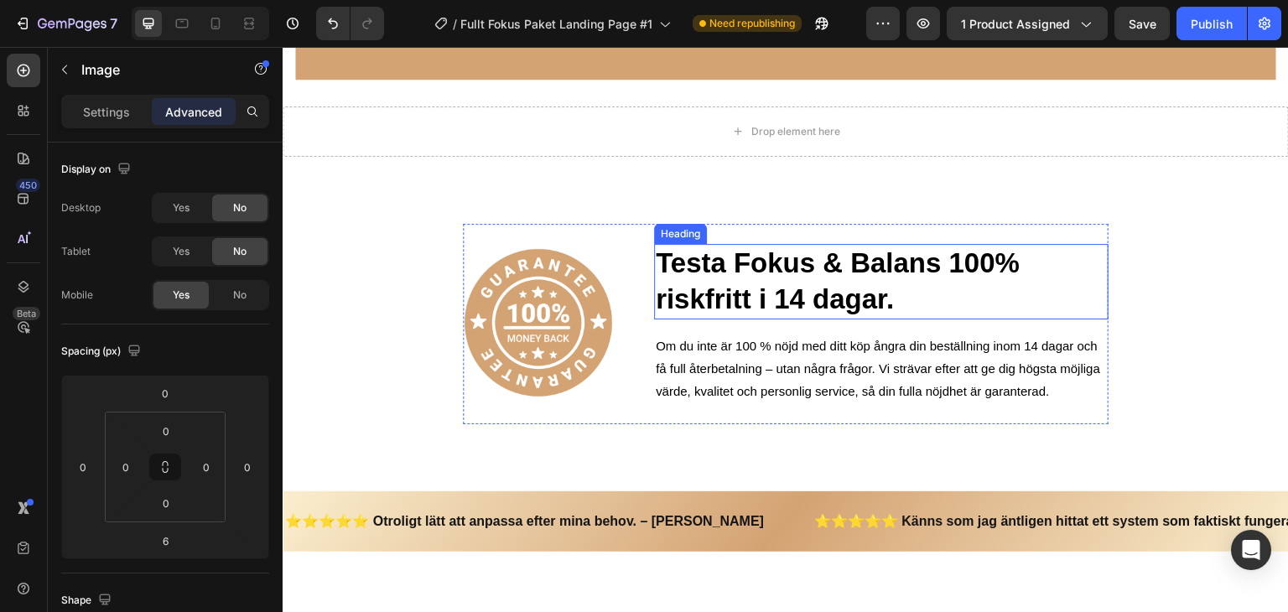
click at [843, 267] on h2 "Testa Fokus & Balans 100% riskfritt i 14 dagar." at bounding box center [881, 281] width 454 height 75
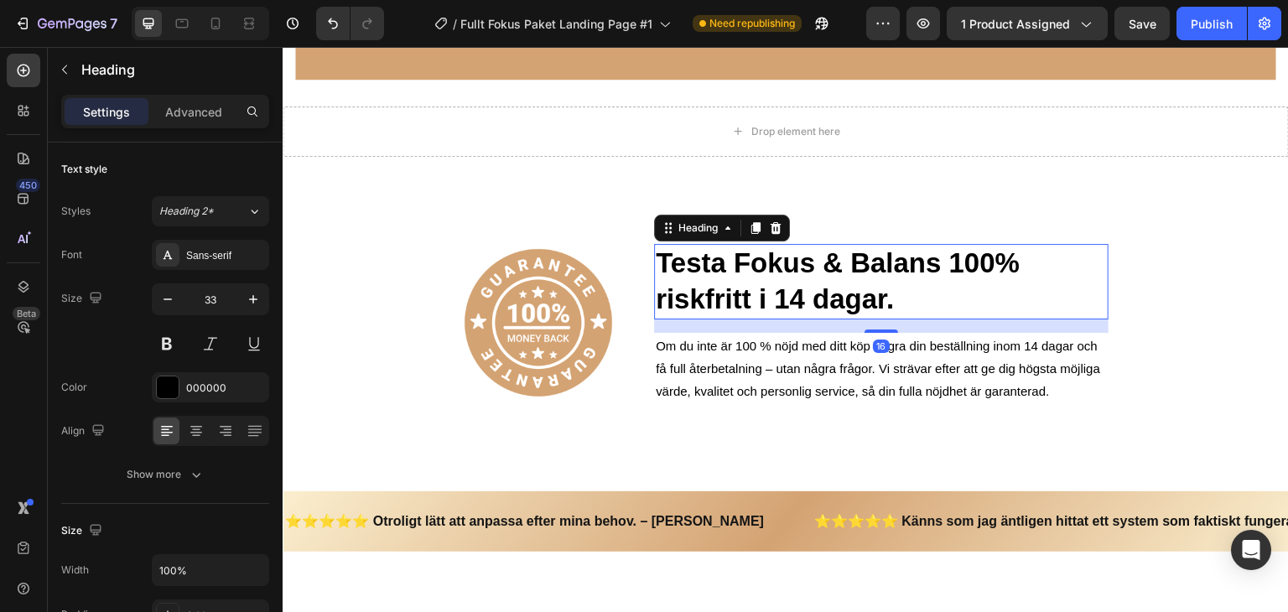
click at [843, 267] on h2 "Testa Fokus & Balans 100% riskfritt i 14 dagar." at bounding box center [881, 281] width 454 height 75
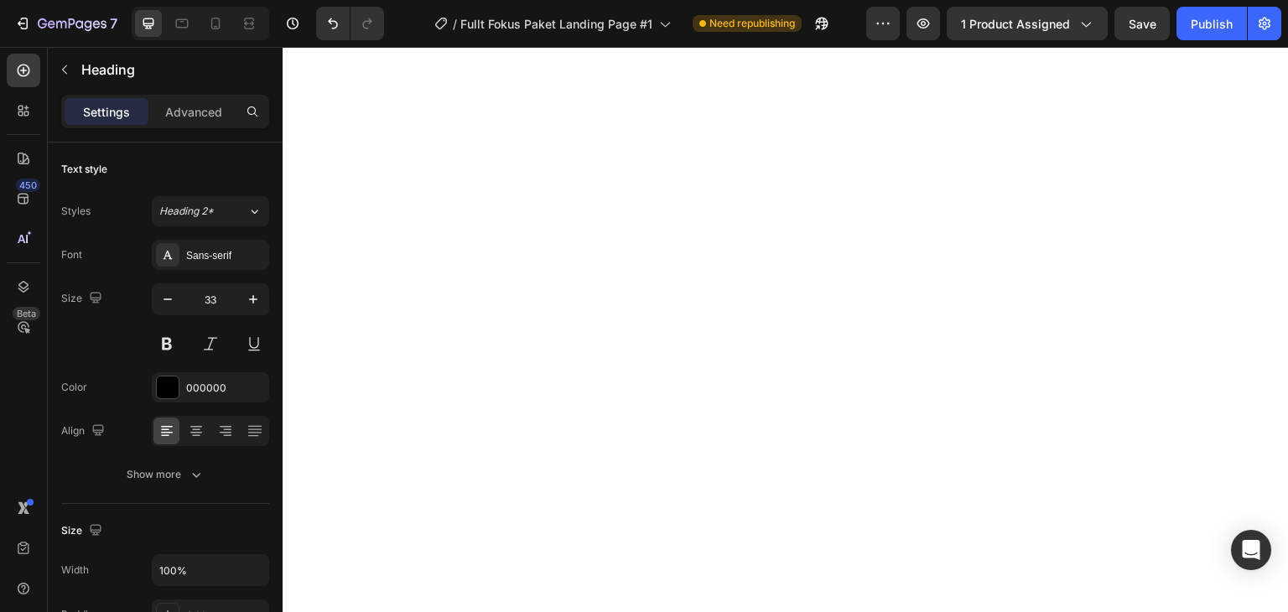
type input "16"
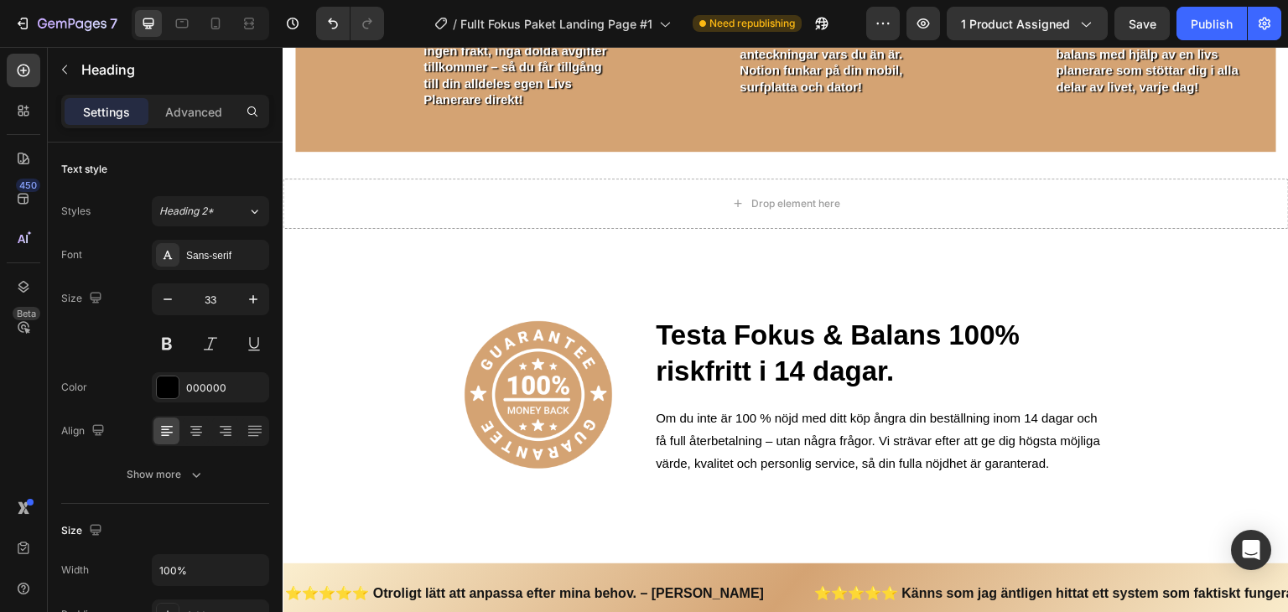
scroll to position [5405, 0]
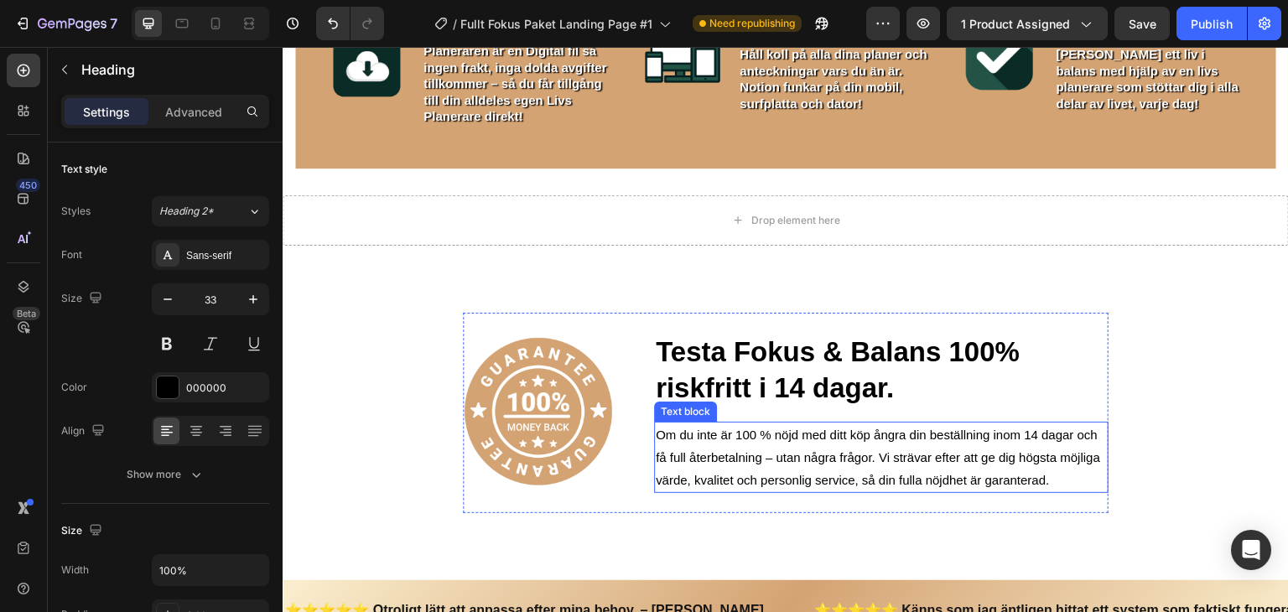
click at [816, 444] on p "Om du inte är 100 % nöjd med ditt köp ångra din beställning inom 14 dagar och f…" at bounding box center [881, 457] width 451 height 68
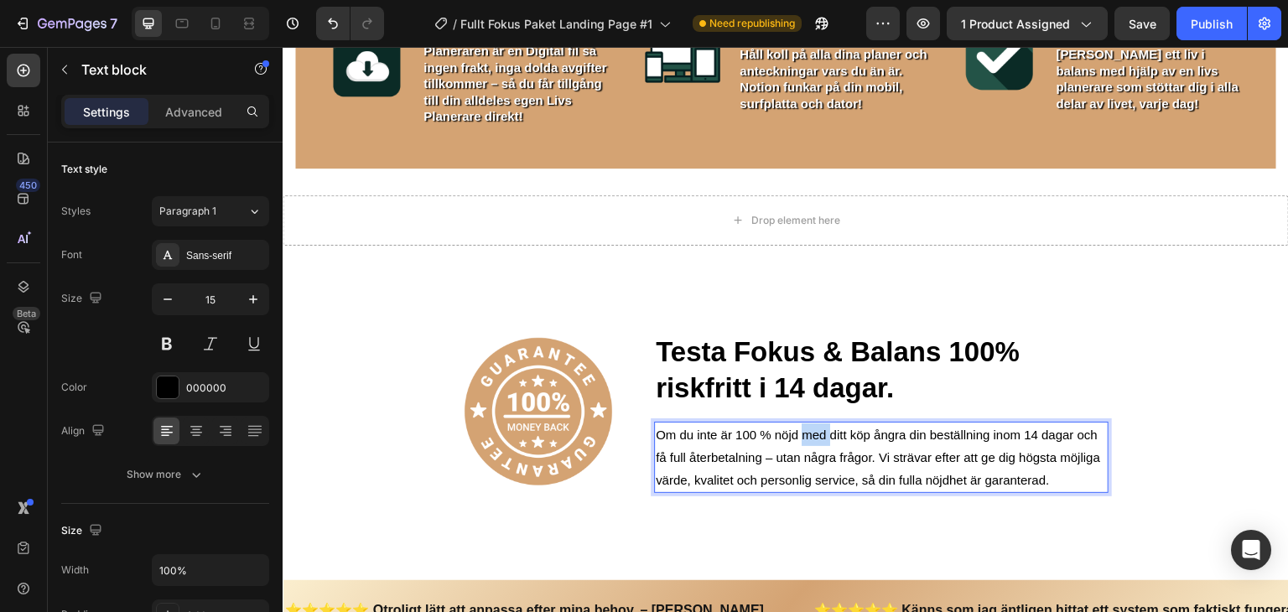
click at [816, 444] on p "Om du inte är 100 % nöjd med ditt köp ångra din beställning inom 14 dagar och f…" at bounding box center [881, 457] width 451 height 68
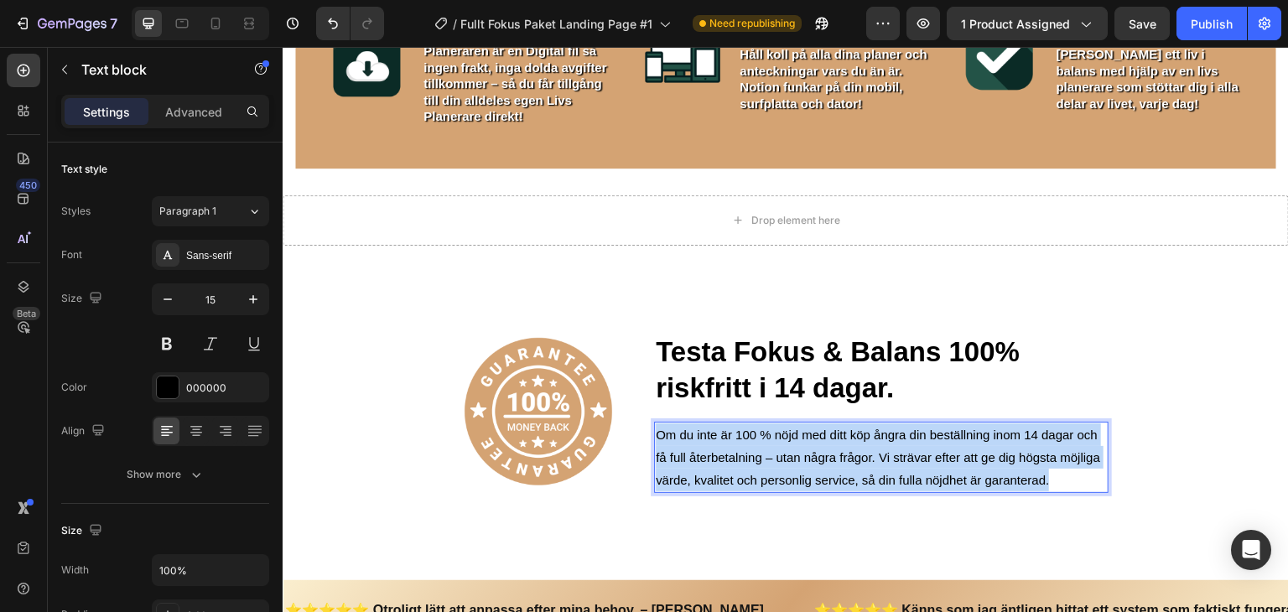
click at [816, 444] on p "Om du inte är 100 % nöjd med ditt köp ångra din beställning inom 14 dagar och f…" at bounding box center [881, 457] width 451 height 68
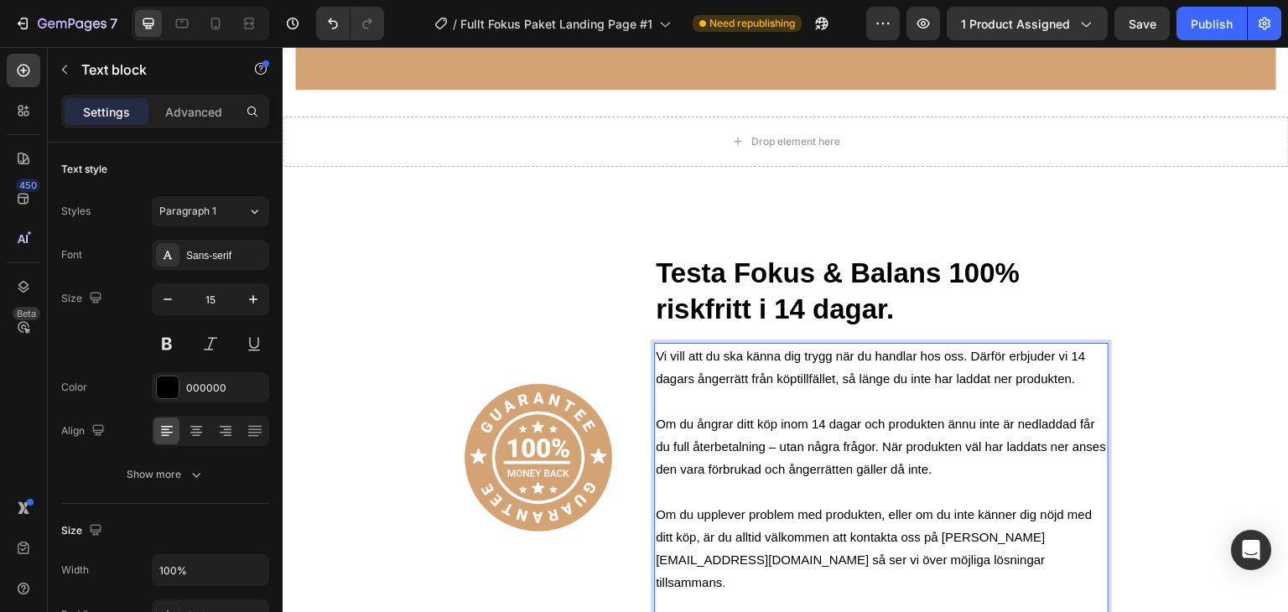
scroll to position [5522, 0]
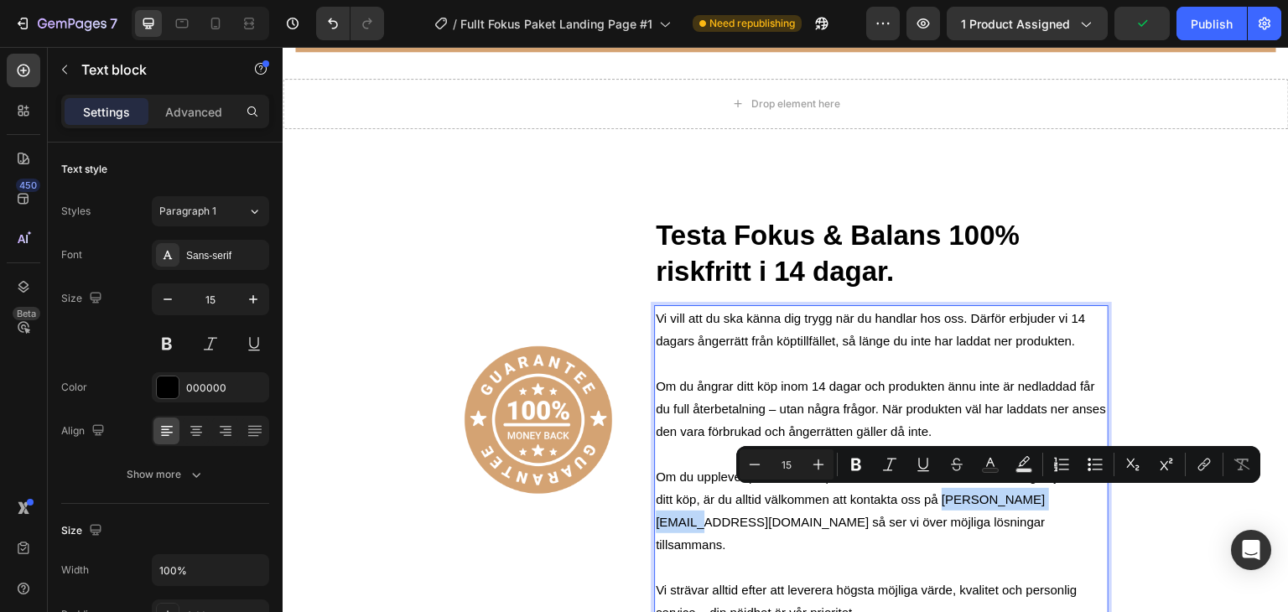
drag, startPoint x: 937, startPoint y: 498, endPoint x: 1061, endPoint y: 506, distance: 123.5
click at [1061, 506] on p "Om du upplever problem med produkten, eller om du inte känner dig nöjd med ditt…" at bounding box center [881, 510] width 451 height 91
click at [908, 360] on p "Rich Text Editor. Editing area: main" at bounding box center [881, 363] width 451 height 23
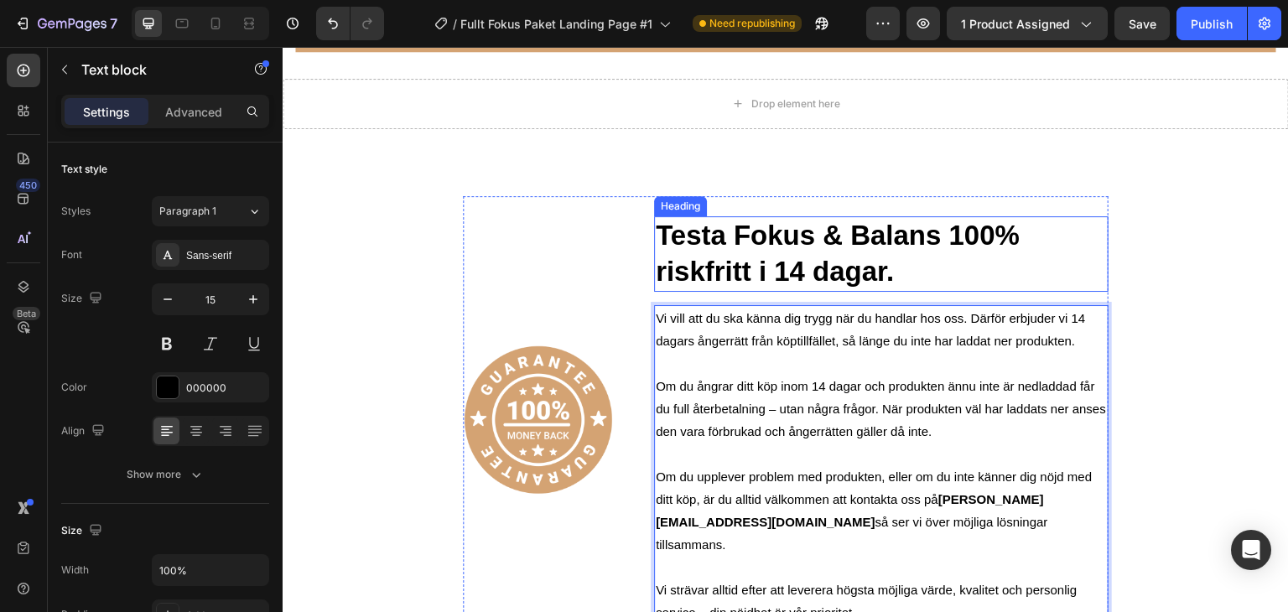
click at [844, 267] on h2 "Testa Fokus & Balans 100% riskfritt i 14 dagar." at bounding box center [881, 253] width 454 height 75
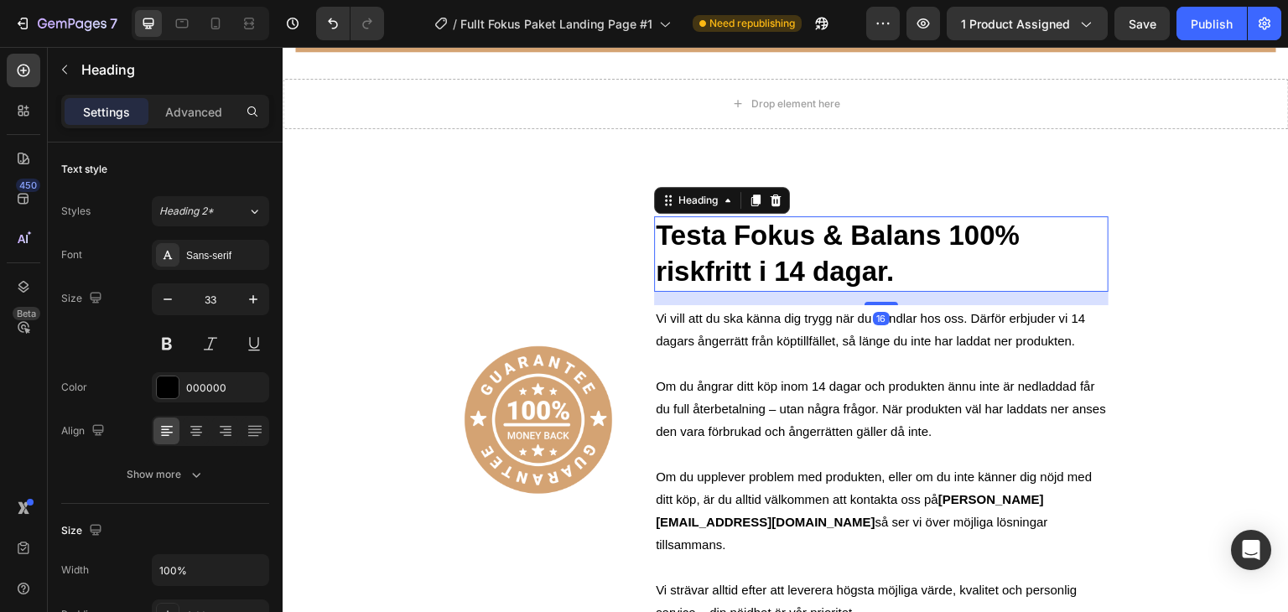
click at [844, 267] on h2 "Testa Fokus & Balans 100% riskfritt i 14 dagar." at bounding box center [881, 253] width 454 height 75
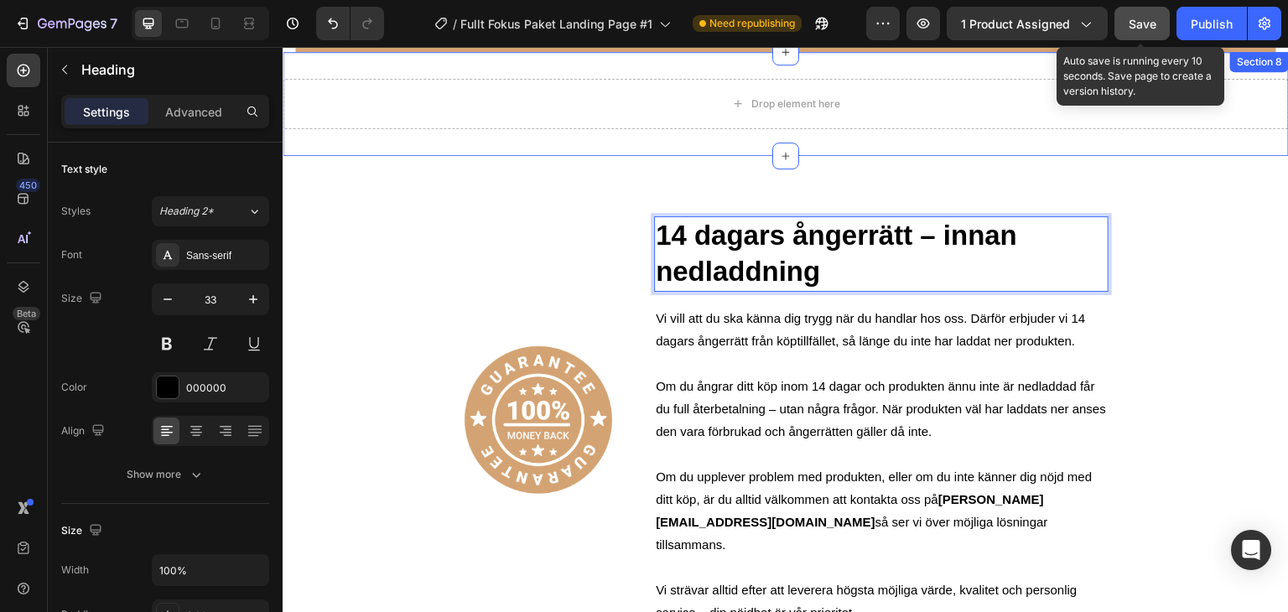
click at [1145, 35] on button "Save" at bounding box center [1141, 24] width 55 height 34
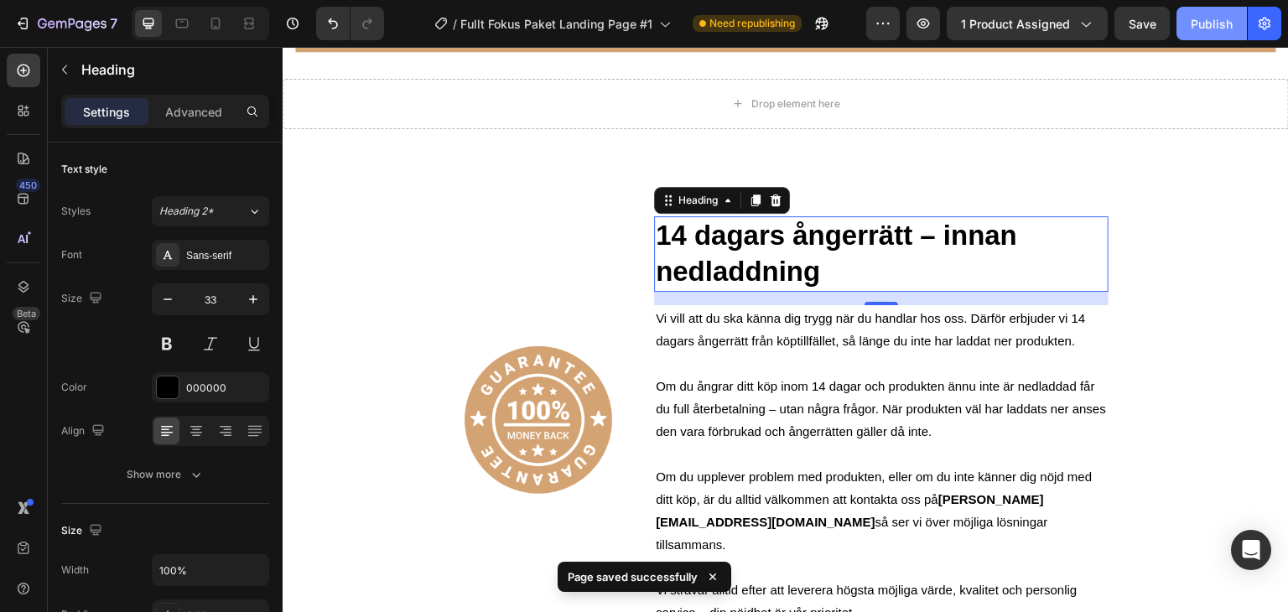
click at [1200, 19] on div "Publish" at bounding box center [1212, 24] width 42 height 18
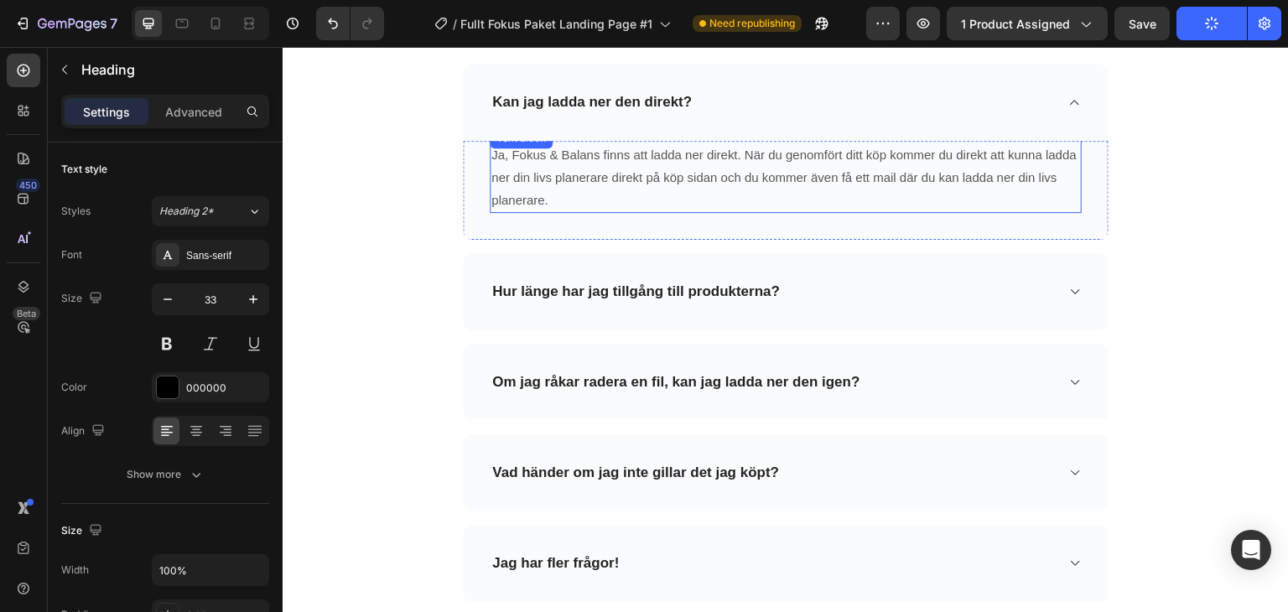
scroll to position [6528, 0]
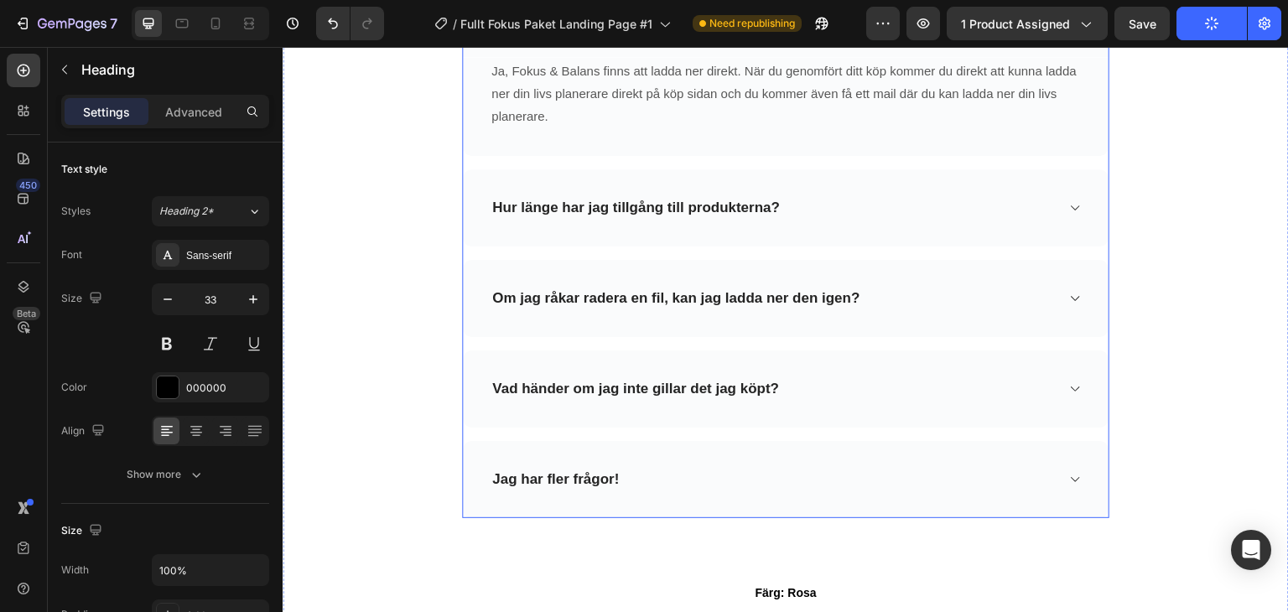
click at [978, 387] on div "Vad händer om jag inte gillar det jag köpt?" at bounding box center [772, 388] width 565 height 23
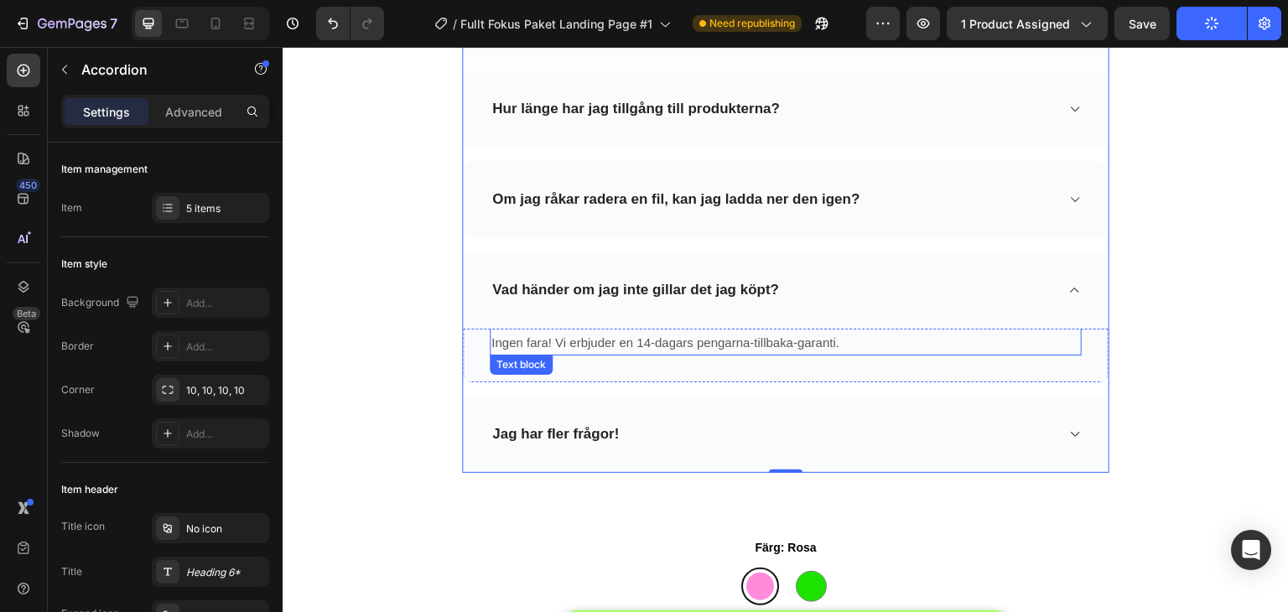
click at [602, 337] on p "Ingen fara! Vi erbjuder en 14-dagars pengarna-tillbaka-garanti." at bounding box center [785, 342] width 589 height 23
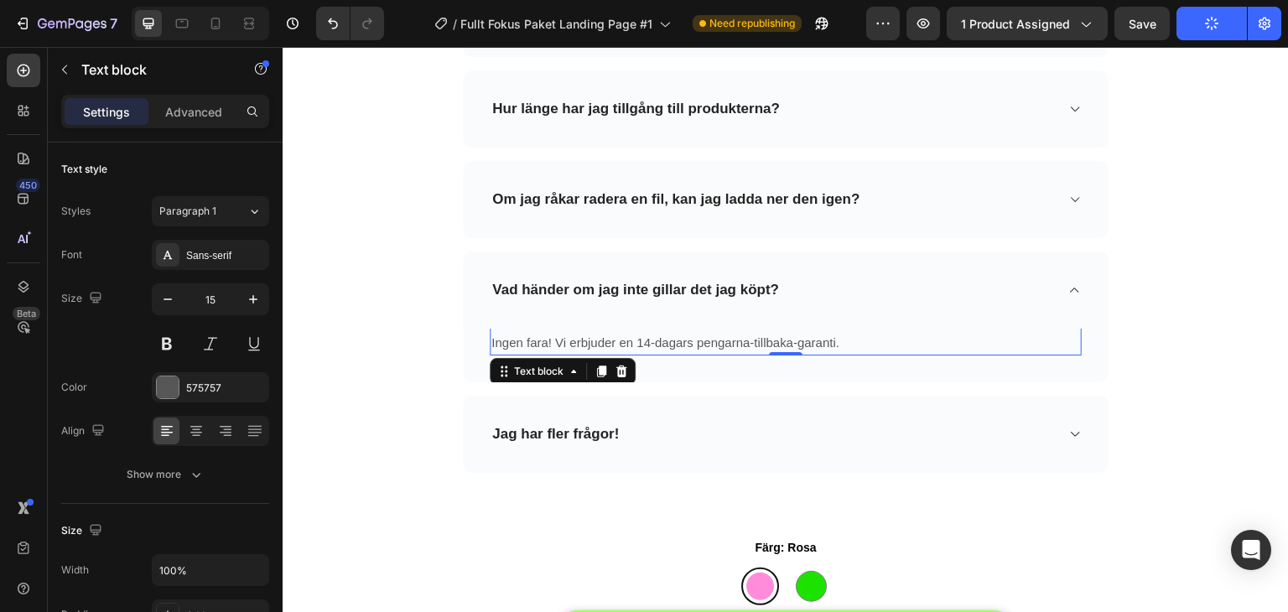
click at [641, 337] on p "Ingen fara! Vi erbjuder en 14-dagars pengarna-tillbaka-garanti." at bounding box center [785, 342] width 589 height 23
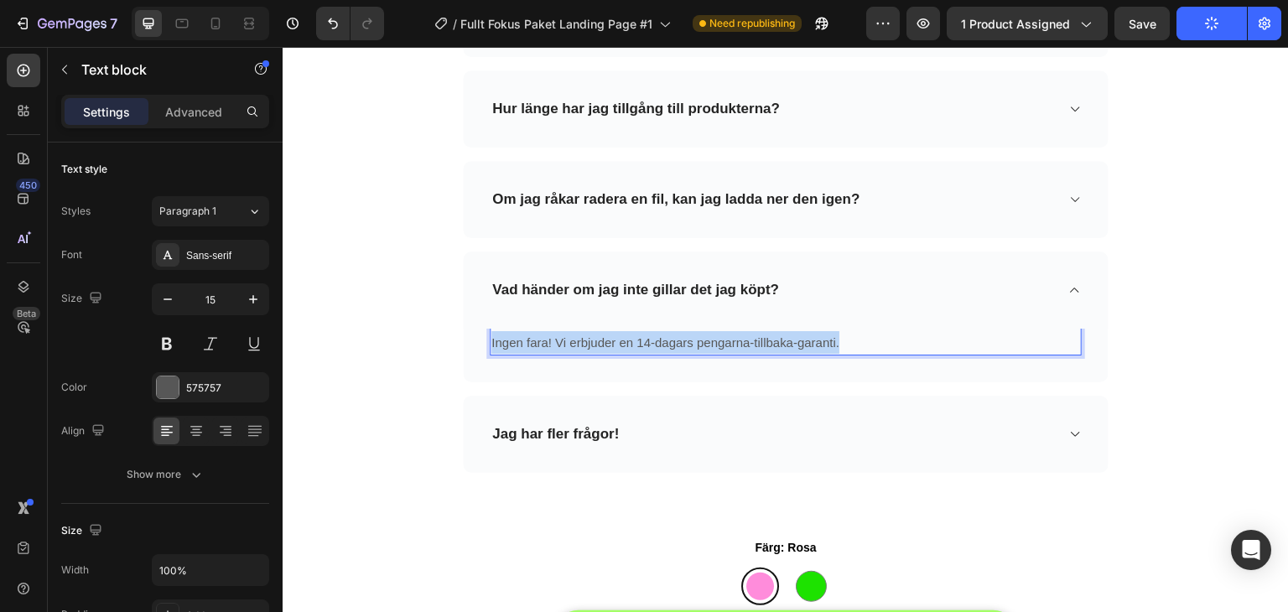
click at [641, 337] on p "Ingen fara! Vi erbjuder en 14-dagars pengarna-tillbaka-garanti." at bounding box center [785, 342] width 589 height 23
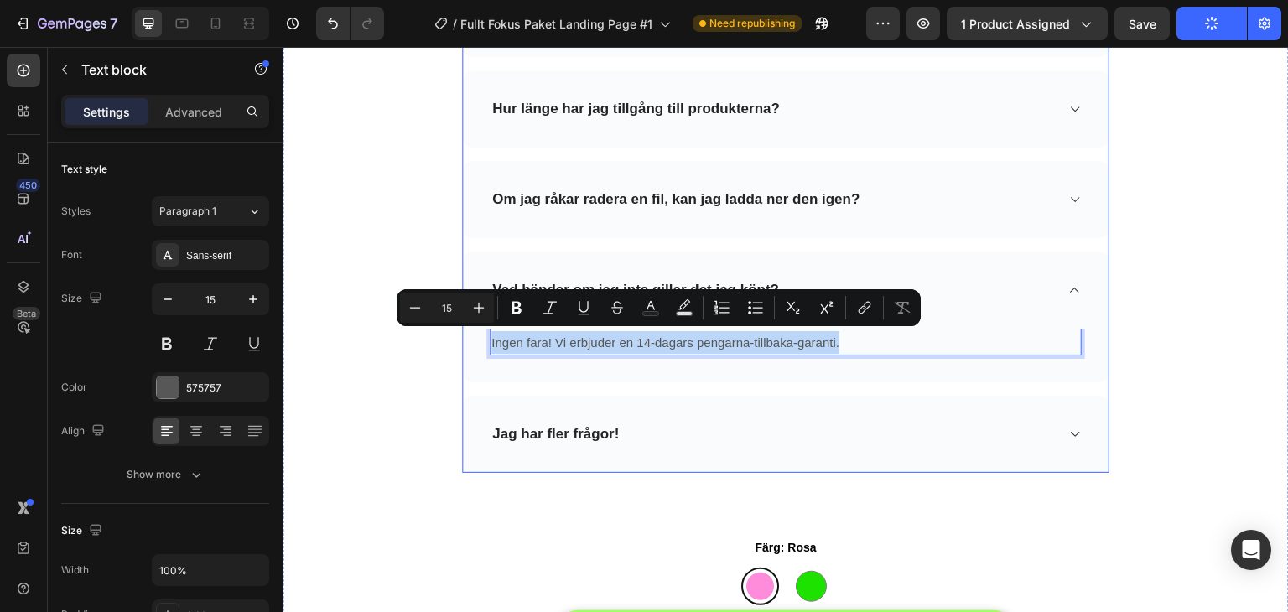
click at [1000, 314] on div "Vad händer om jag inte gillar det jag köpt?" at bounding box center [786, 290] width 646 height 77
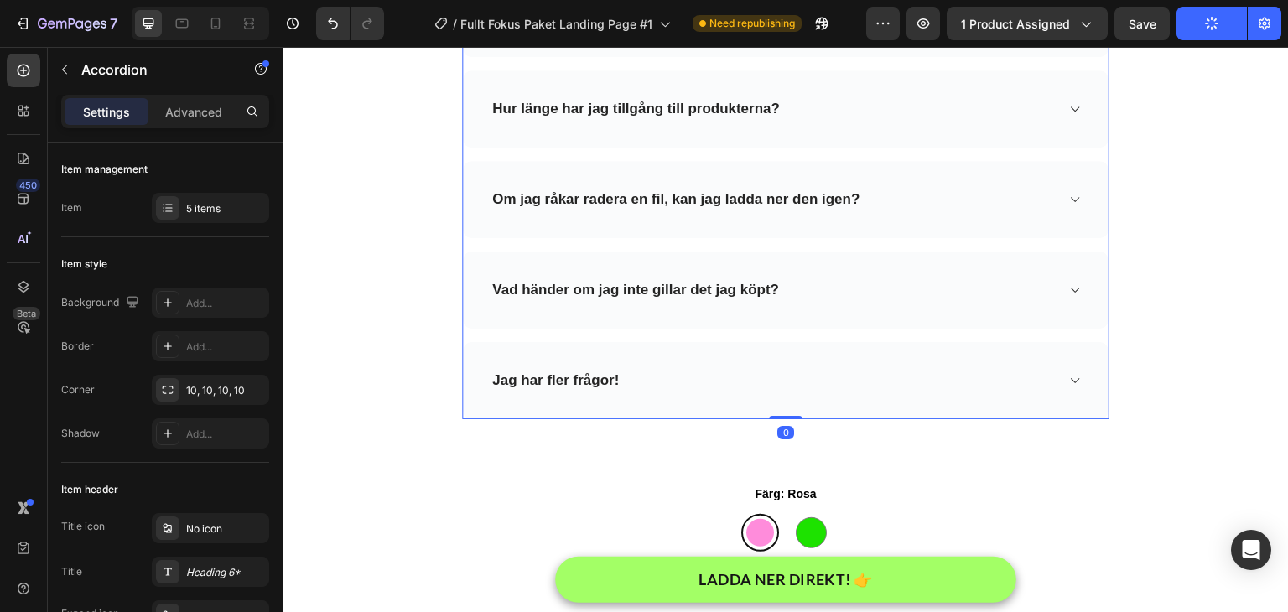
click at [1004, 279] on div "Vad händer om jag inte gillar det jag köpt?" at bounding box center [772, 289] width 565 height 23
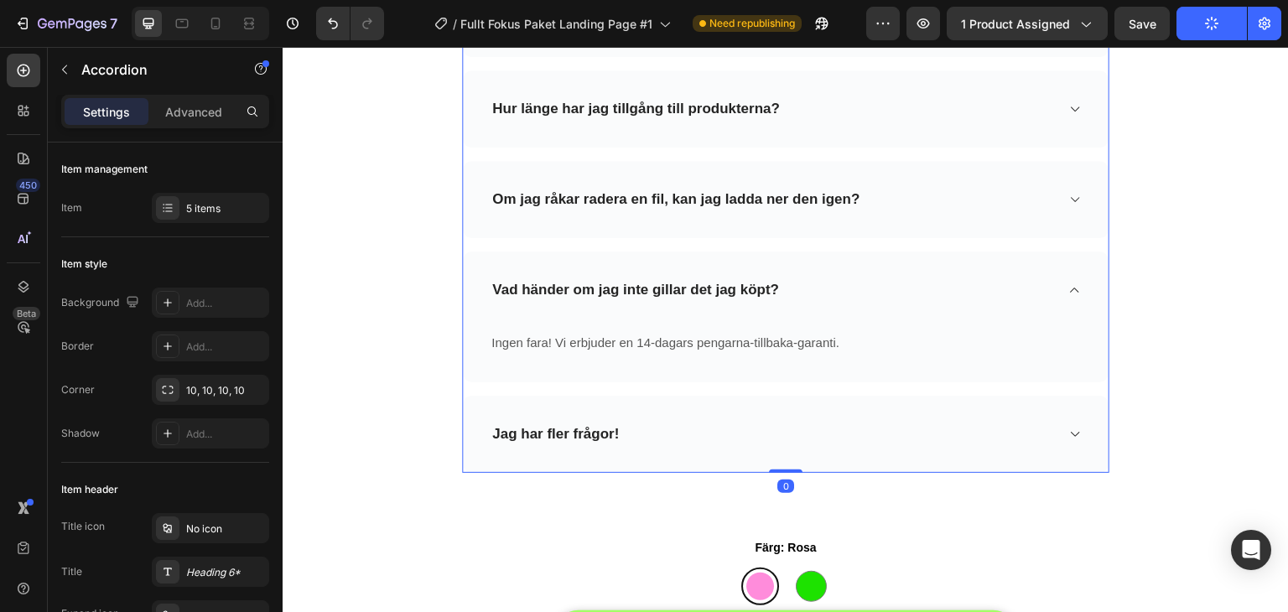
click at [975, 285] on div "Vad händer om jag inte gillar det jag köpt?" at bounding box center [772, 289] width 565 height 23
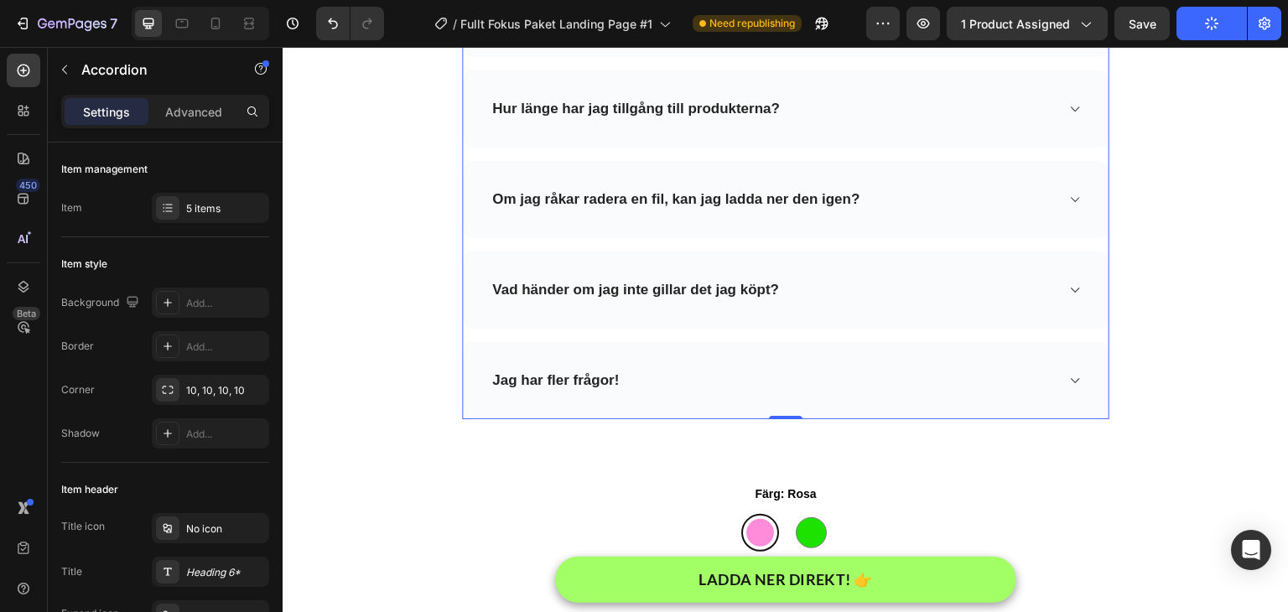
click at [803, 288] on div "Vad händer om jag inte gillar det jag köpt?" at bounding box center [772, 289] width 565 height 23
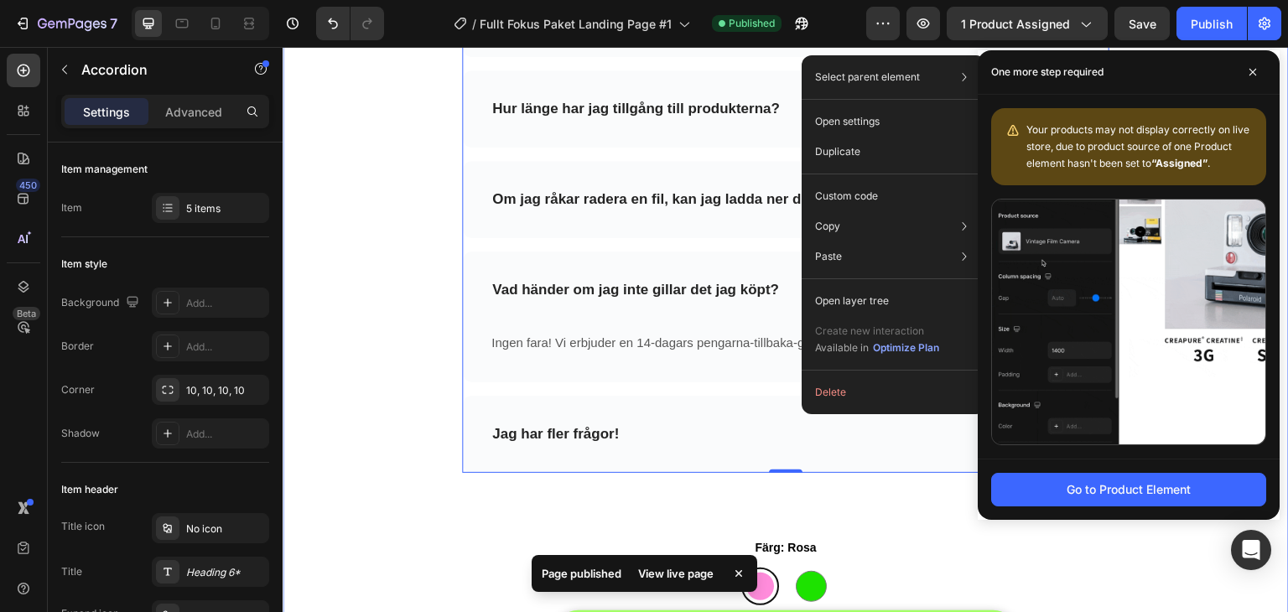
click at [345, 304] on div "❓ Vanliga frågor Heading Behöver du hjälp att hitta svar på din fråga? Kontakta…" at bounding box center [785, 260] width 981 height 844
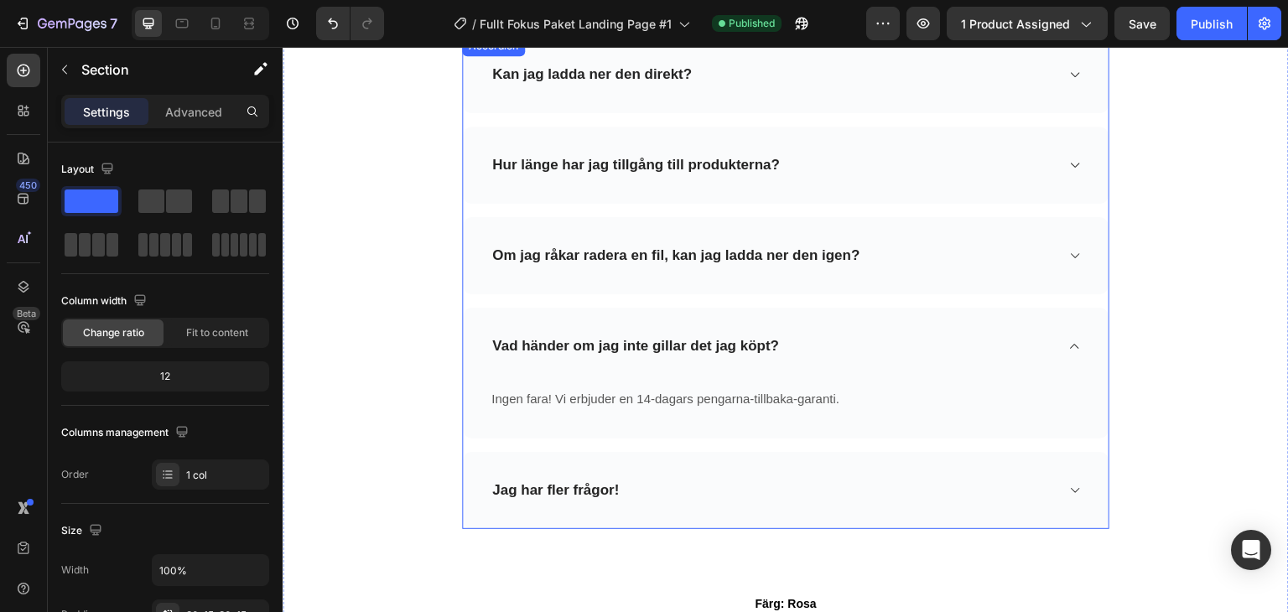
scroll to position [6444, 0]
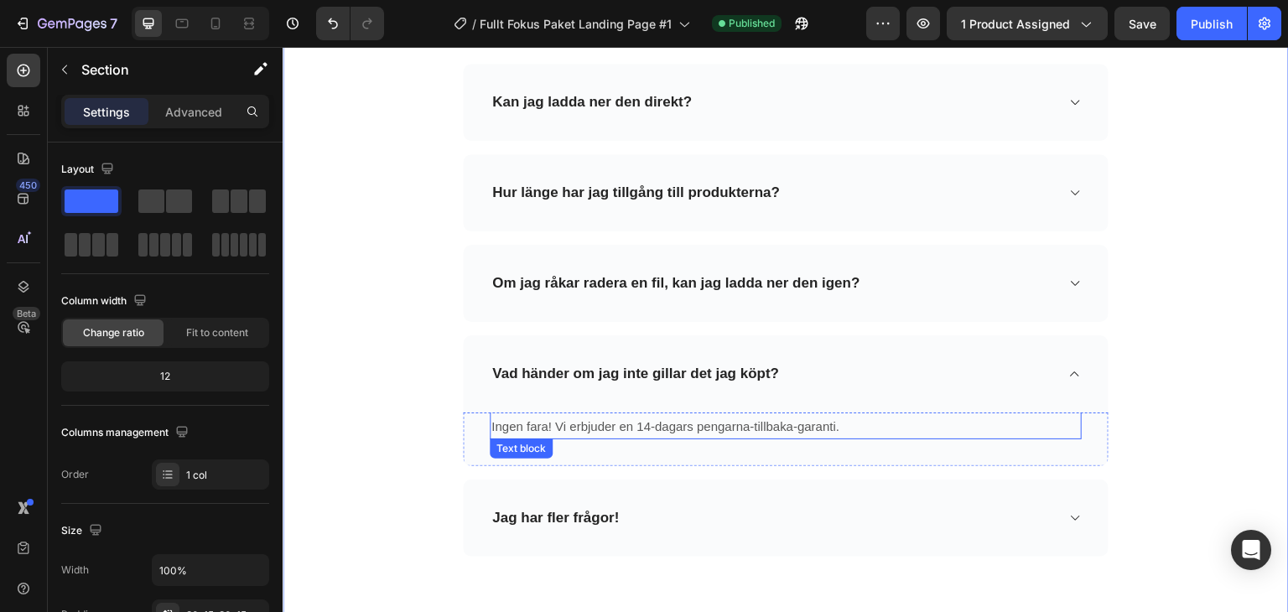
click at [696, 423] on p "Ingen fara! Vi erbjuder en 14-dagars pengarna-tillbaka-garanti." at bounding box center [785, 426] width 589 height 23
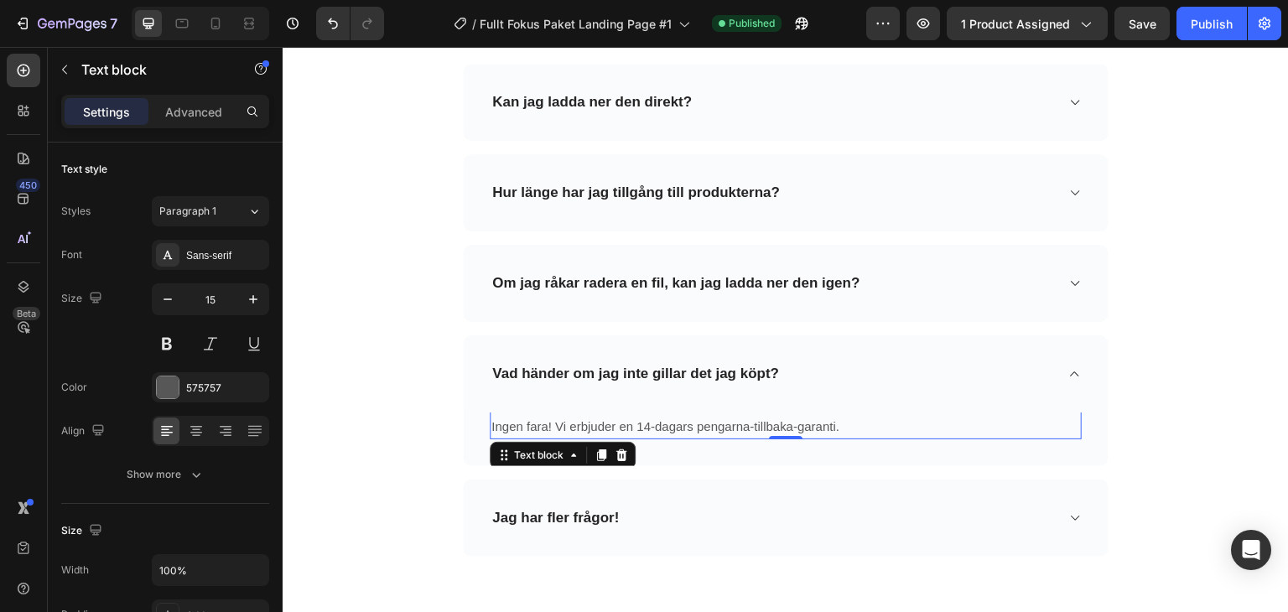
click at [696, 423] on p "Ingen fara! Vi erbjuder en 14-dagars pengarna-tillbaka-garanti." at bounding box center [785, 426] width 589 height 23
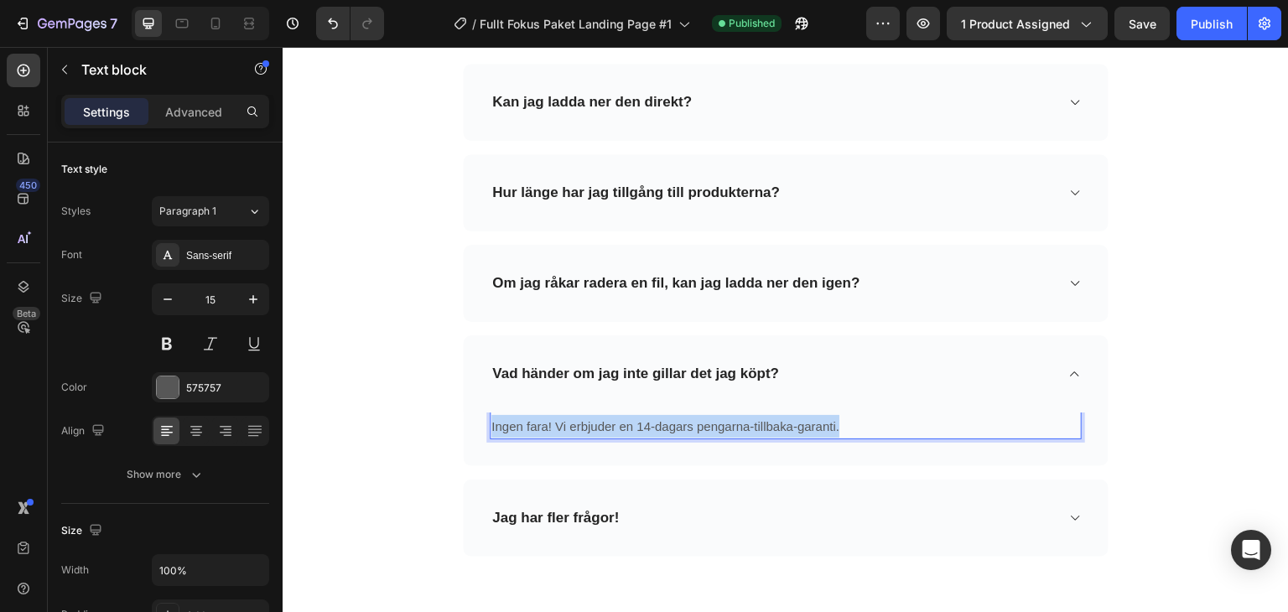
click at [696, 423] on p "Ingen fara! Vi erbjuder en 14-dagars pengarna-tillbaka-garanti." at bounding box center [785, 426] width 589 height 23
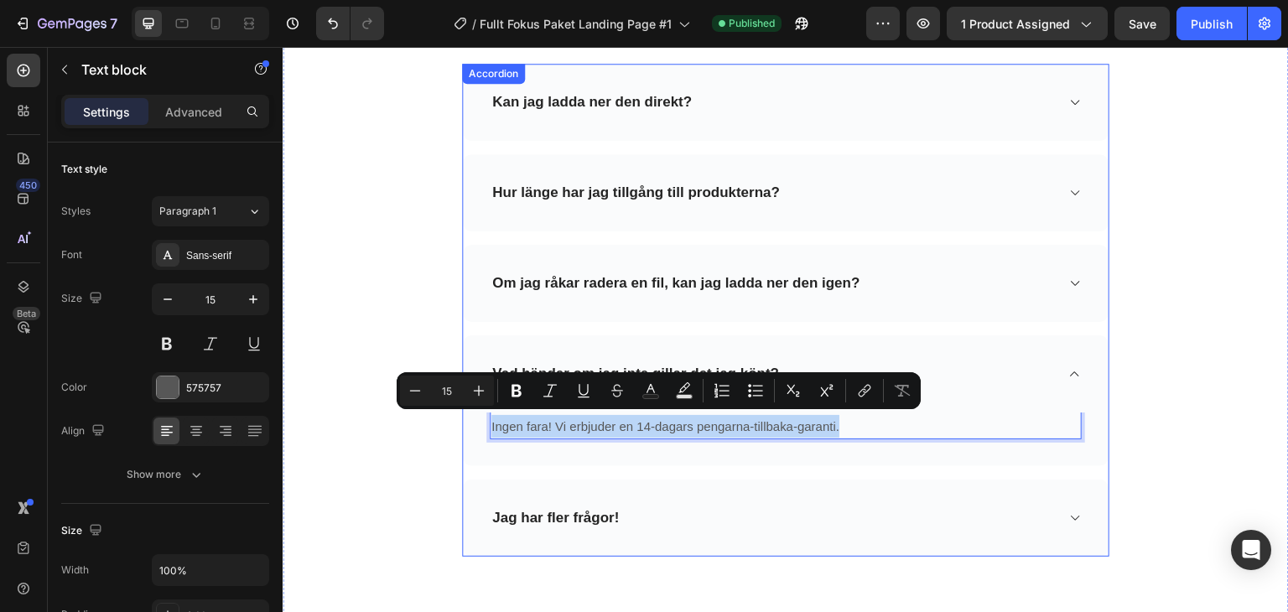
click at [629, 366] on p "Vad händer om jag inte gillar det jag köpt?" at bounding box center [635, 374] width 287 height 18
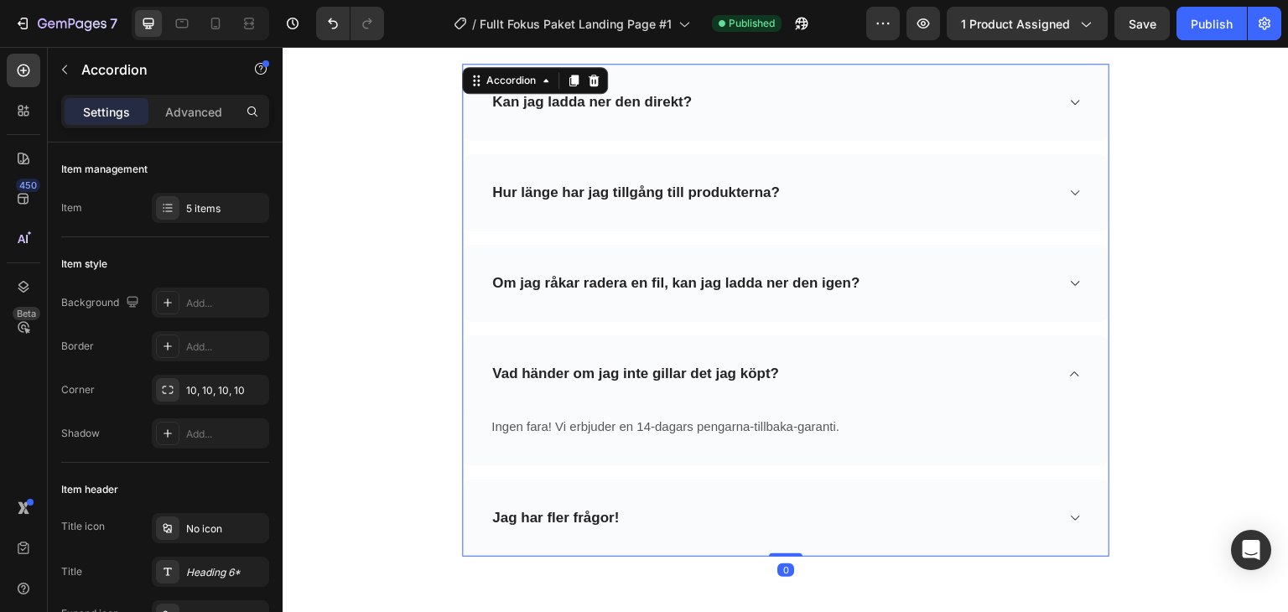
click at [629, 366] on p "Vad händer om jag inte gillar det jag köpt?" at bounding box center [635, 374] width 287 height 18
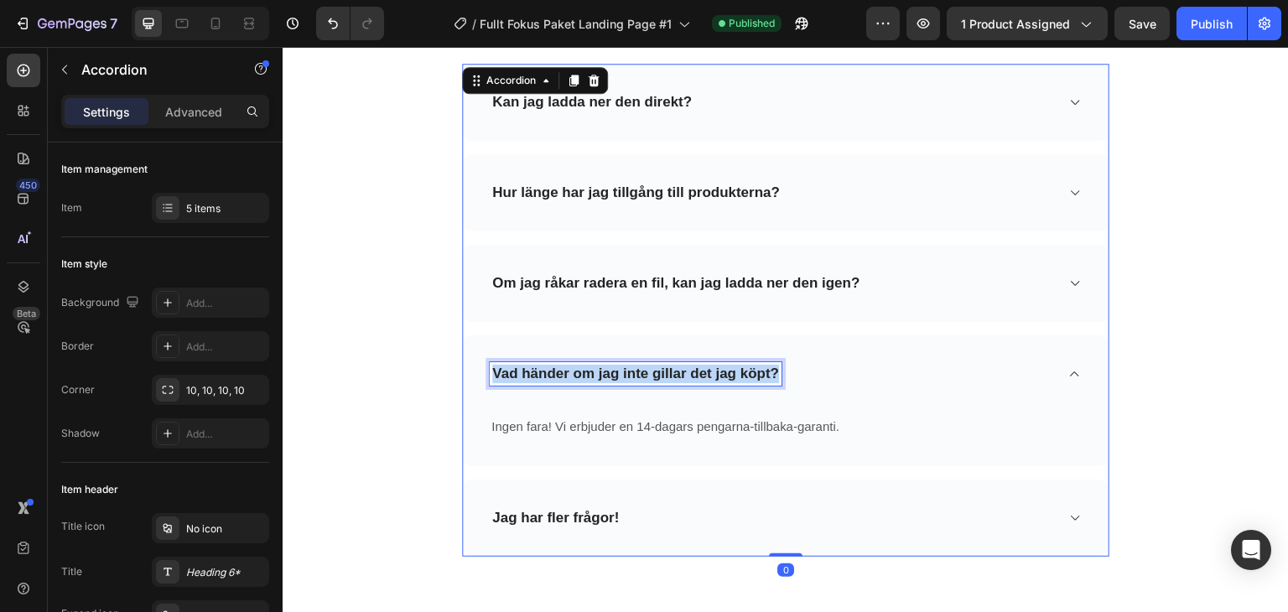
click at [629, 366] on p "Vad händer om jag inte gillar det jag köpt?" at bounding box center [635, 374] width 287 height 18
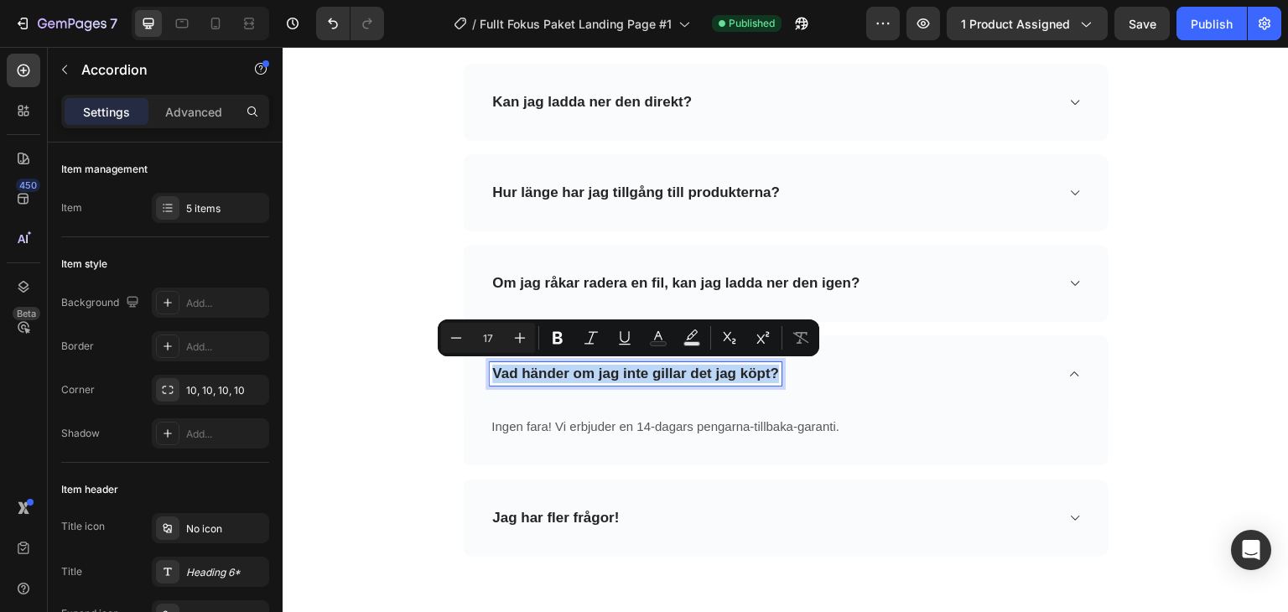
copy p "Vad händer om jag inte gillar det jag köpt?"
click at [610, 423] on p "Ingen fara! Vi erbjuder en 14-dagars pengarna-tillbaka-garanti." at bounding box center [785, 426] width 589 height 23
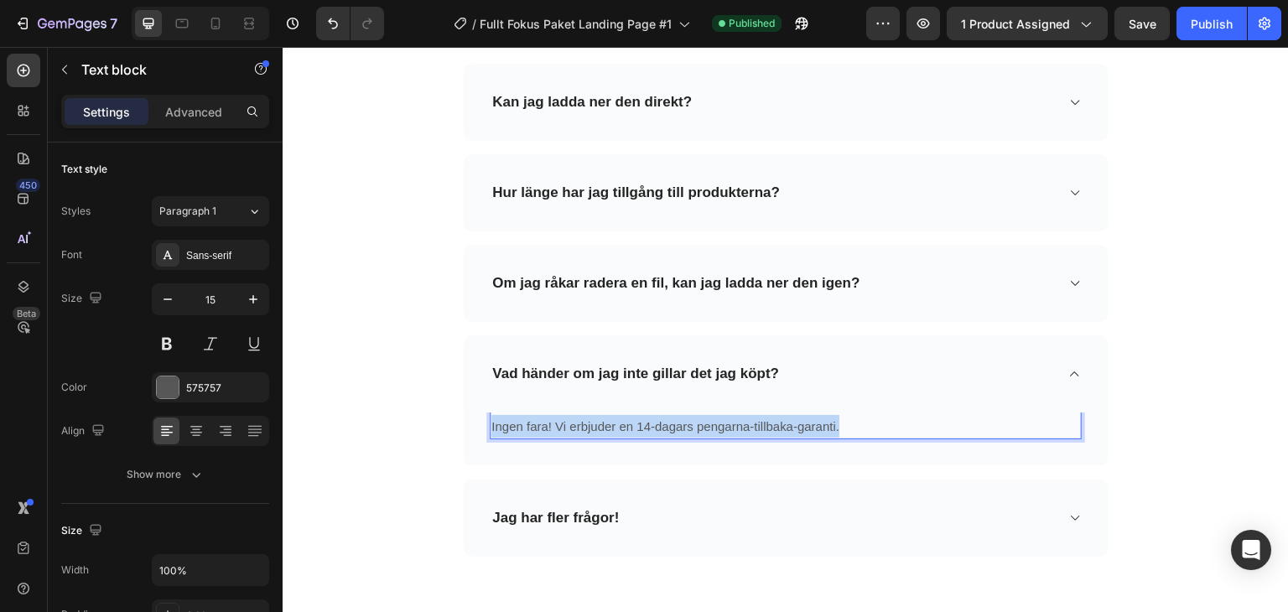
click at [610, 423] on p "Ingen fara! Vi erbjuder en 14-dagars pengarna-tillbaka-garanti." at bounding box center [785, 426] width 589 height 23
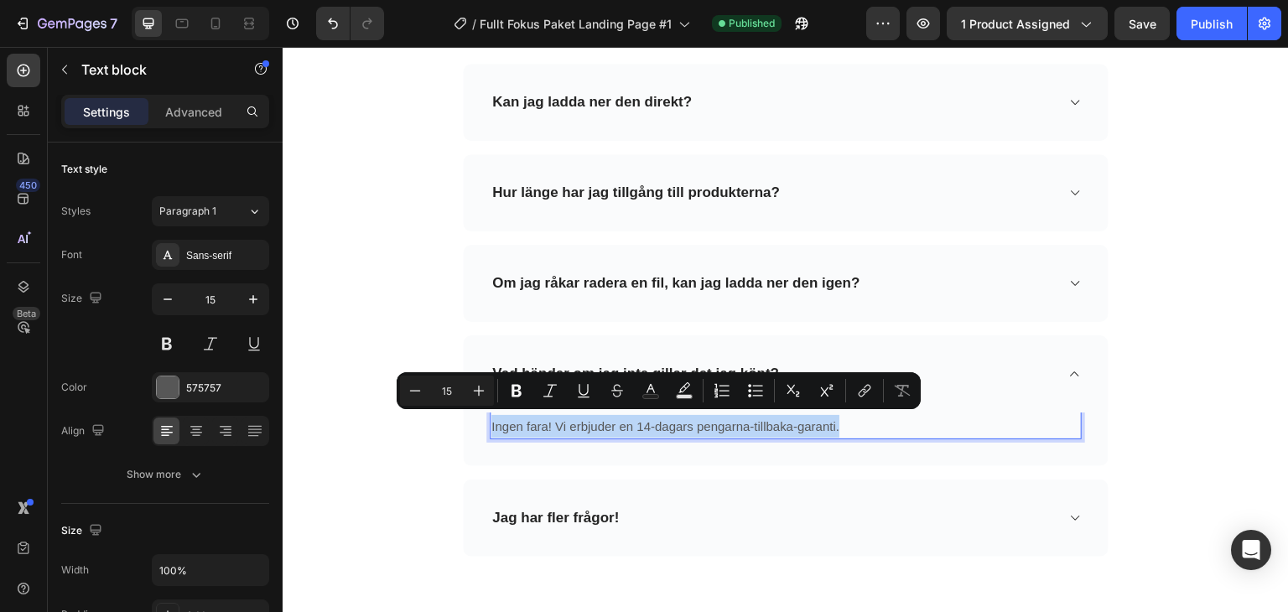
click at [599, 424] on p "Ingen fara! Vi erbjuder en 14-dagars pengarna-tillbaka-garanti." at bounding box center [785, 426] width 589 height 23
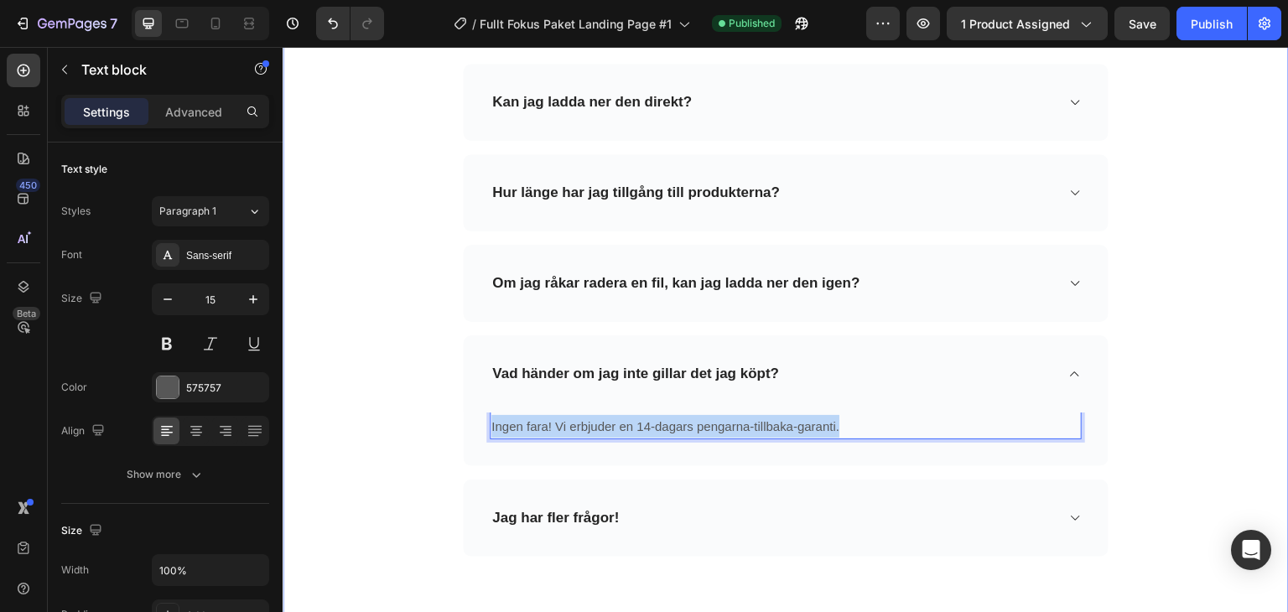
drag, startPoint x: 781, startPoint y: 426, endPoint x: 431, endPoint y: 434, distance: 349.8
click at [429, 434] on div "❓ Vanliga frågor Heading Behöver du hjälp att hitta svar på din fråga? Kontakta…" at bounding box center [785, 344] width 981 height 844
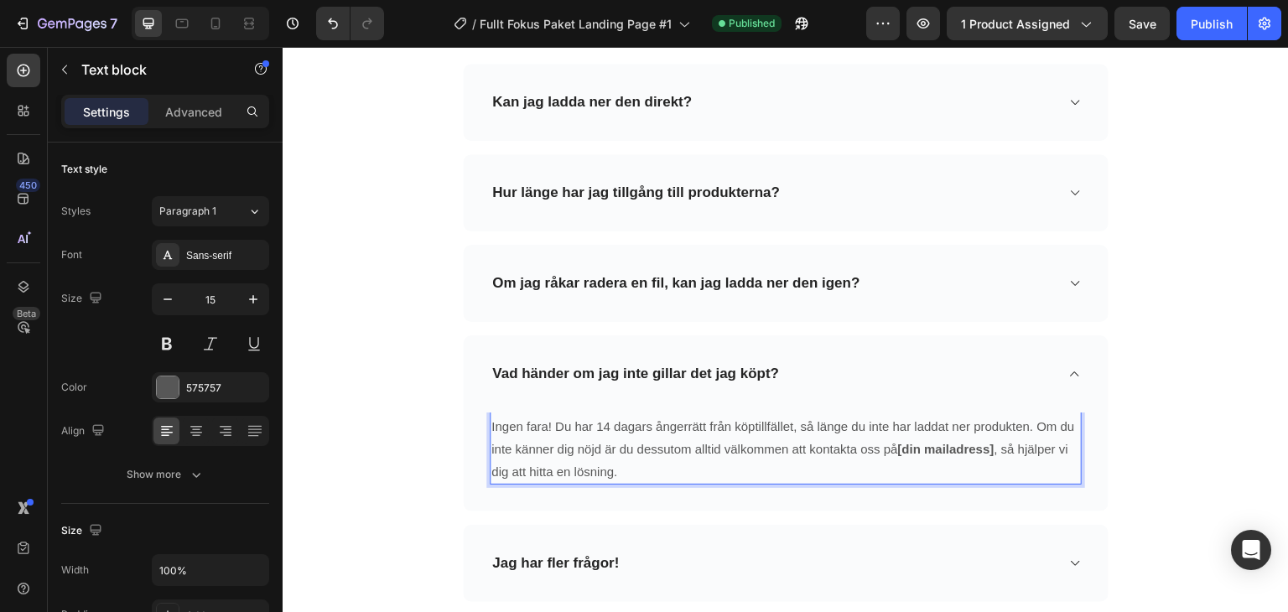
click at [897, 448] on strong "[din mailadress]" at bounding box center [945, 449] width 96 height 14
drag, startPoint x: 896, startPoint y: 448, endPoint x: 971, endPoint y: 451, distance: 75.5
click at [970, 451] on strong "[din mailadress]" at bounding box center [945, 449] width 96 height 14
click at [993, 451] on p "Ingen fara! Du har 14 dagars ångerrätt från köptillfället, så länge du inte har…" at bounding box center [785, 449] width 589 height 68
click at [990, 452] on p "Ingen fara! Du har 14 dagars ångerrätt från köptillfället, så länge du inte har…" at bounding box center [785, 449] width 589 height 68
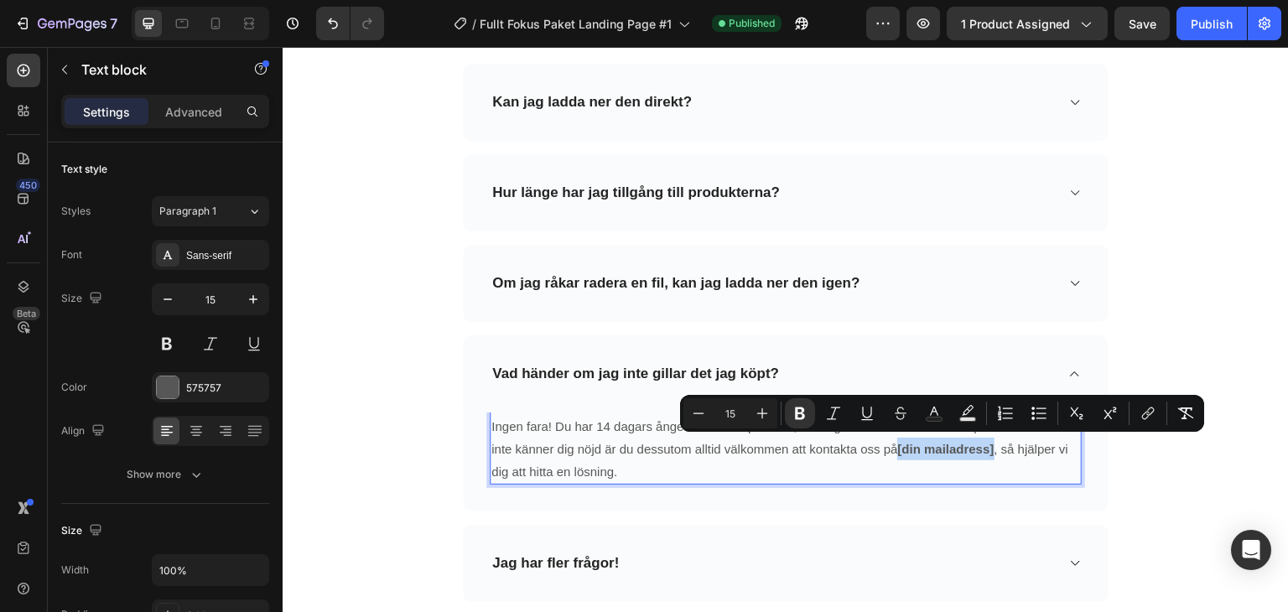
drag, startPoint x: 991, startPoint y: 451, endPoint x: 895, endPoint y: 454, distance: 96.5
click at [895, 454] on p "Ingen fara! Du har 14 dagars ångerrätt från köptillfället, så länge du inte har…" at bounding box center [785, 449] width 589 height 68
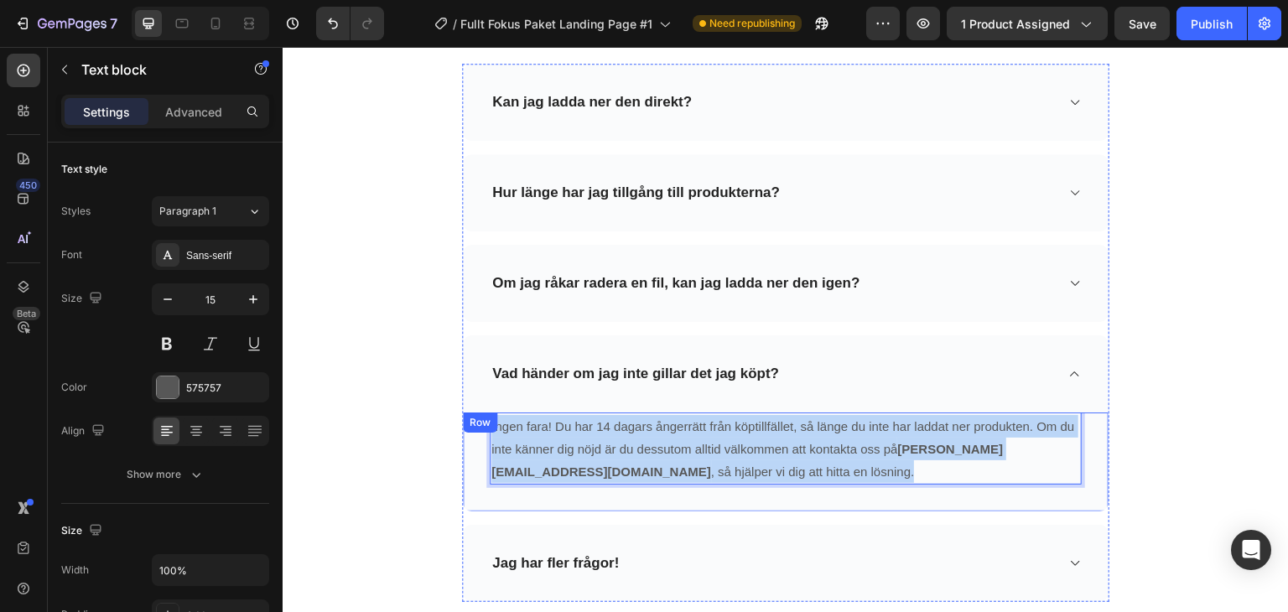
drag, startPoint x: 868, startPoint y: 475, endPoint x: 462, endPoint y: 428, distance: 408.6
click at [463, 428] on div "Ingen fara! Du har 14 dagars ångerrätt från köptillfället, så länge du inte har…" at bounding box center [786, 462] width 646 height 99
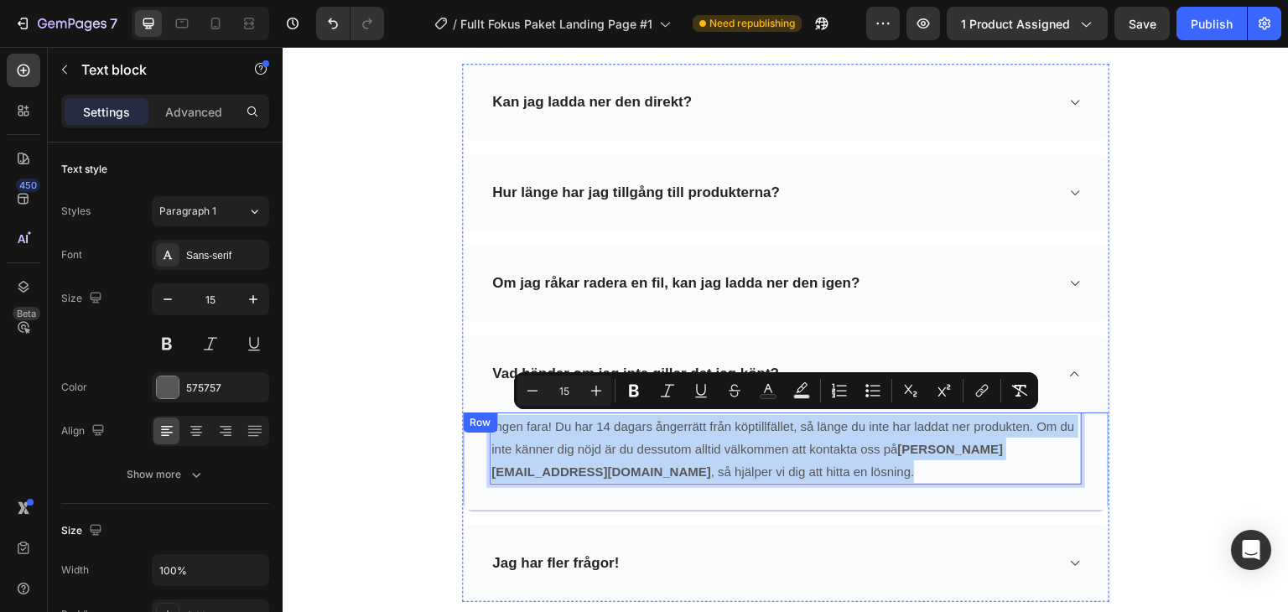
copy p "Ingen fara! Du har 14 dagars ångerrätt från köptillfället, så länge du inte har…"
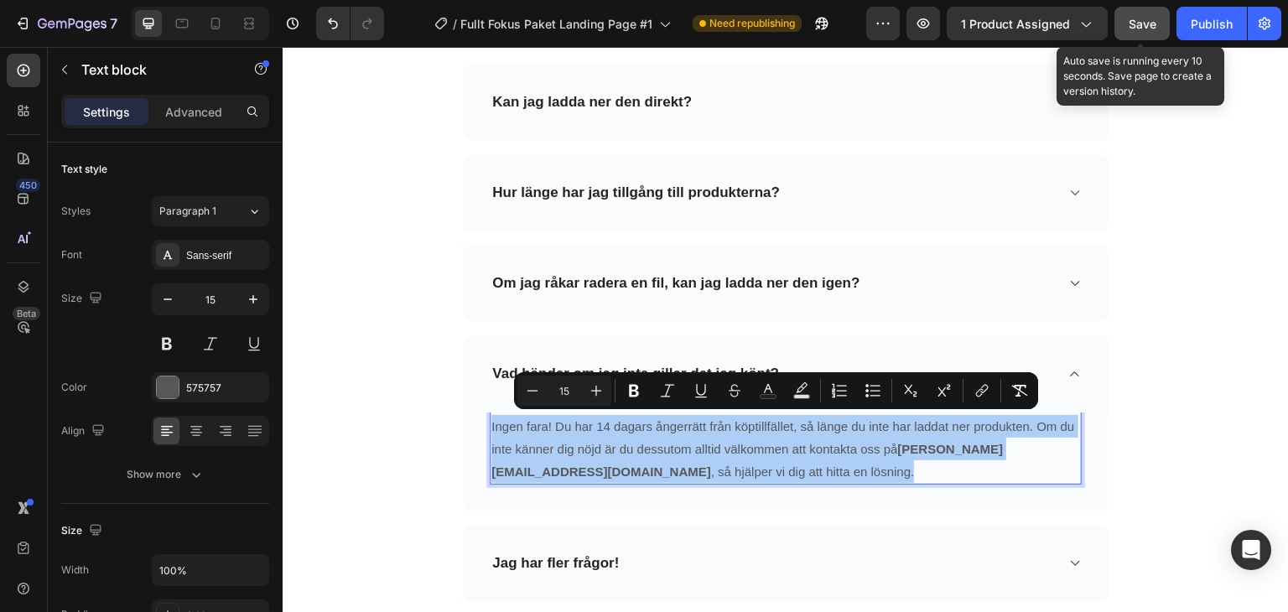
click at [1150, 29] on span "Save" at bounding box center [1143, 24] width 28 height 14
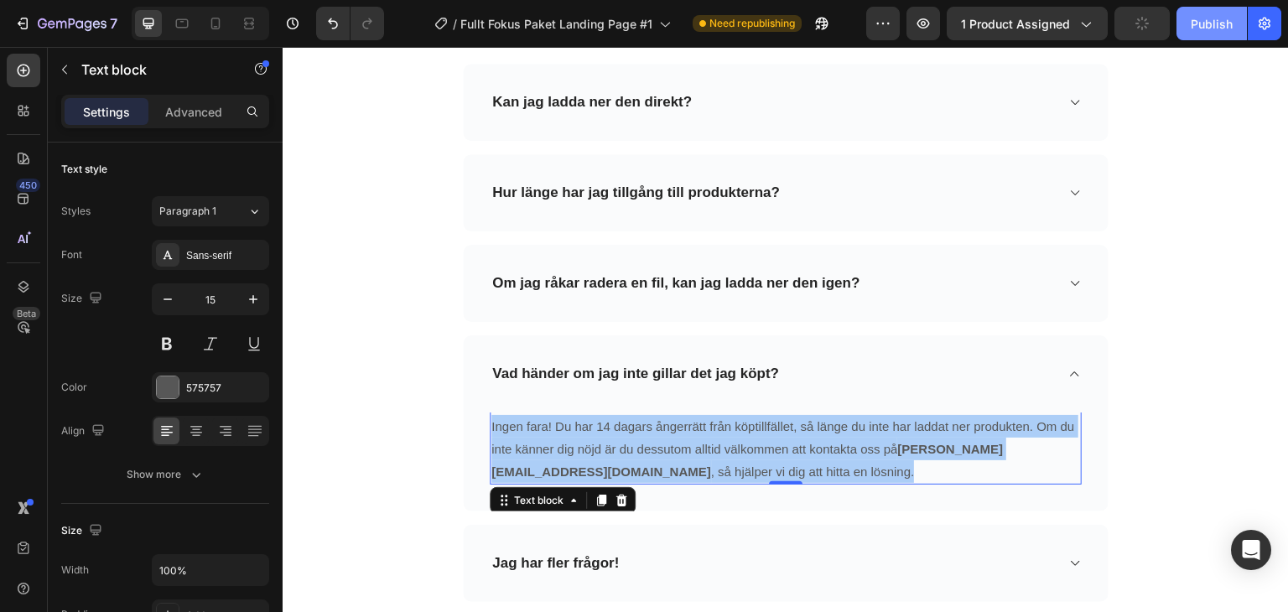
click at [1213, 25] on div "Publish" at bounding box center [1212, 24] width 42 height 18
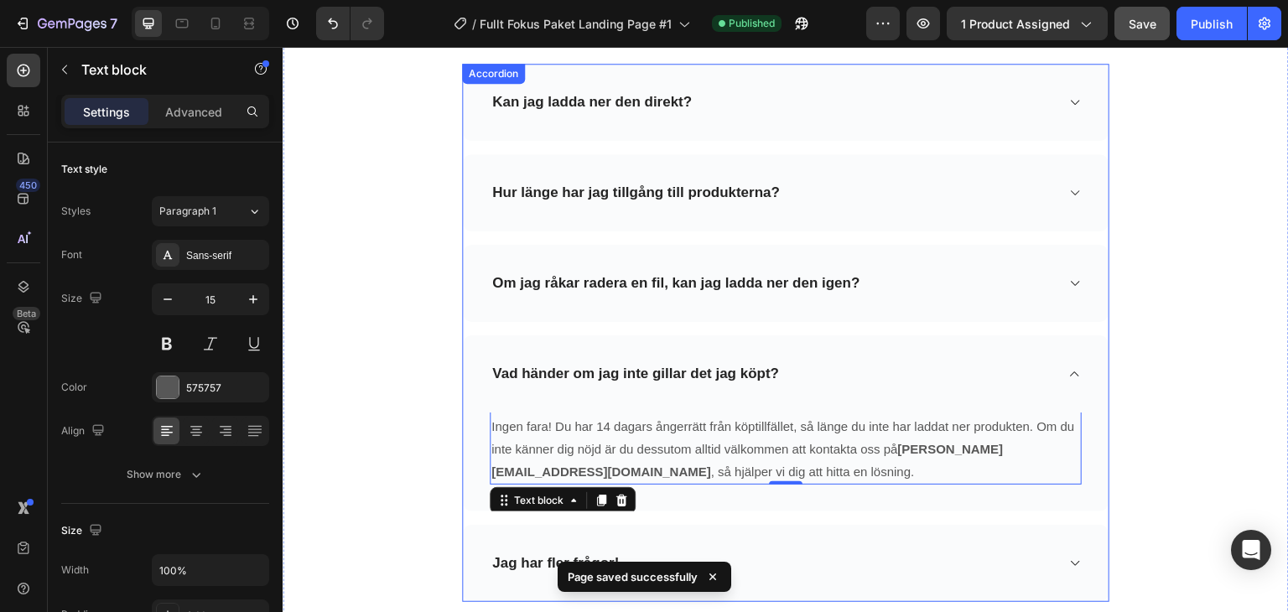
click at [786, 556] on div "Jag har fler frågor!" at bounding box center [772, 563] width 565 height 23
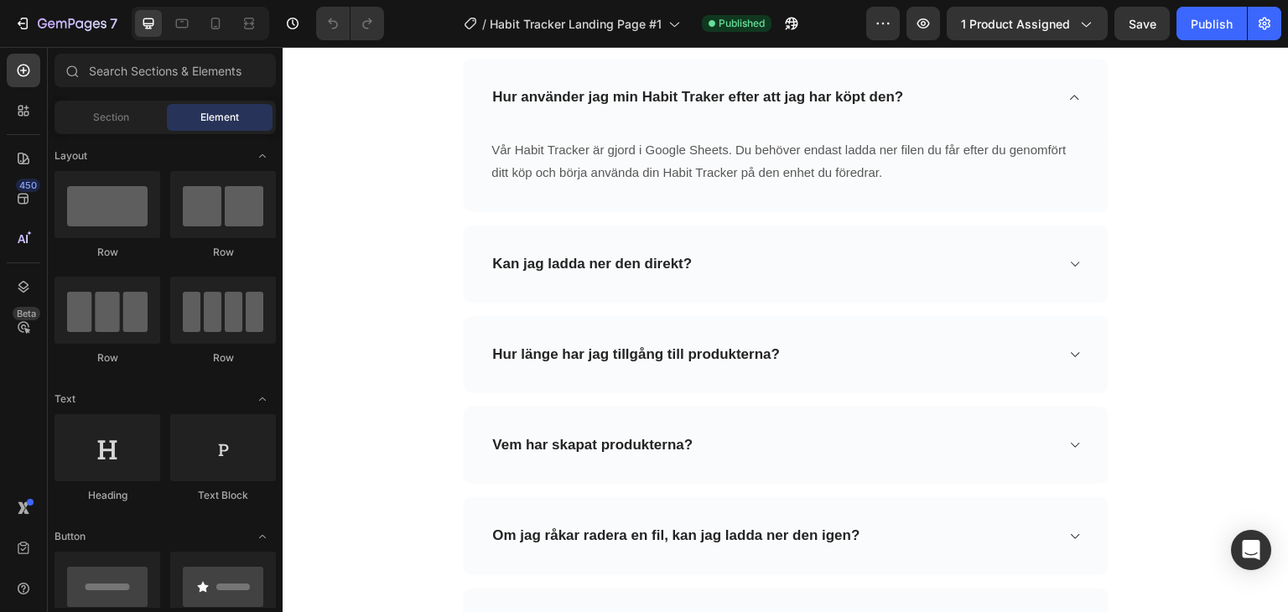
scroll to position [6429, 0]
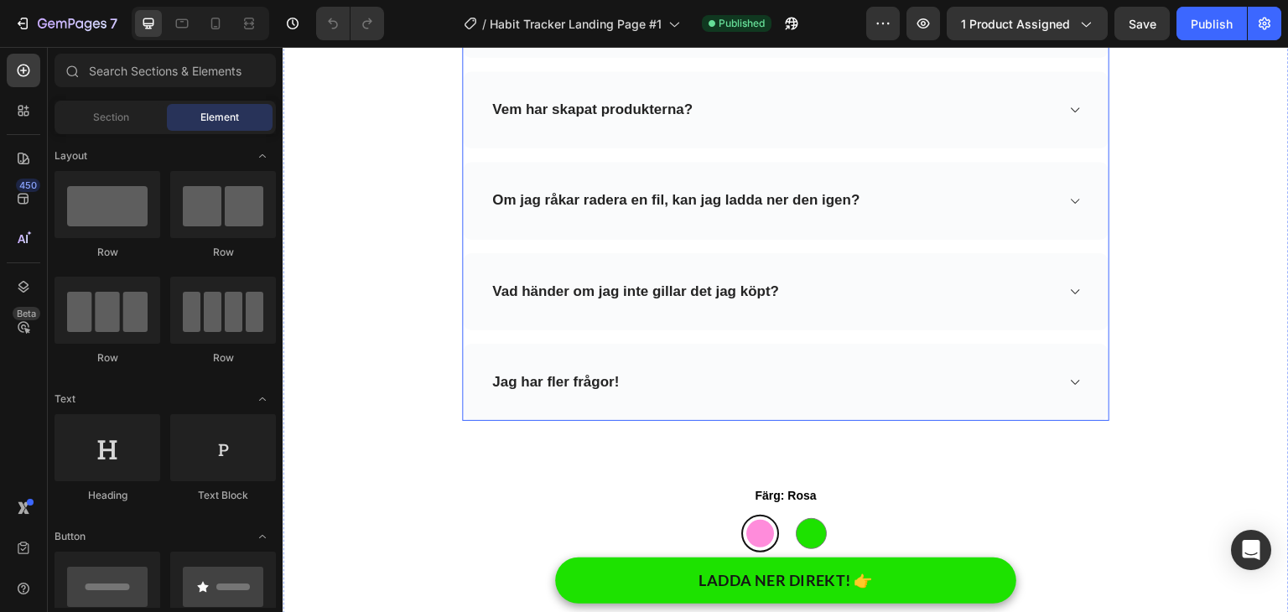
click at [856, 293] on div "Vad händer om jag inte gillar det jag köpt?" at bounding box center [772, 291] width 565 height 23
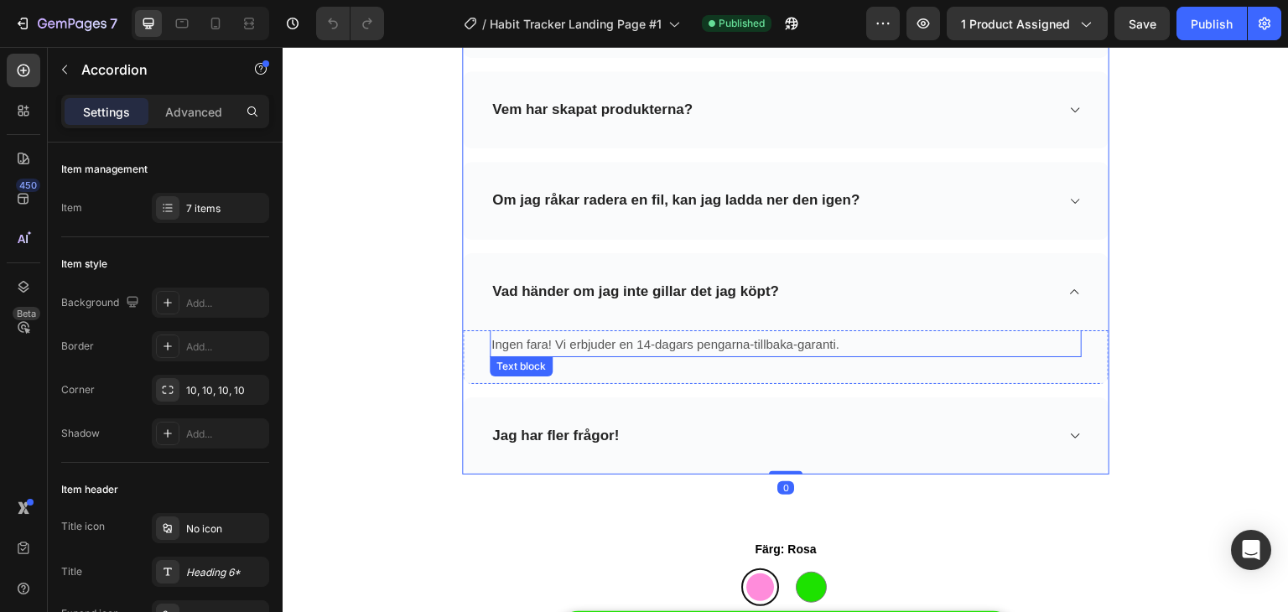
click at [704, 343] on p "Ingen fara! Vi erbjuder en 14-dagars pengarna-tillbaka-garanti." at bounding box center [785, 344] width 589 height 23
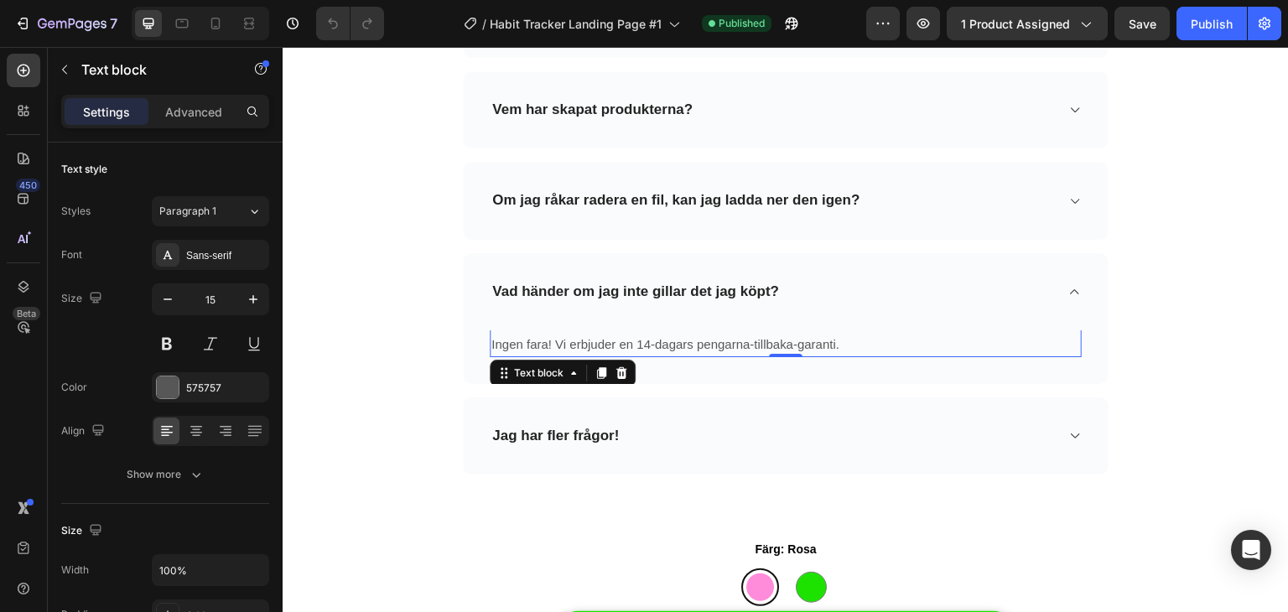
click at [704, 343] on p "Ingen fara! Vi erbjuder en 14-dagars pengarna-tillbaka-garanti." at bounding box center [785, 344] width 589 height 23
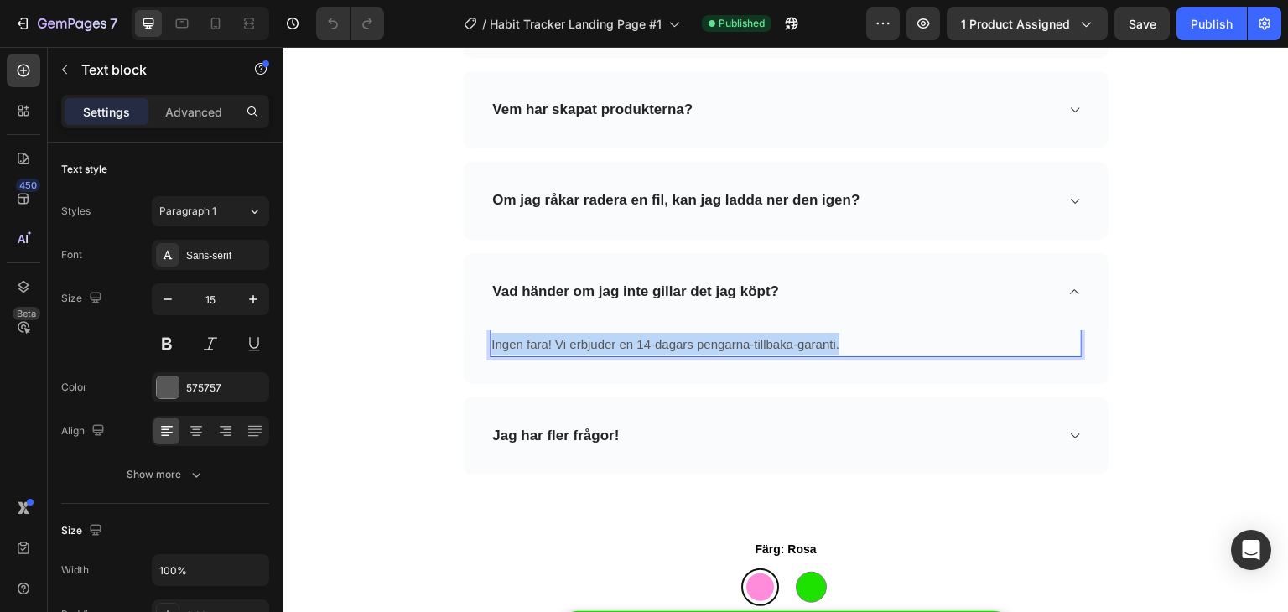
click at [704, 343] on p "Ingen fara! Vi erbjuder en 14-dagars pengarna-tillbaka-garanti." at bounding box center [785, 344] width 589 height 23
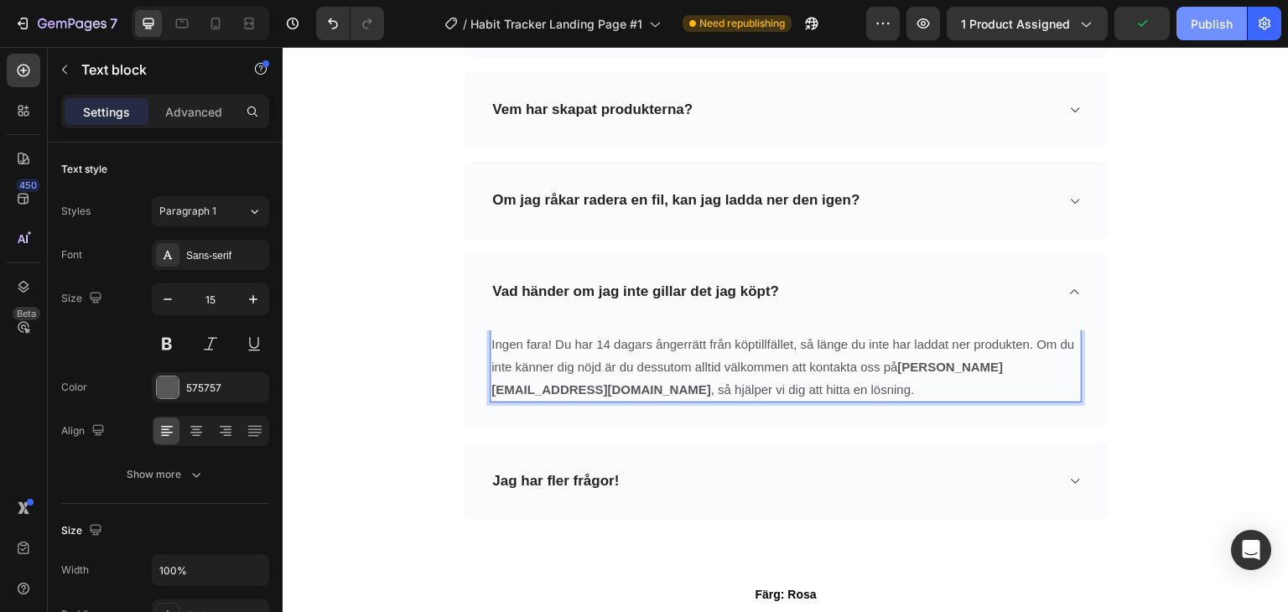
click at [1201, 25] on div "Publish" at bounding box center [1212, 24] width 42 height 18
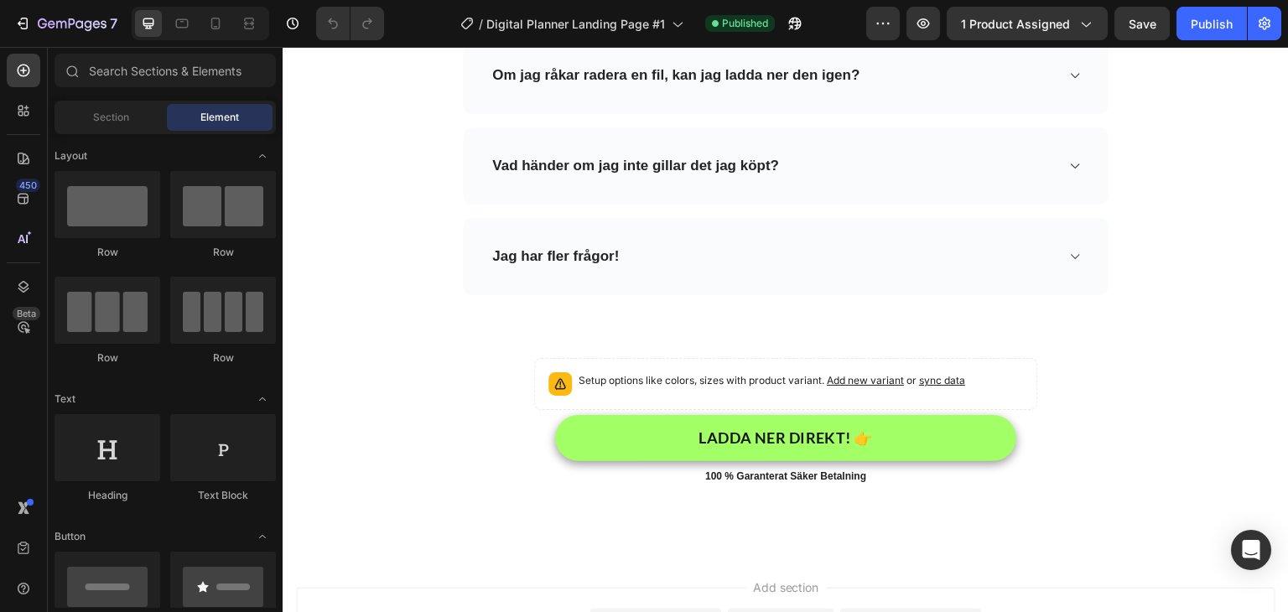
scroll to position [6261, 0]
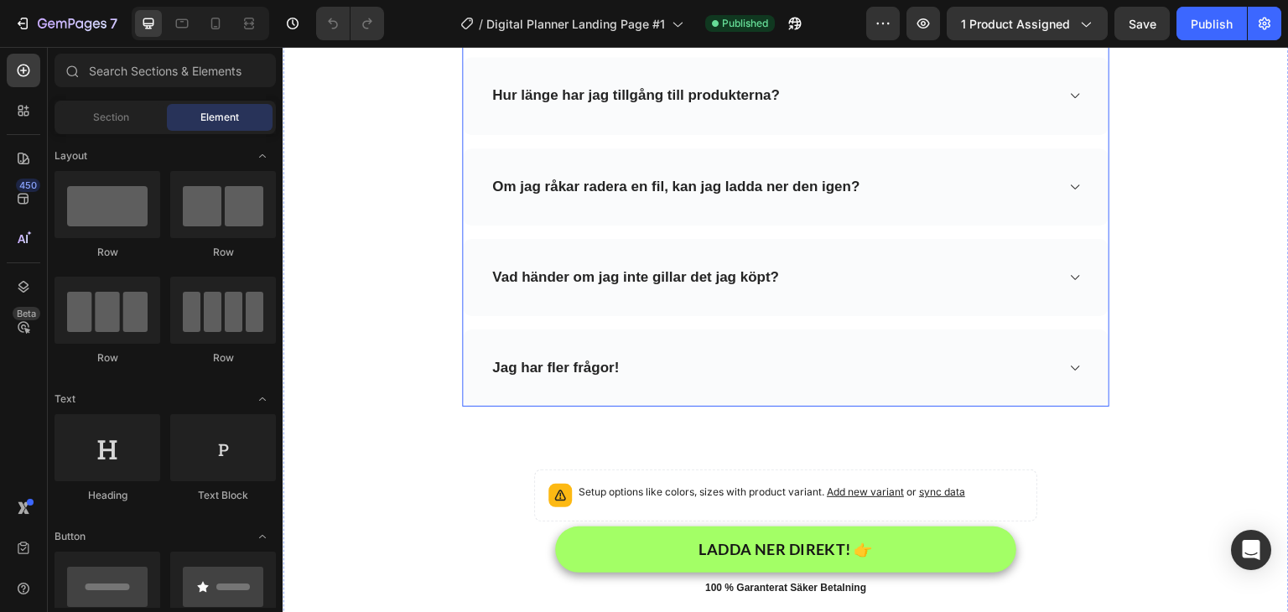
click at [754, 268] on p "Vad händer om jag inte gillar det jag köpt?" at bounding box center [635, 277] width 287 height 18
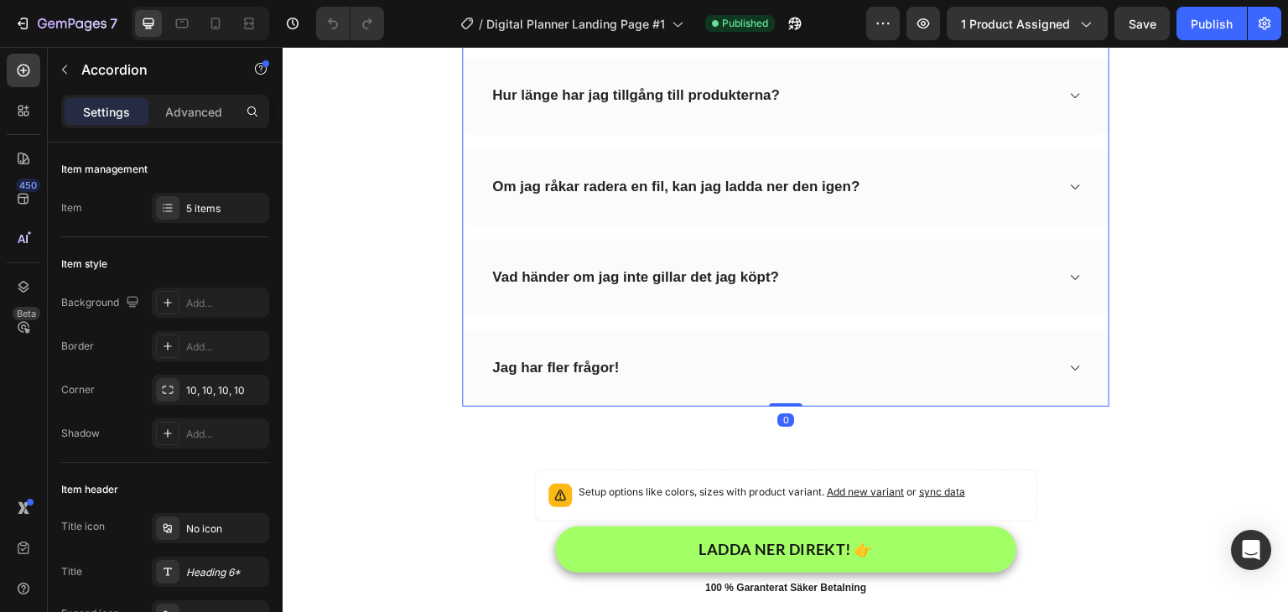
click at [901, 269] on div "Vad händer om jag inte gillar det jag köpt?" at bounding box center [772, 277] width 565 height 23
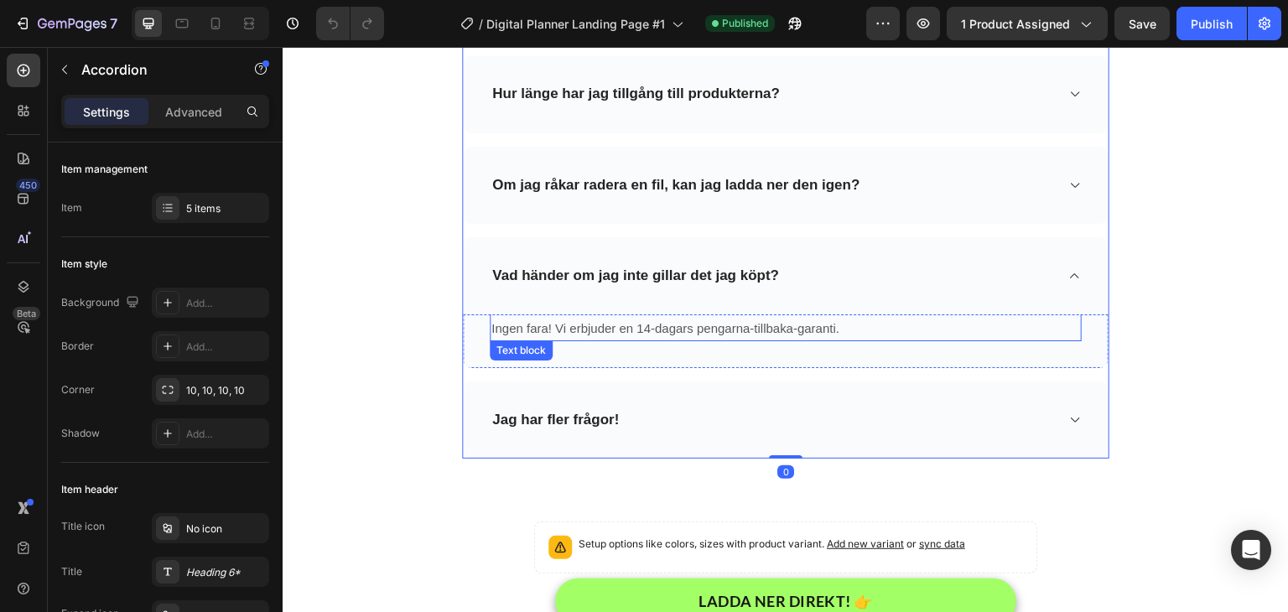
scroll to position [6162, 0]
click at [735, 337] on p "Ingen fara! Vi erbjuder en 14-dagars pengarna-tillbaka-garanti." at bounding box center [785, 330] width 589 height 23
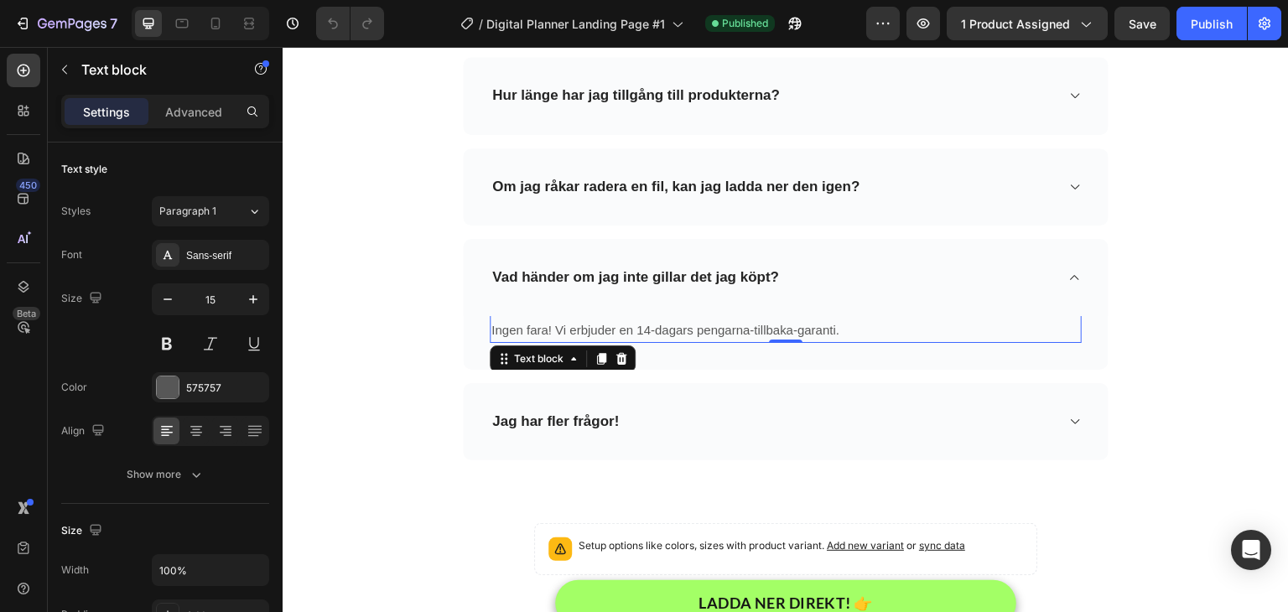
click at [746, 330] on p "Ingen fara! Vi erbjuder en 14-dagars pengarna-tillbaka-garanti." at bounding box center [785, 330] width 589 height 23
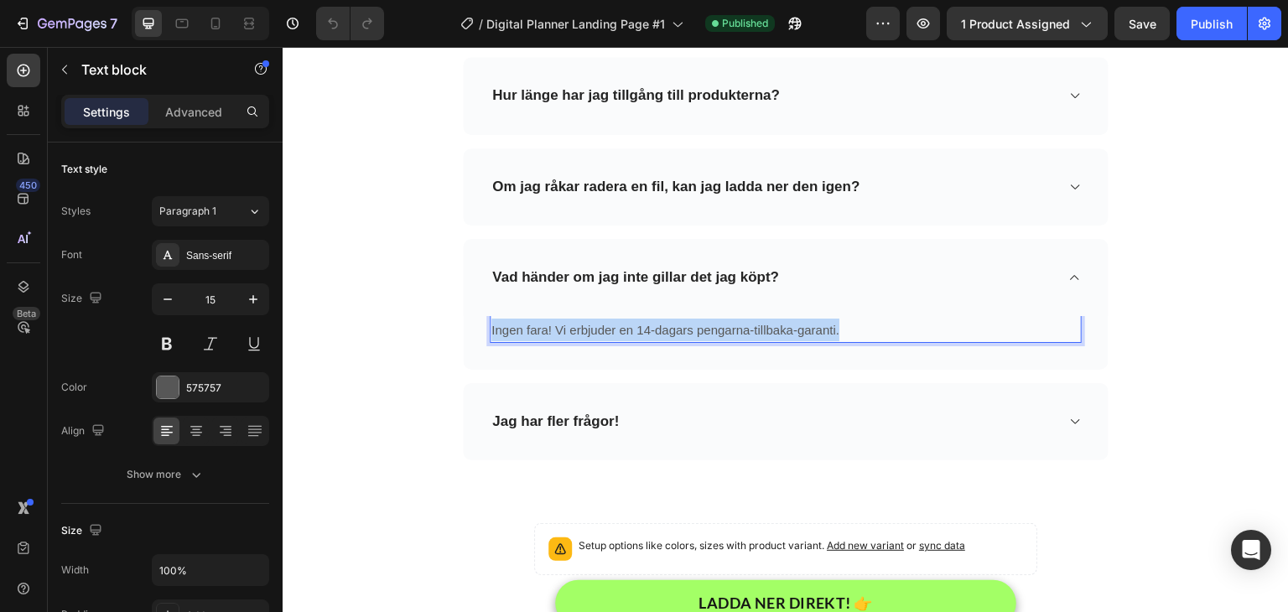
click at [746, 330] on p "Ingen fara! Vi erbjuder en 14-dagars pengarna-tillbaka-garanti." at bounding box center [785, 330] width 589 height 23
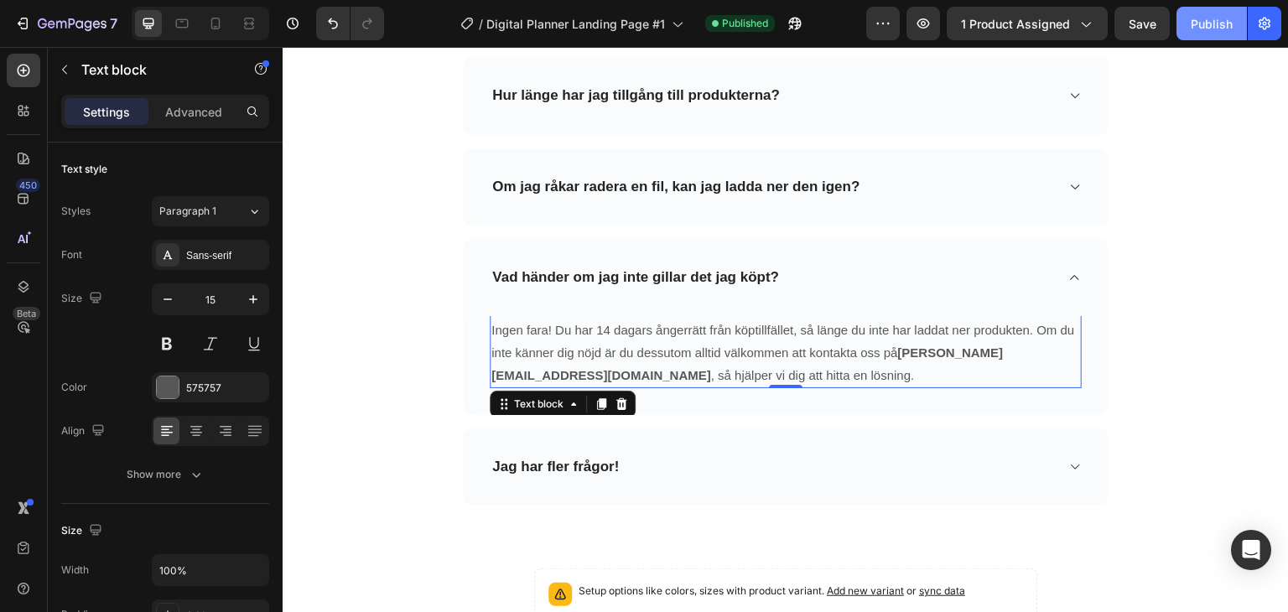
click at [1206, 35] on button "Publish" at bounding box center [1211, 24] width 70 height 34
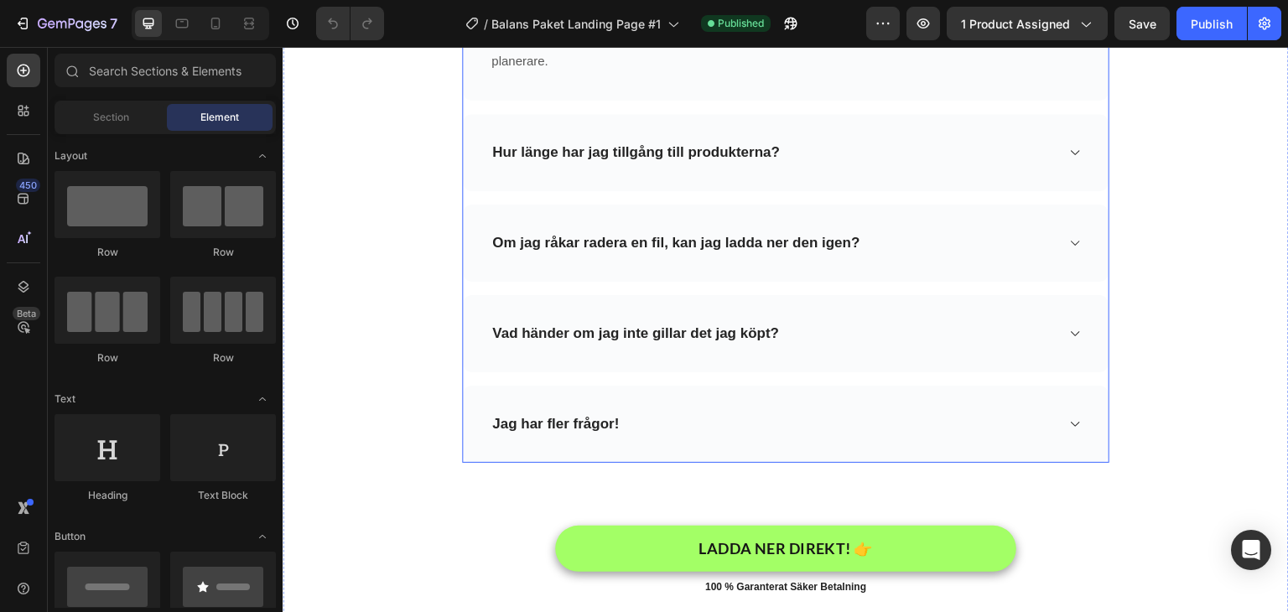
click at [942, 340] on div "Vad händer om jag inte gillar det jag köpt?" at bounding box center [772, 333] width 565 height 23
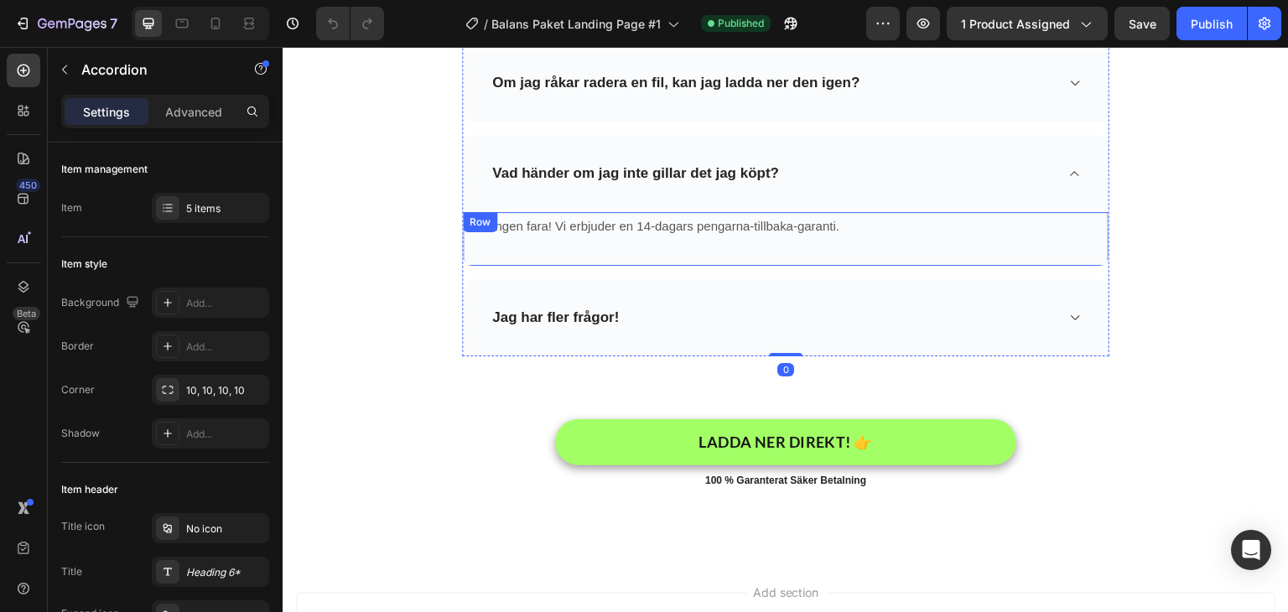
scroll to position [5786, 0]
click at [757, 229] on p "Ingen fara! Vi erbjuder en 14-dagars pengarna-tillbaka-garanti." at bounding box center [785, 226] width 589 height 23
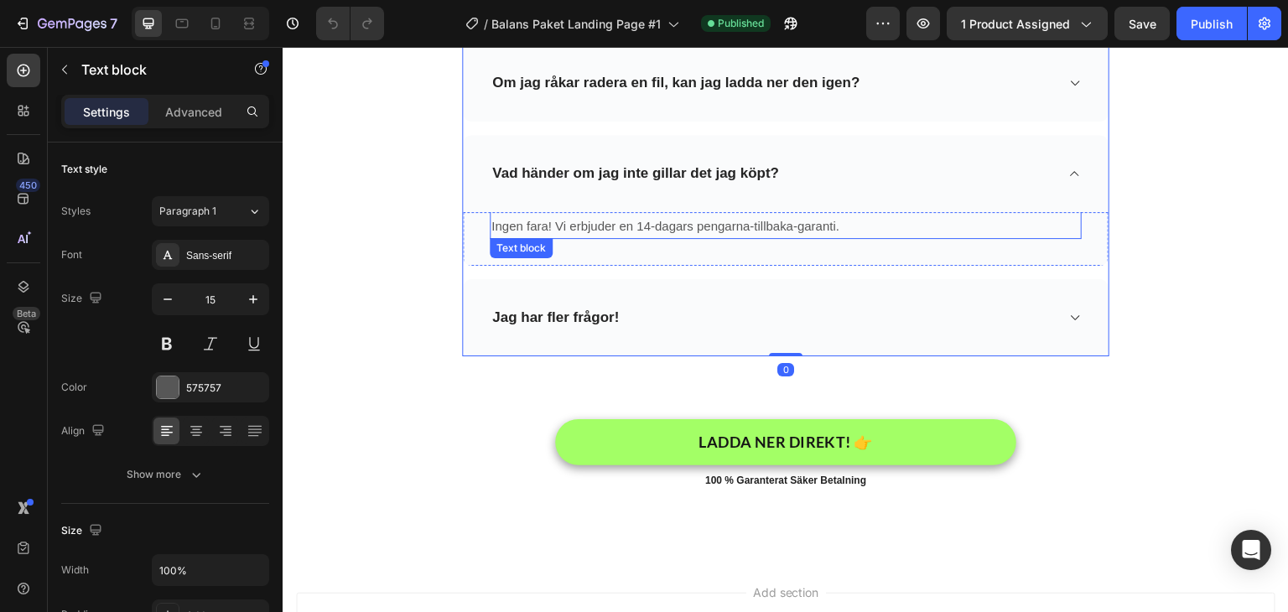
click at [757, 229] on p "Ingen fara! Vi erbjuder en 14-dagars pengarna-tillbaka-garanti." at bounding box center [785, 226] width 589 height 23
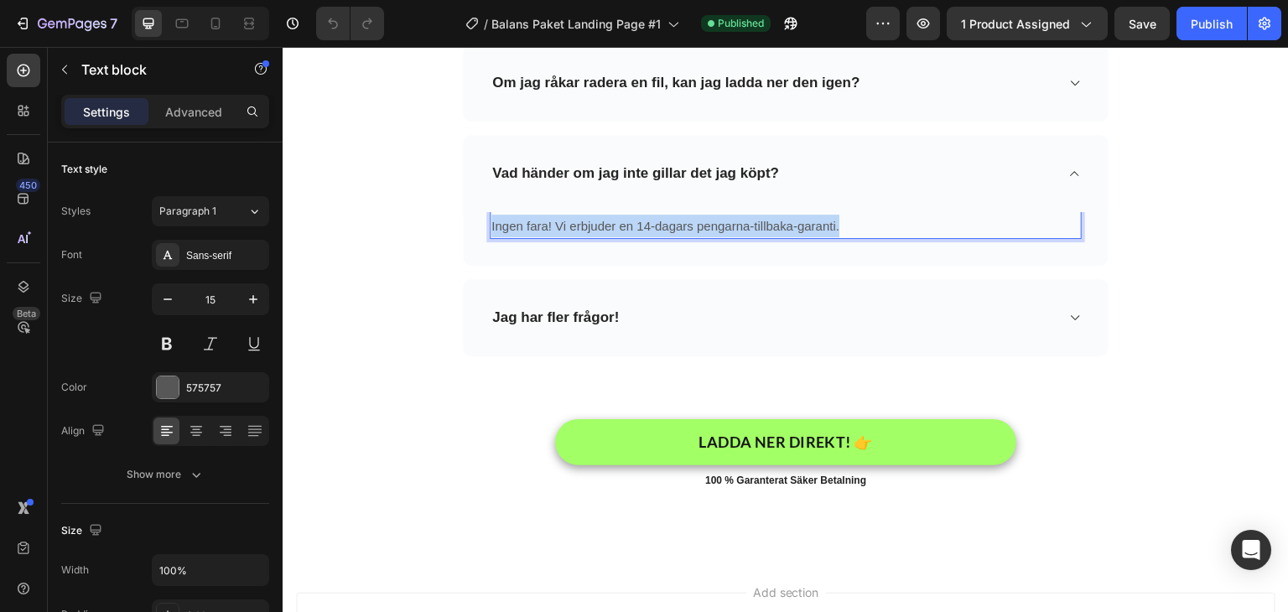
click at [757, 229] on p "Ingen fara! Vi erbjuder en 14-dagars pengarna-tillbaka-garanti." at bounding box center [785, 226] width 589 height 23
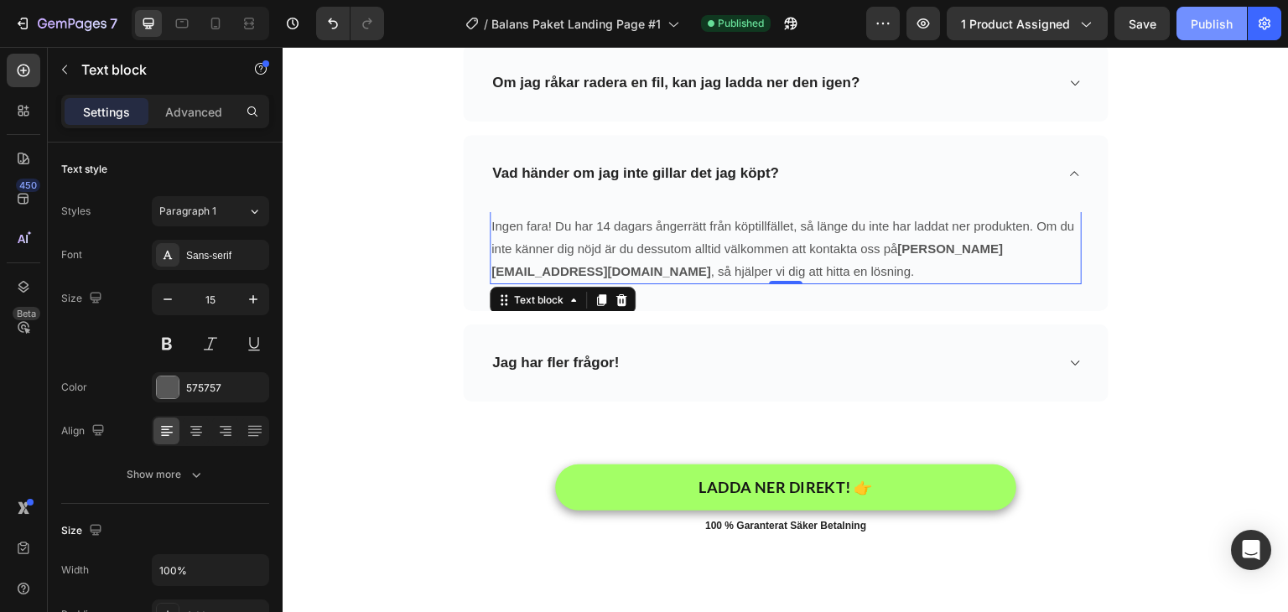
click at [1200, 25] on div "Publish" at bounding box center [1212, 24] width 42 height 18
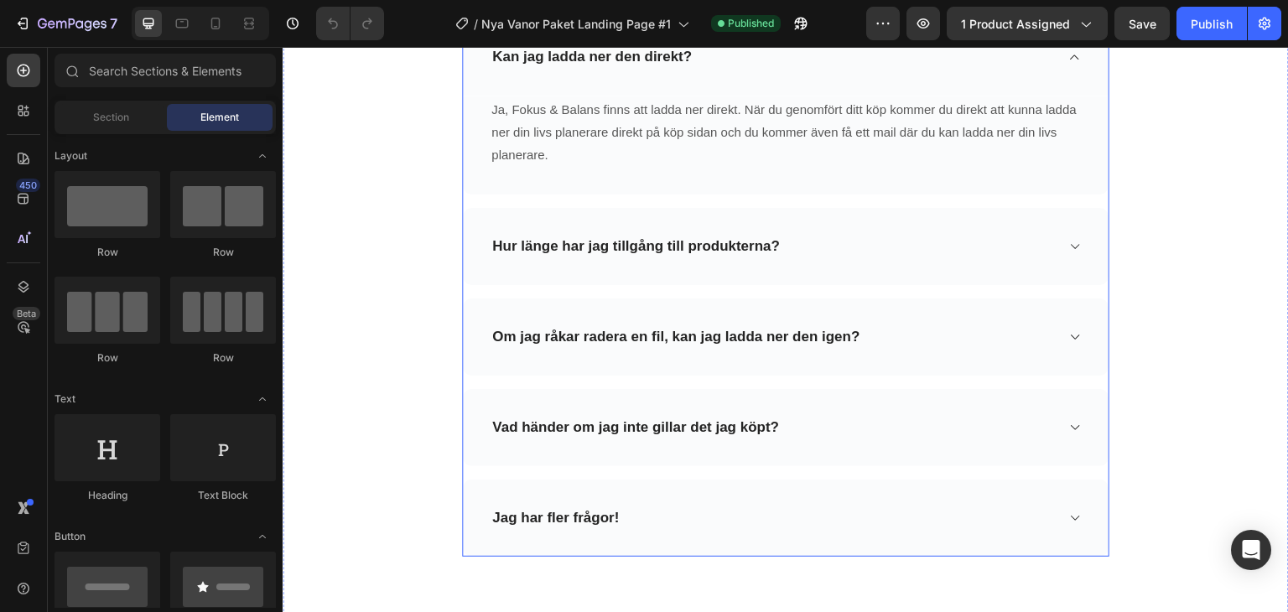
click at [814, 421] on div "Vad händer om jag inte gillar det jag köpt?" at bounding box center [772, 427] width 565 height 23
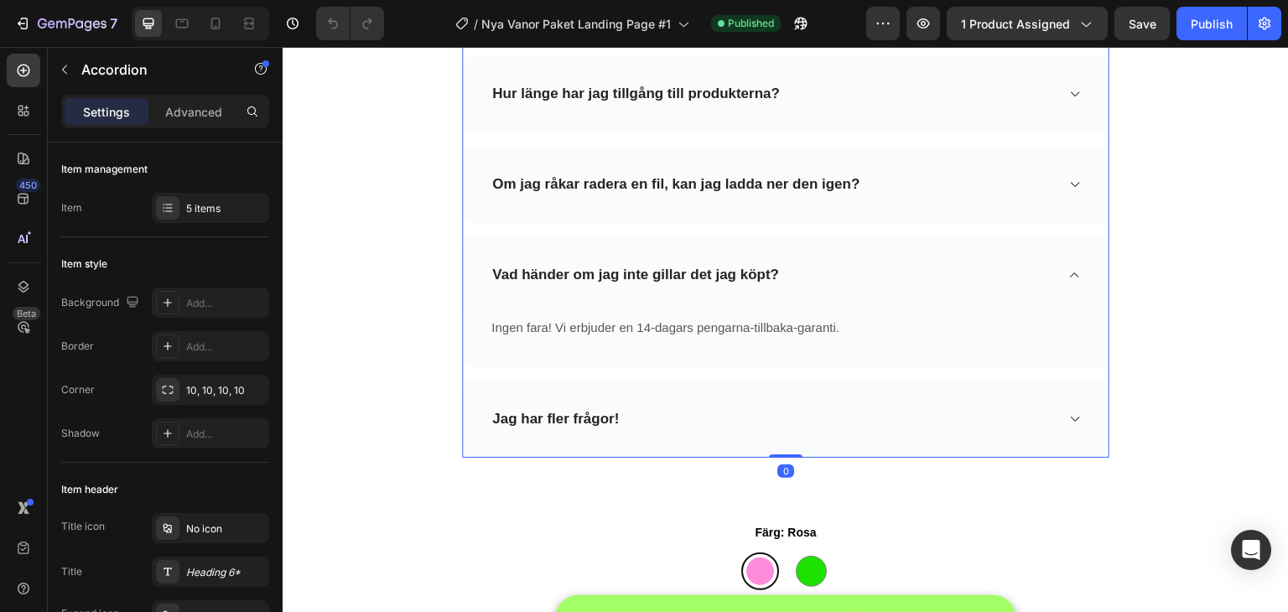
scroll to position [5669, 0]
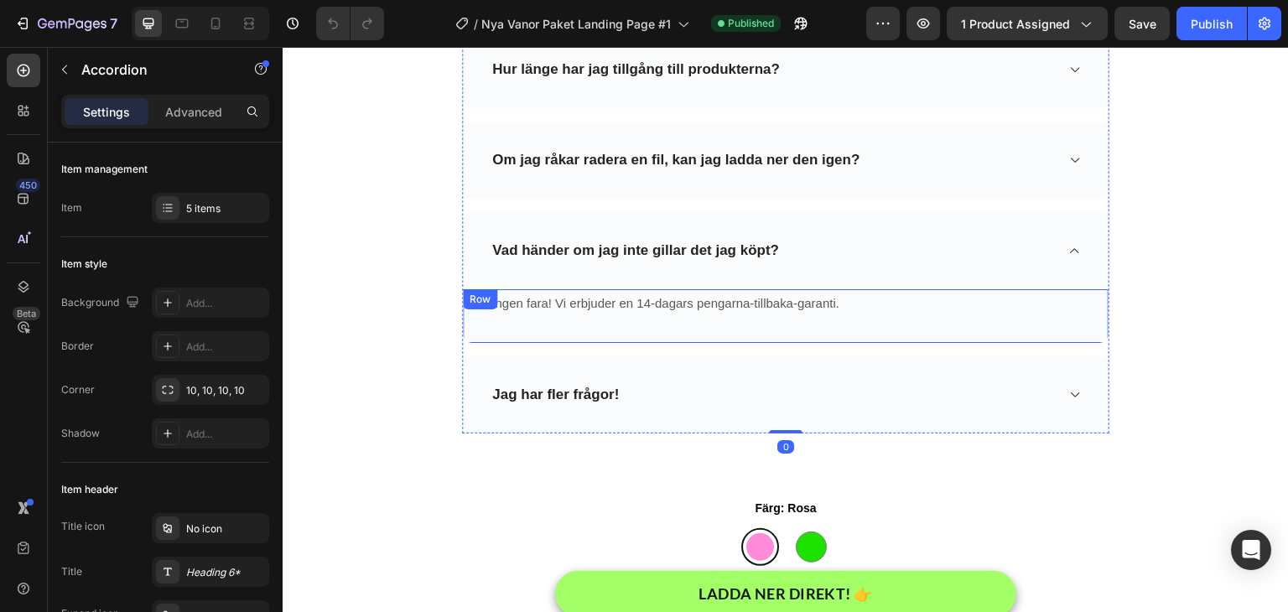
click at [787, 303] on p "Ingen fara! Vi erbjuder en 14-dagars pengarna-tillbaka-garanti." at bounding box center [785, 303] width 589 height 23
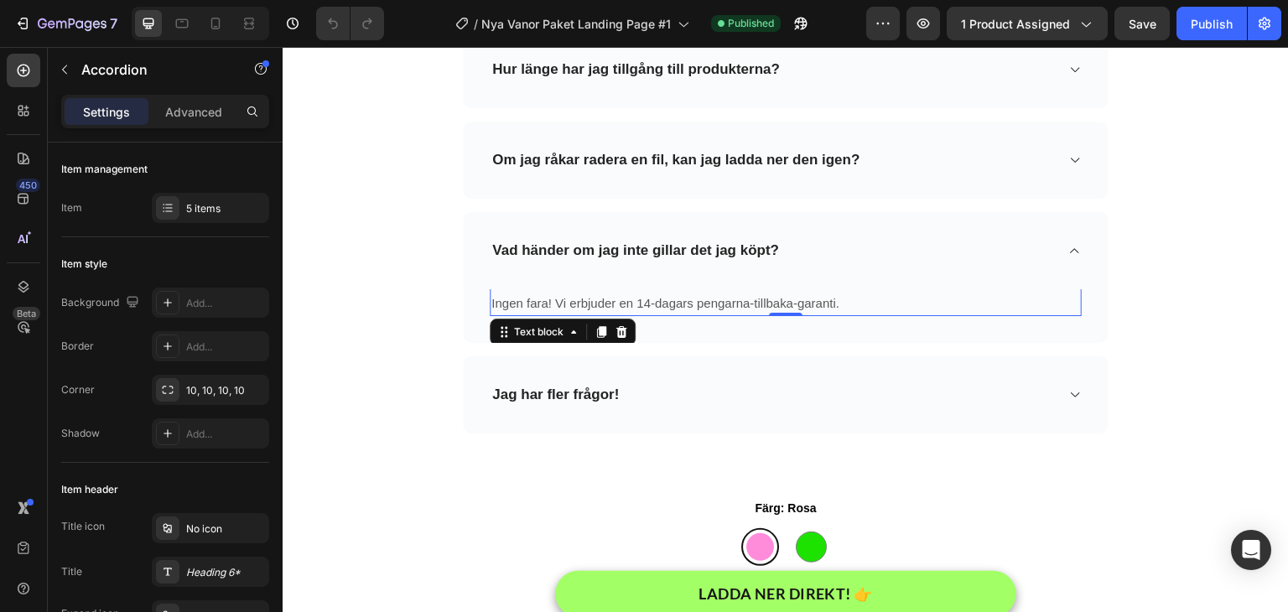
click at [787, 303] on p "Ingen fara! Vi erbjuder en 14-dagars pengarna-tillbaka-garanti." at bounding box center [785, 303] width 589 height 23
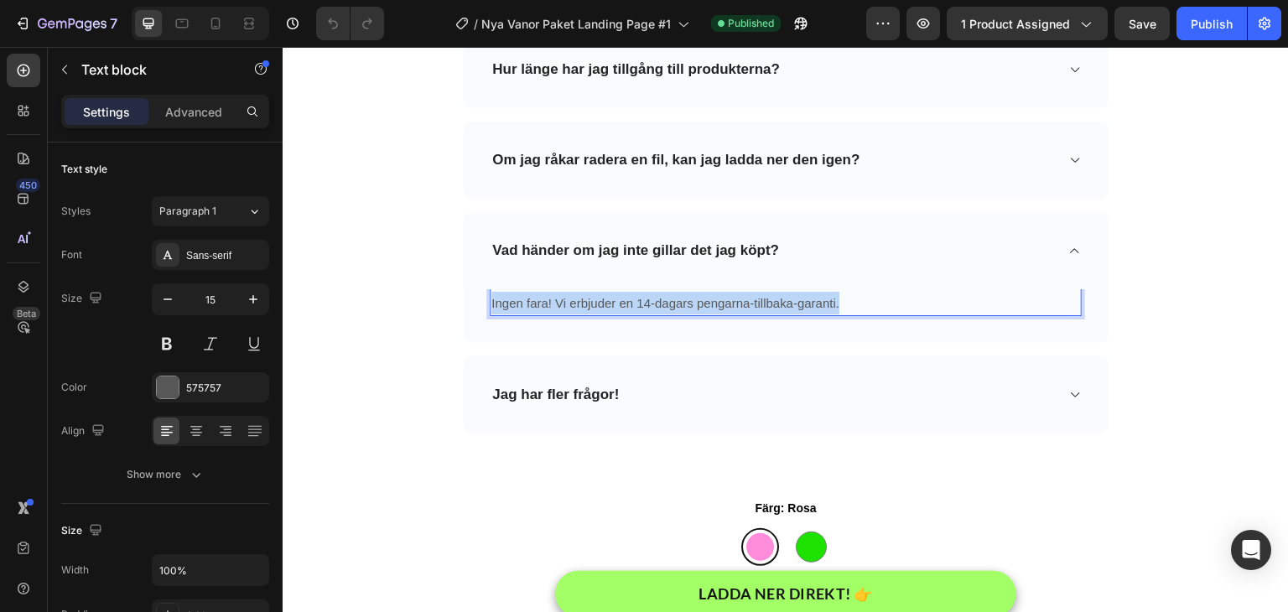
click at [787, 303] on p "Ingen fara! Vi erbjuder en 14-dagars pengarna-tillbaka-garanti." at bounding box center [785, 303] width 589 height 23
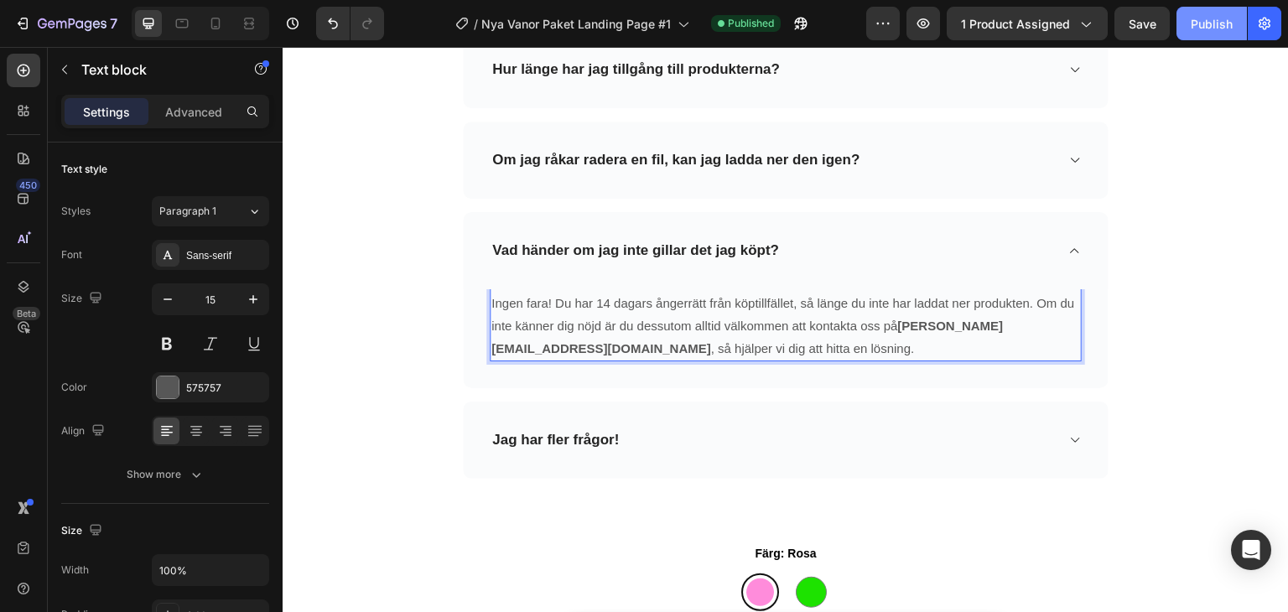
click at [1205, 24] on div "Publish" at bounding box center [1212, 24] width 42 height 18
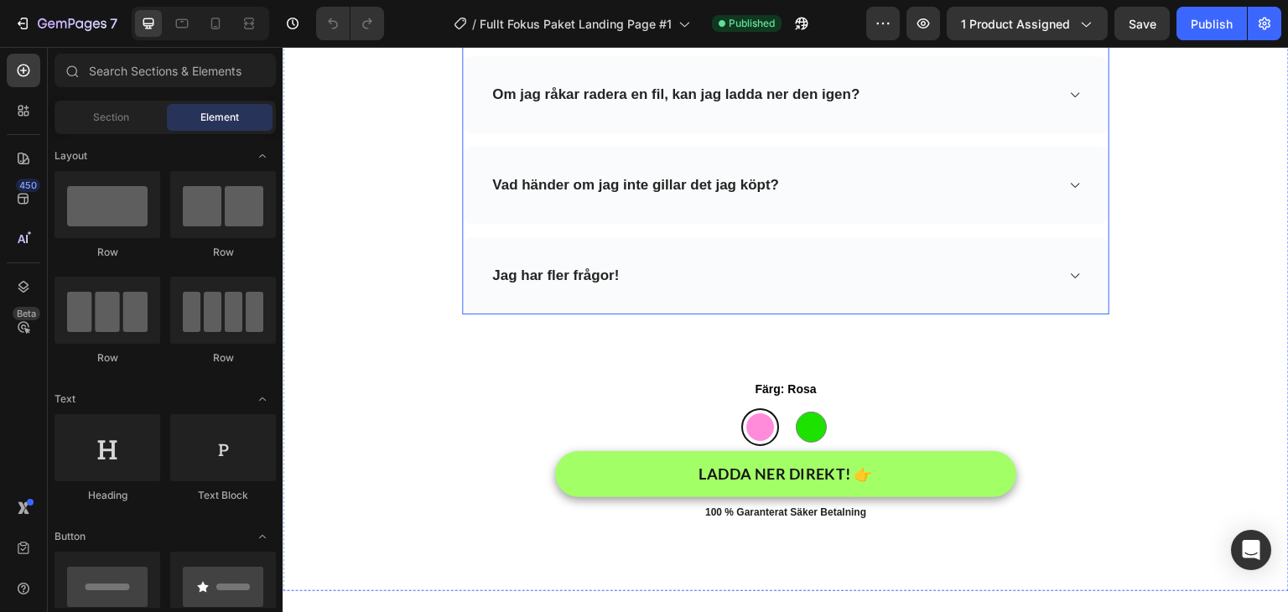
click at [837, 192] on div "Vad händer om jag inte gillar det jag köpt?" at bounding box center [772, 185] width 565 height 23
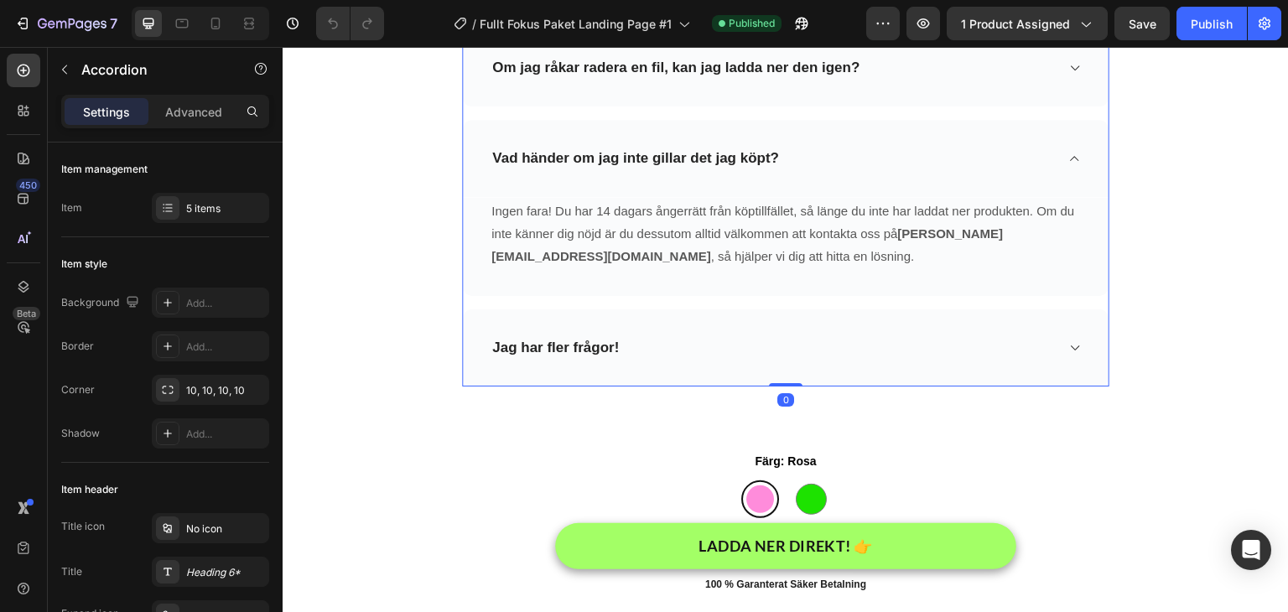
scroll to position [6633, 0]
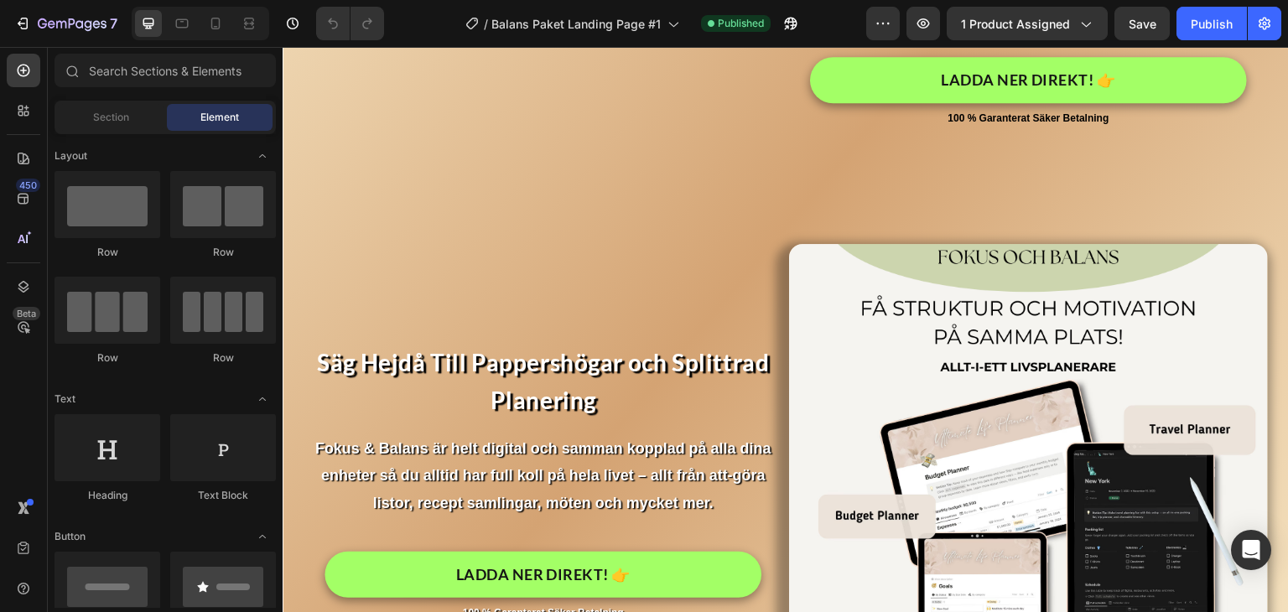
scroll to position [3255, 0]
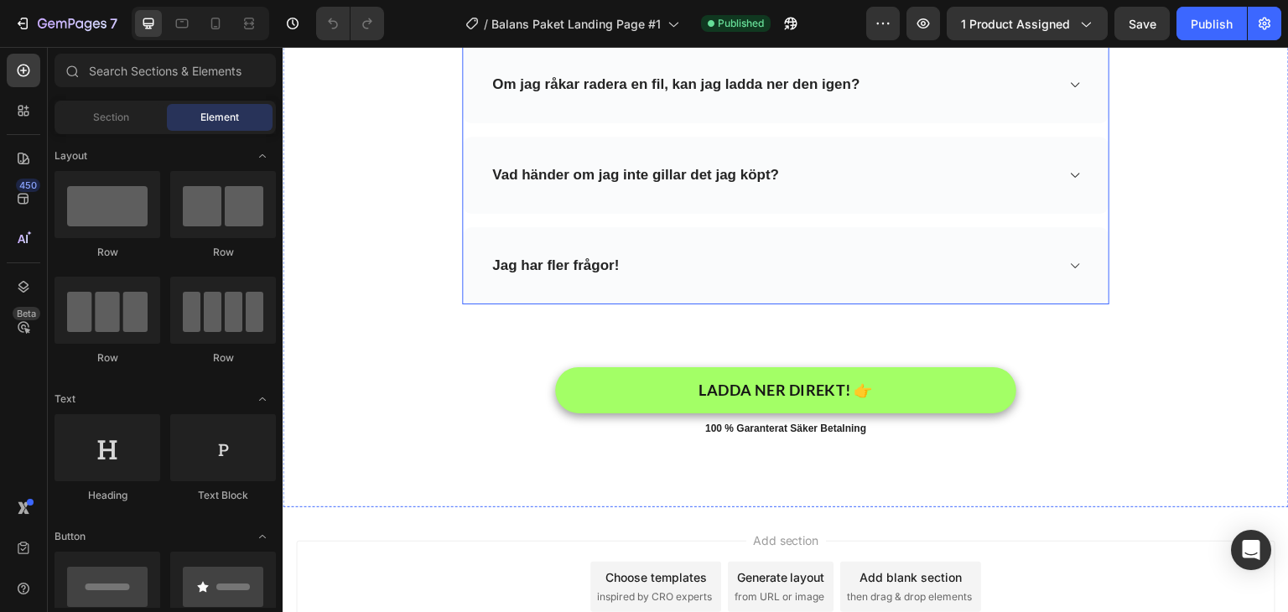
click at [788, 179] on div "Vad händer om jag inte gillar det jag köpt?" at bounding box center [772, 175] width 565 height 23
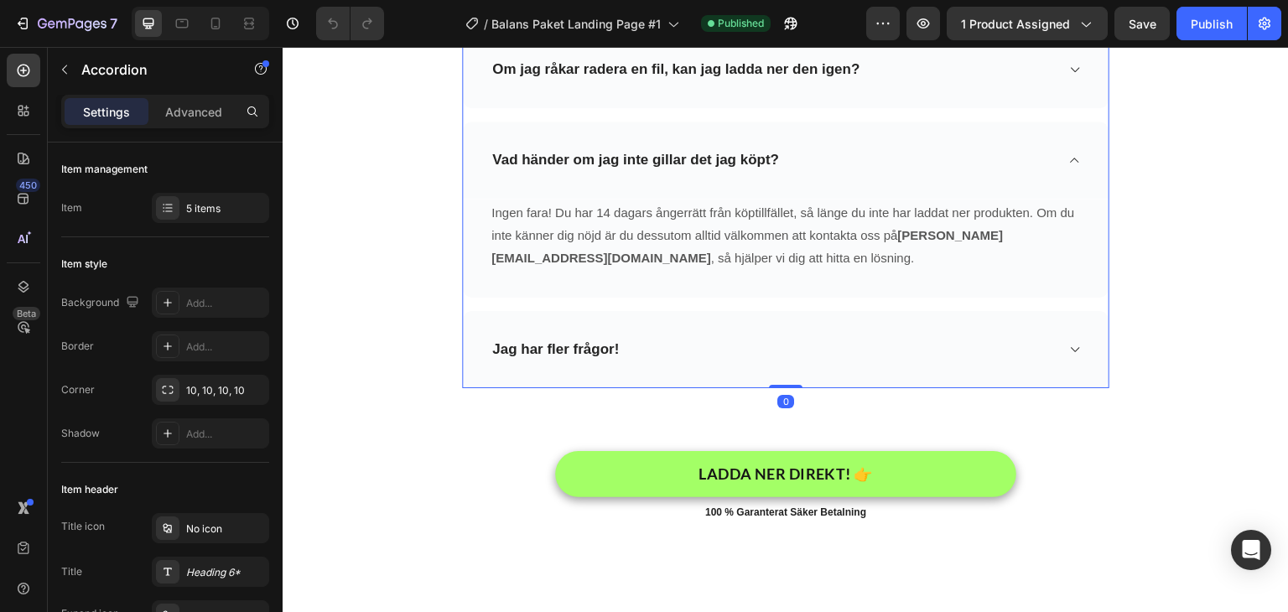
scroll to position [5784, 0]
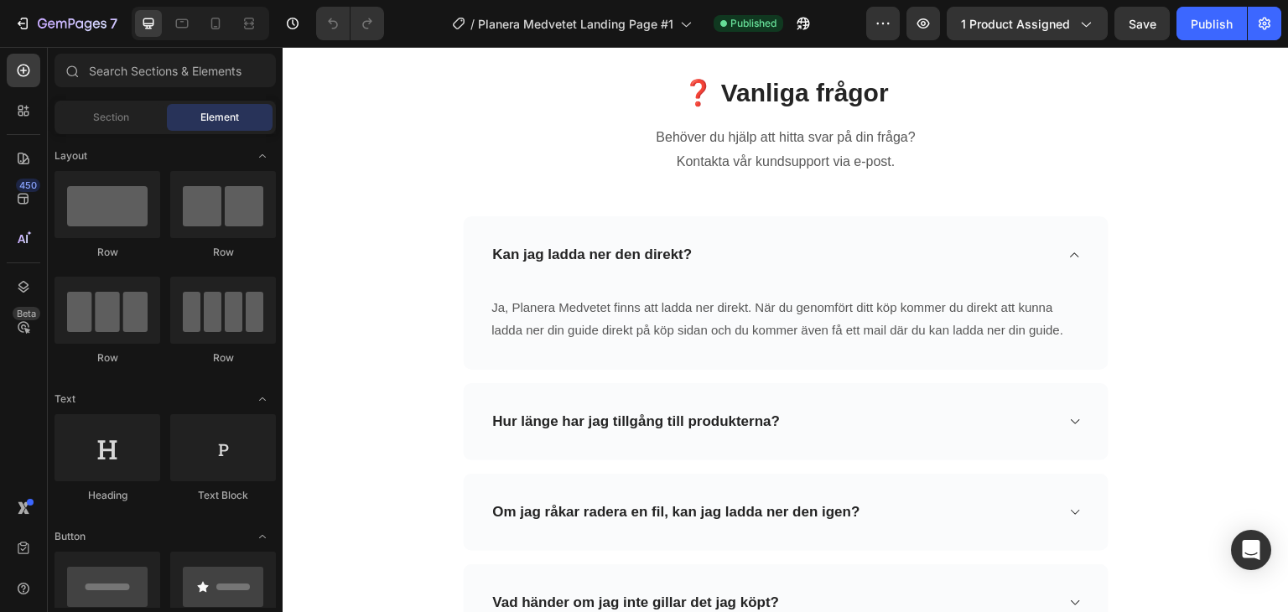
scroll to position [4382, 0]
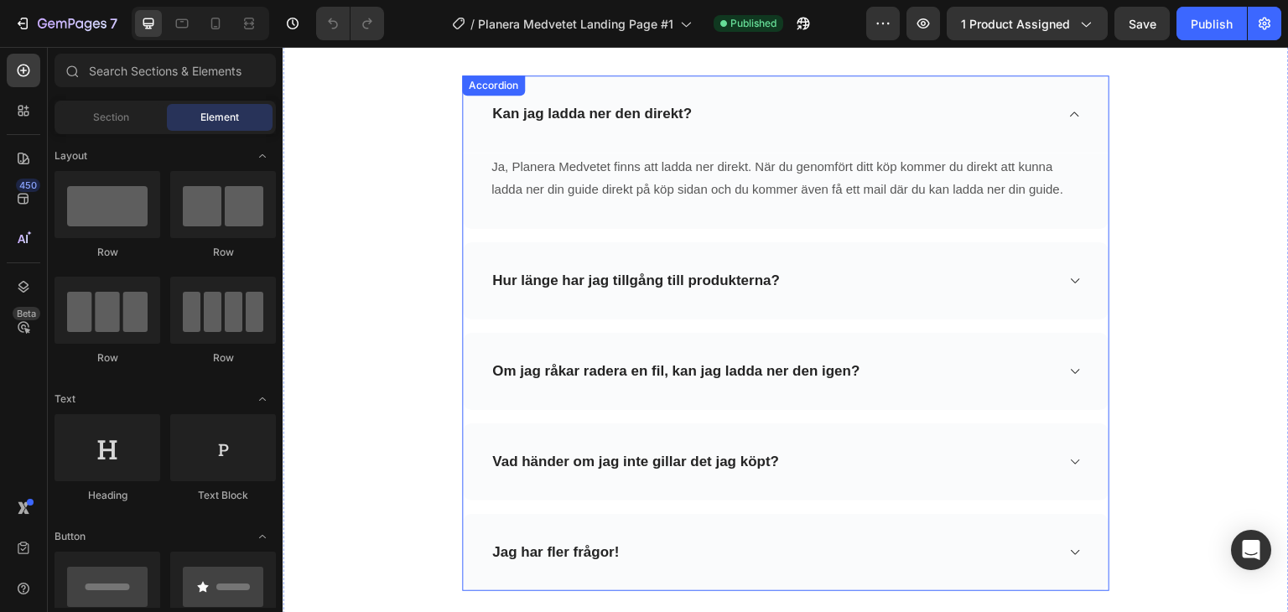
click at [870, 462] on div "Vad händer om jag inte gillar det jag köpt?" at bounding box center [772, 461] width 565 height 23
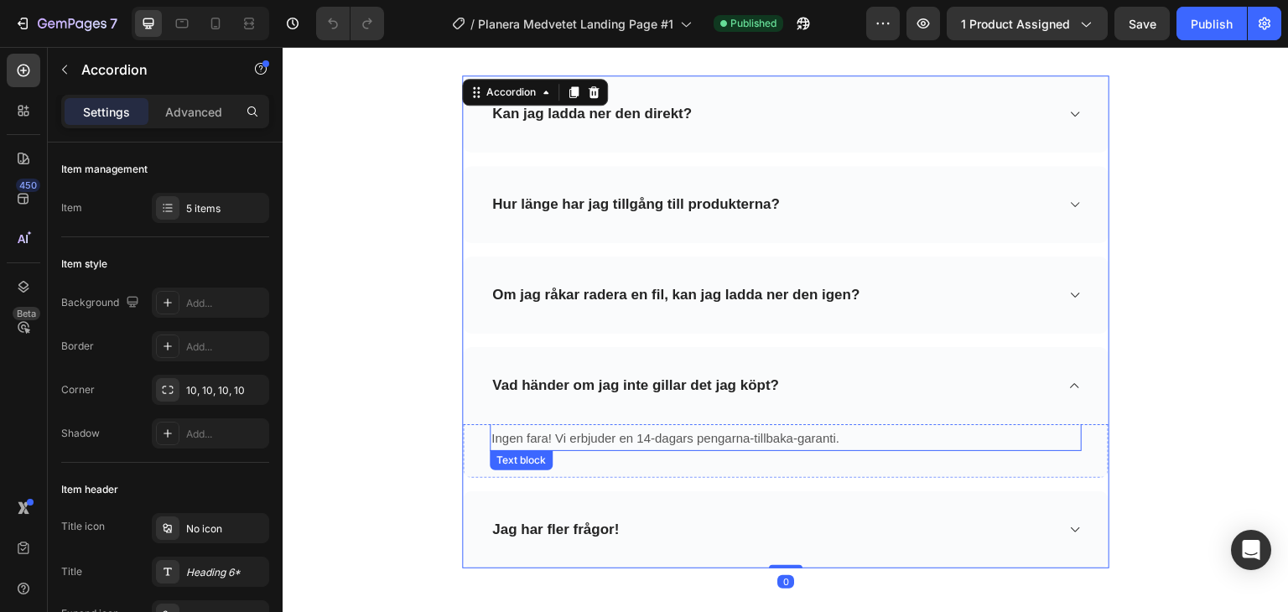
click at [792, 431] on p "Ingen fara! Vi erbjuder en 14-dagars pengarna-tillbaka-garanti." at bounding box center [785, 438] width 589 height 23
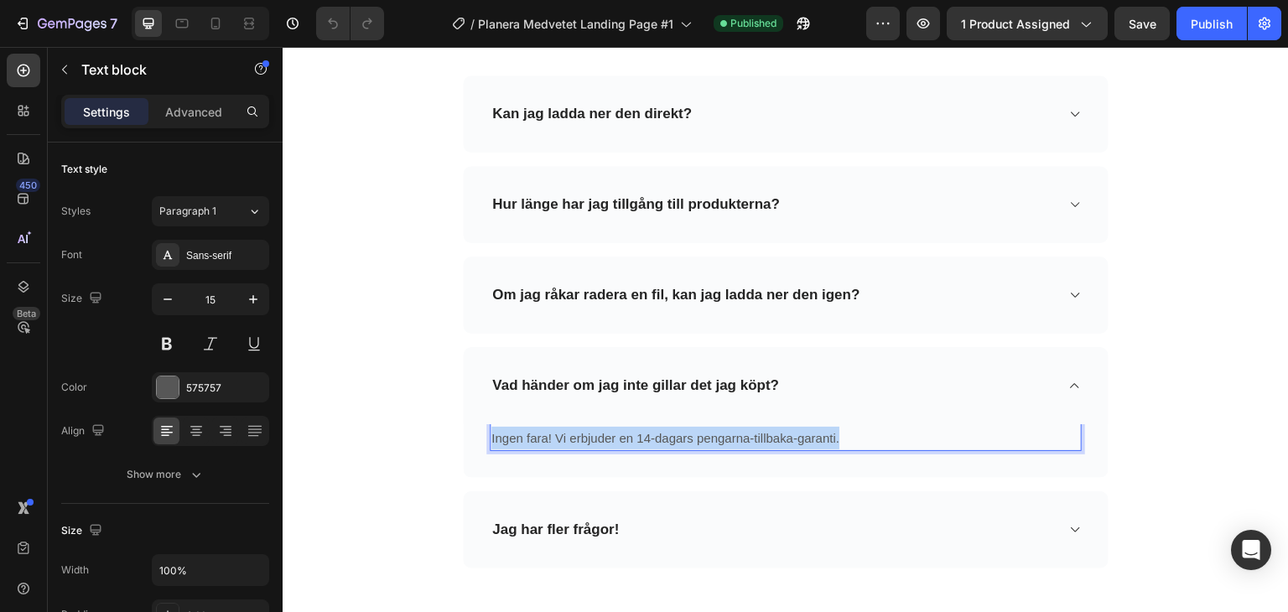
click at [792, 431] on p "Ingen fara! Vi erbjuder en 14-dagars pengarna-tillbaka-garanti." at bounding box center [785, 438] width 589 height 23
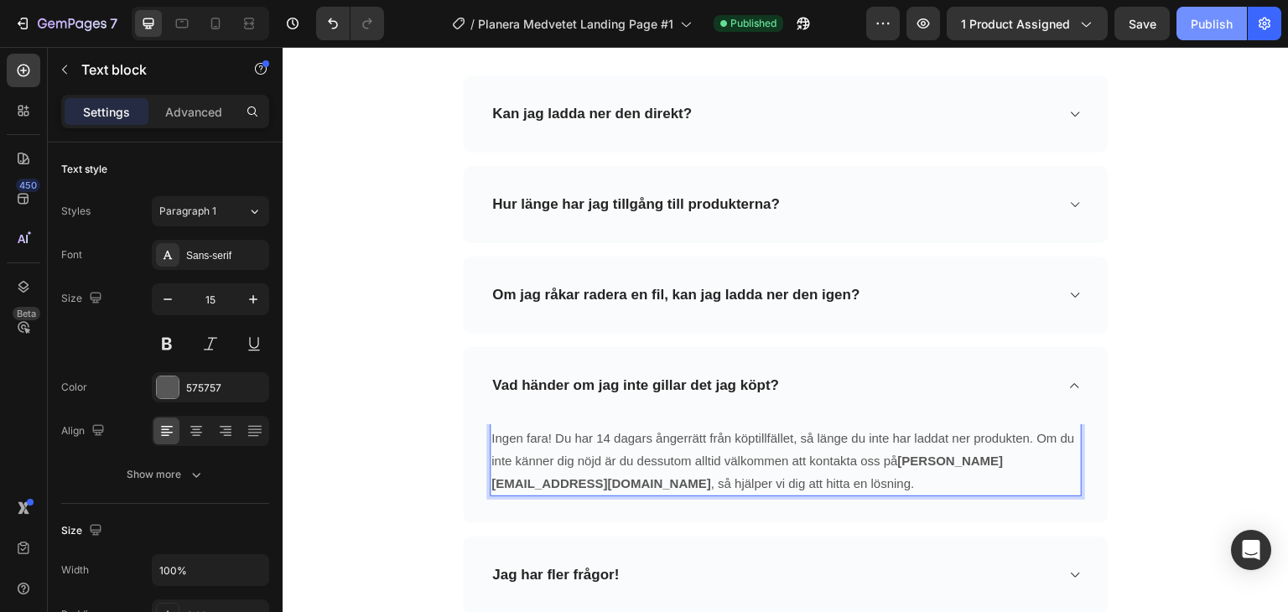
click at [1211, 22] on div "Publish" at bounding box center [1212, 24] width 42 height 18
